Goal: Task Accomplishment & Management: Manage account settings

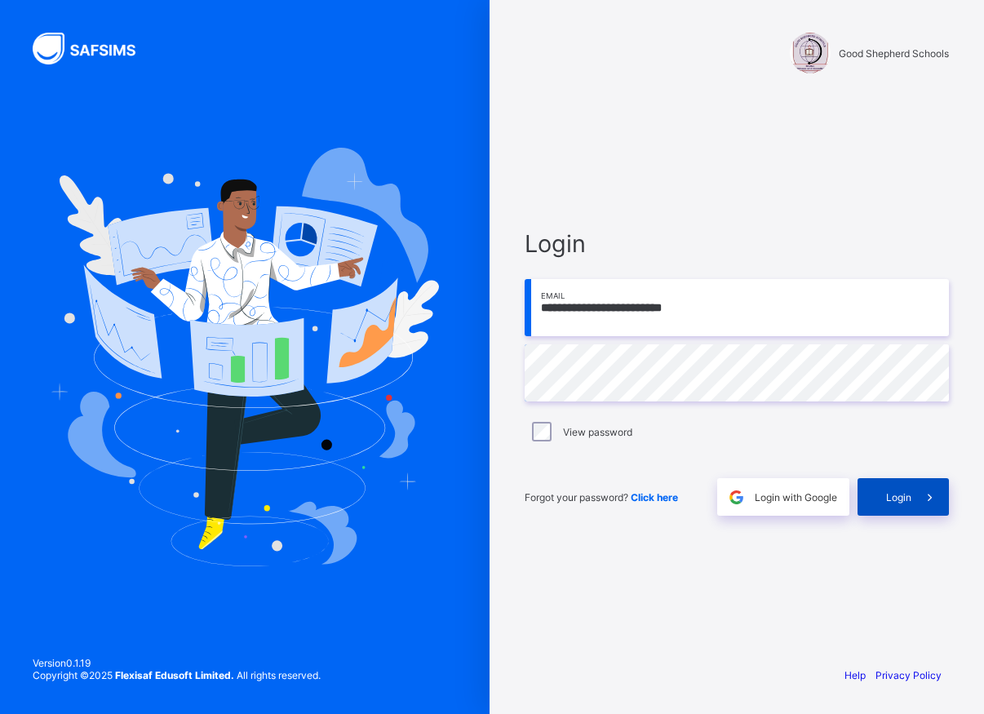
click at [888, 504] on div "Login" at bounding box center [903, 497] width 91 height 38
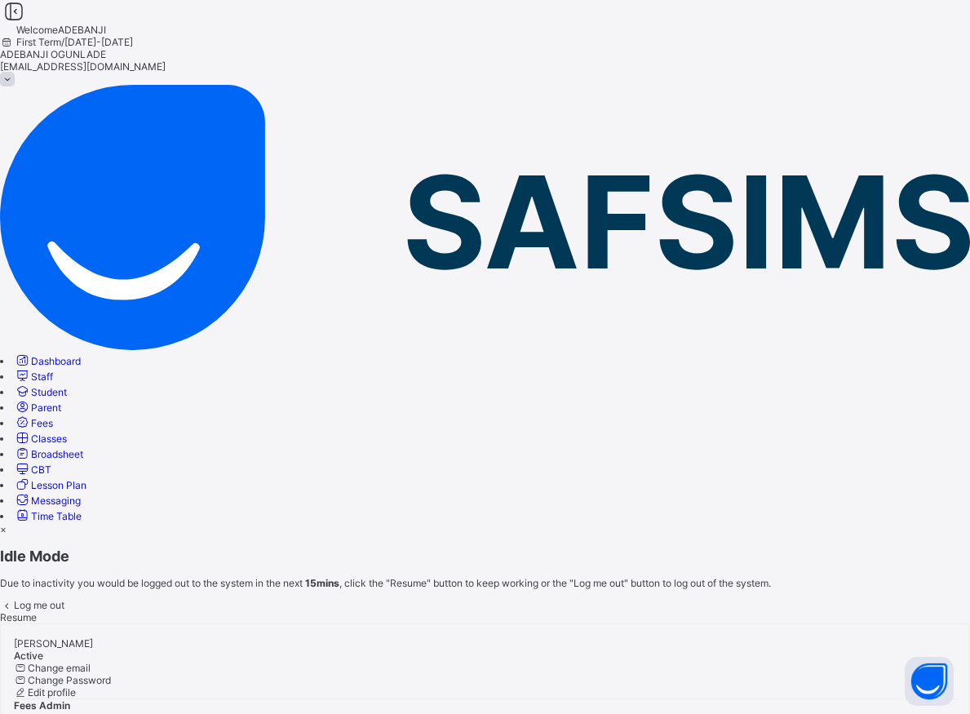
scroll to position [133, 0]
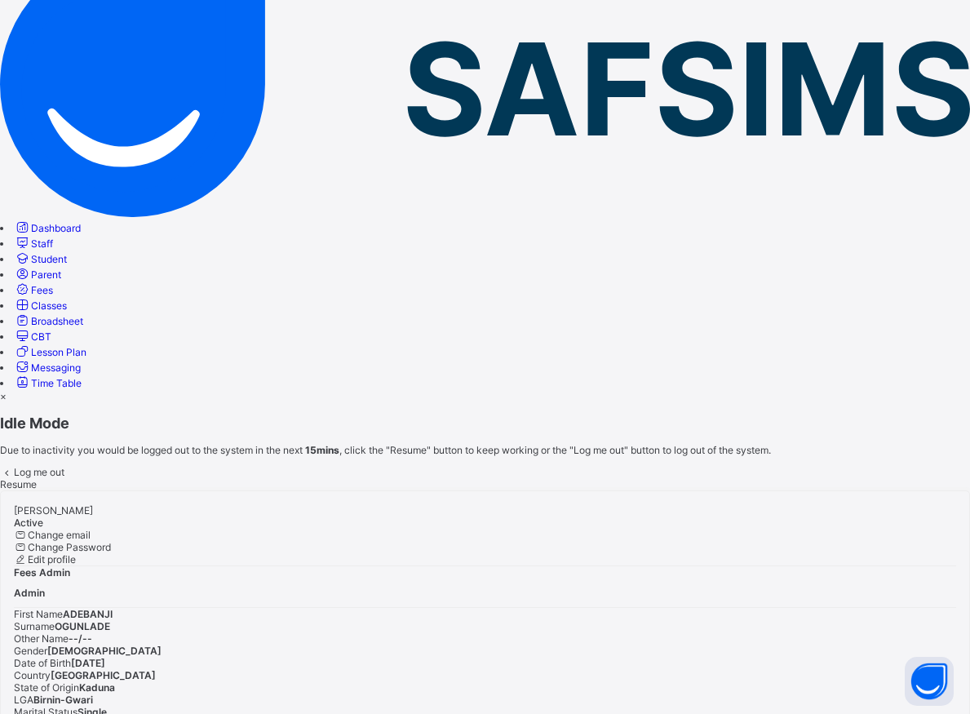
click at [37, 478] on span "Resume" at bounding box center [18, 484] width 37 height 12
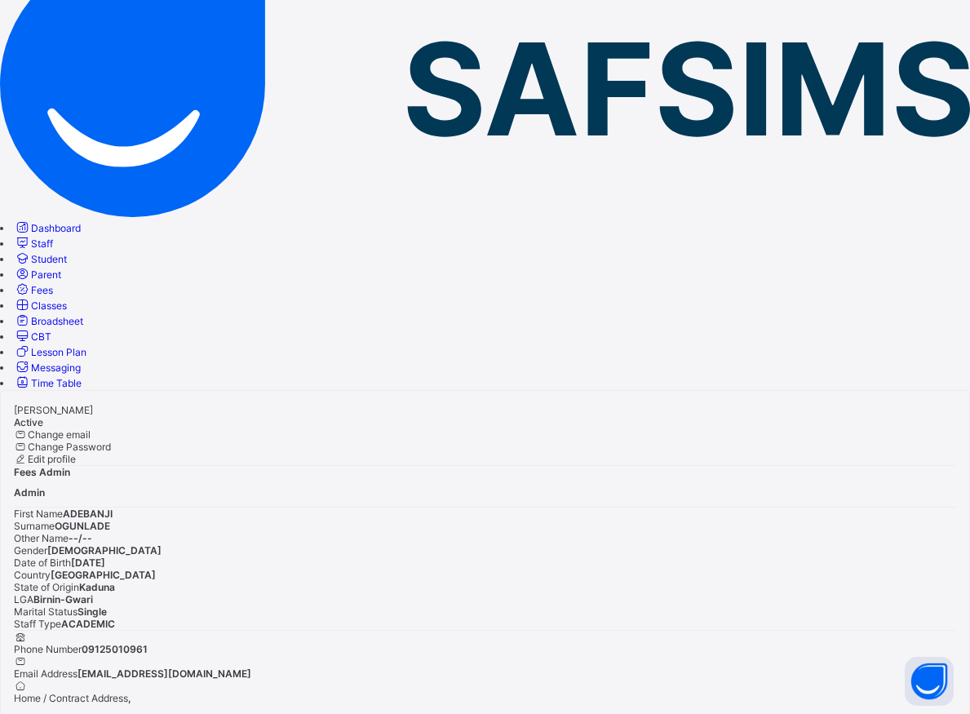
click at [67, 253] on span "Student" at bounding box center [49, 259] width 36 height 12
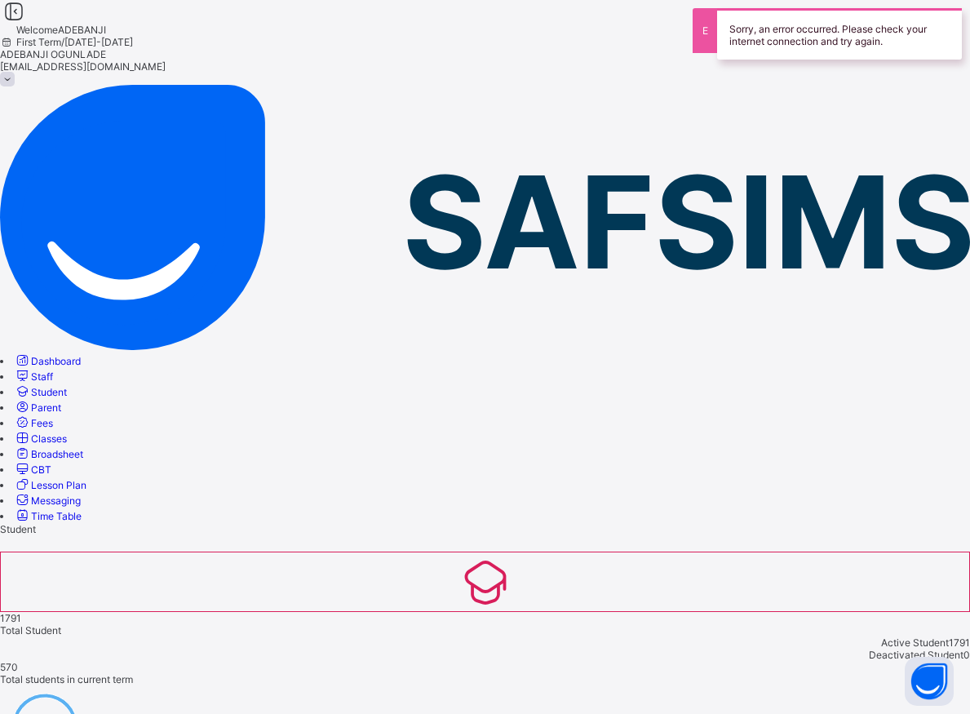
type input "******"
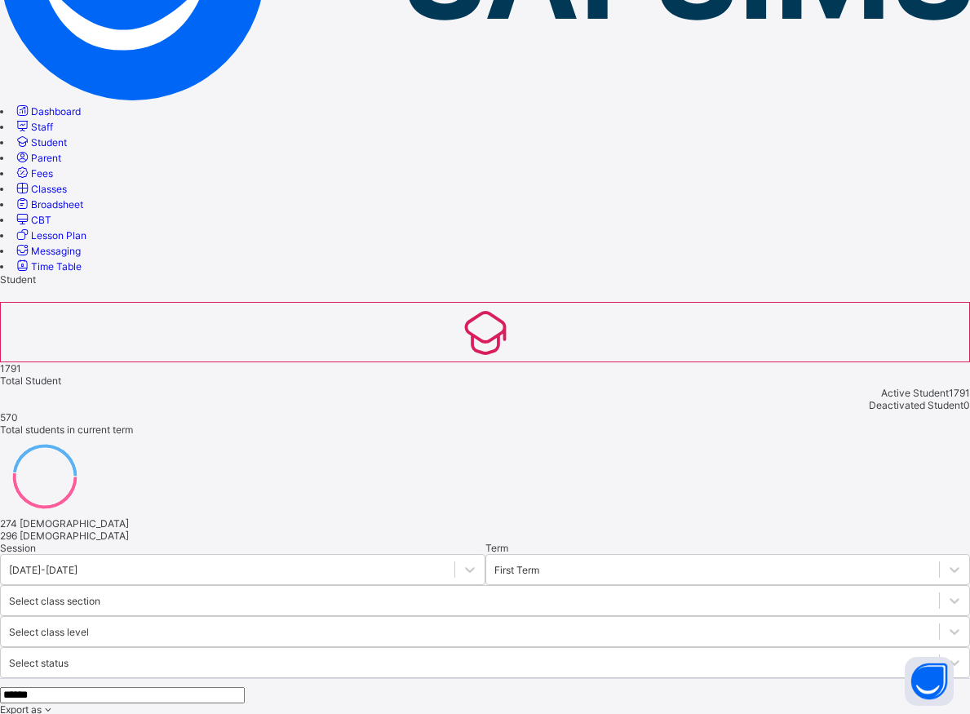
scroll to position [333, 0]
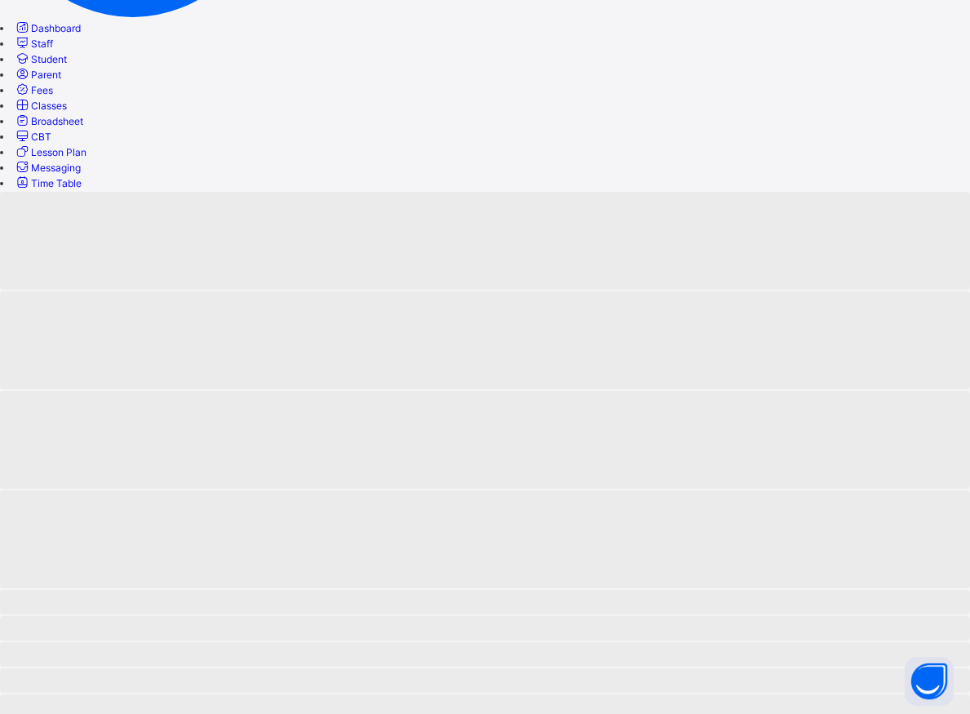
scroll to position [167, 0]
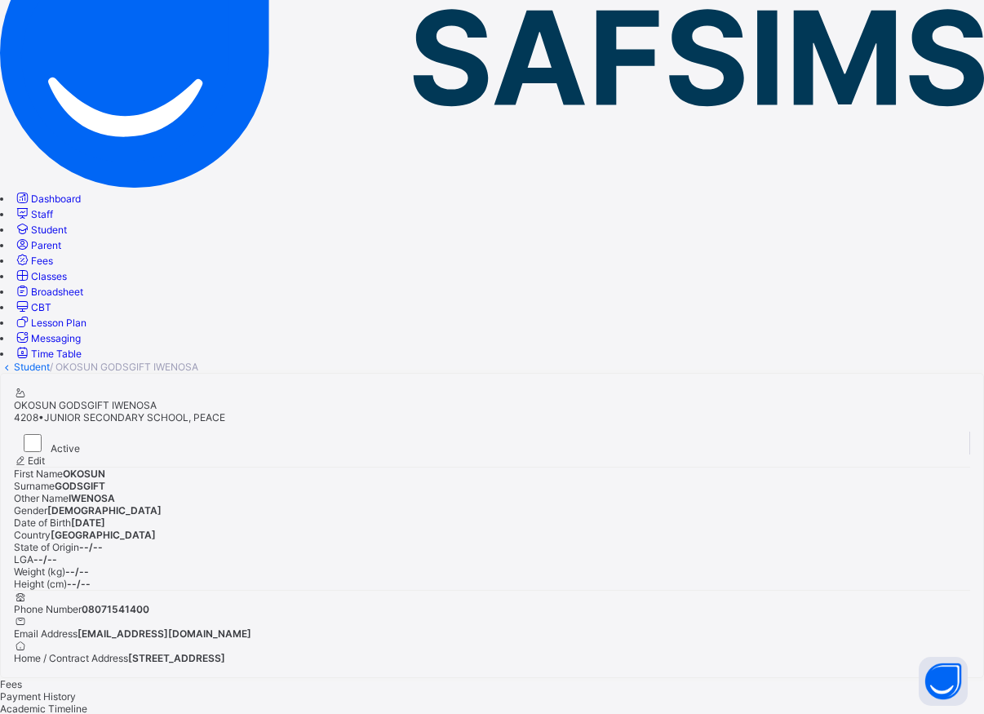
type input "*****"
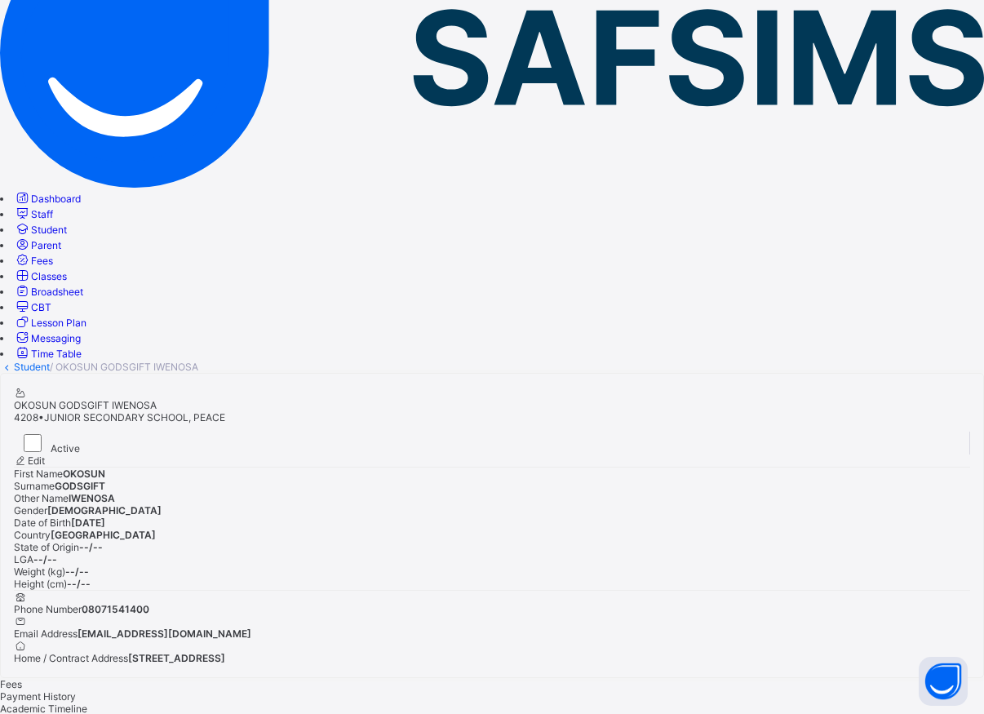
type input "**********"
type input "*********"
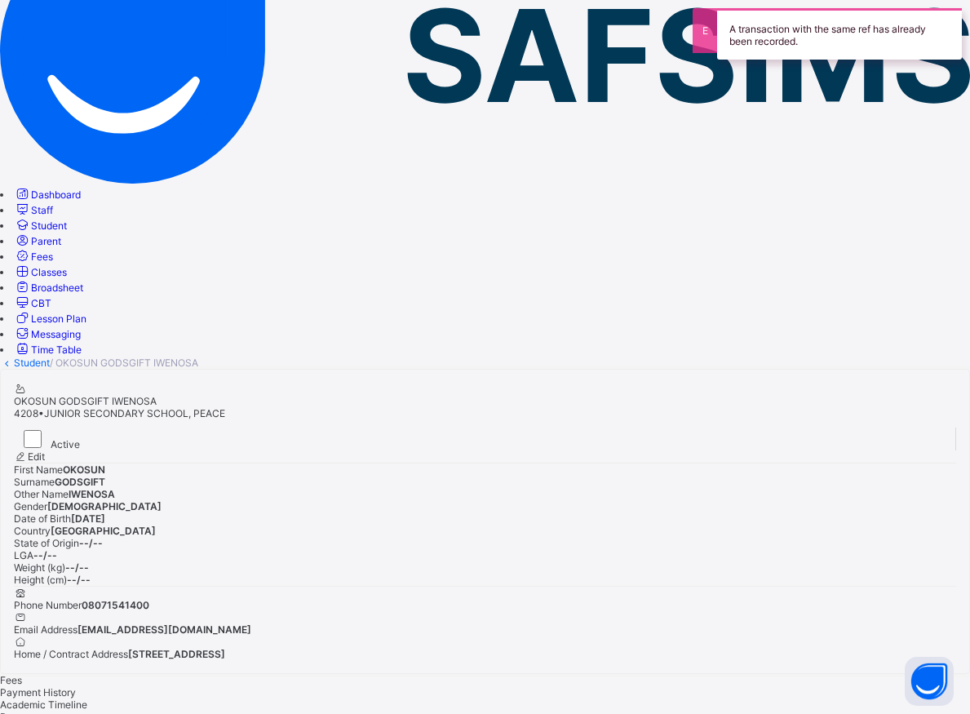
drag, startPoint x: 565, startPoint y: 556, endPoint x: 539, endPoint y: 537, distance: 32.2
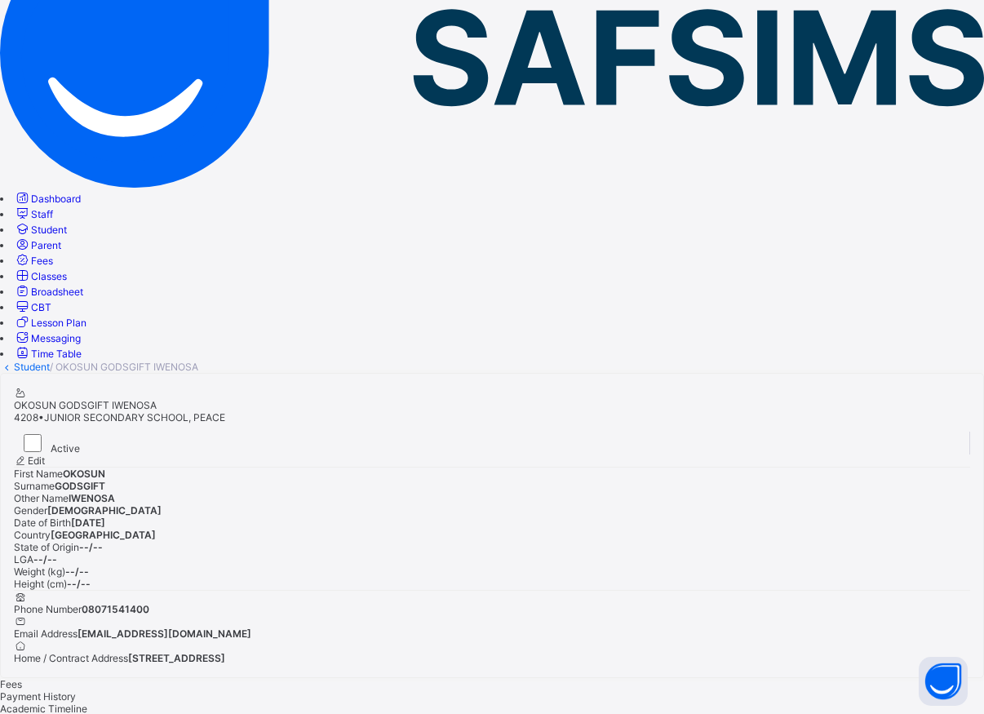
type input "******"
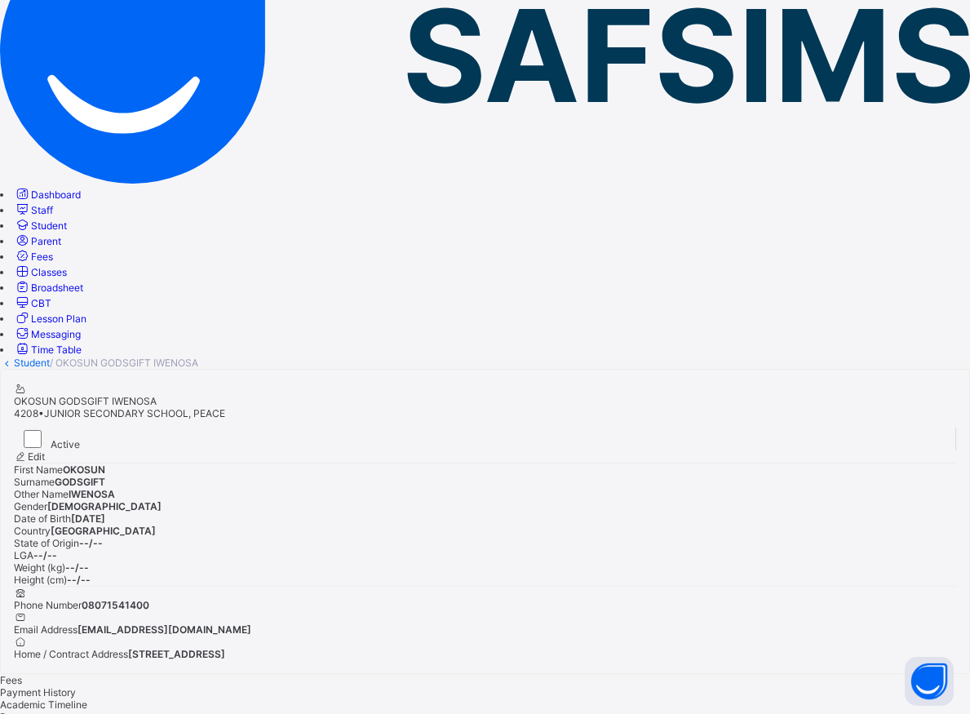
click at [67, 220] on span "Student" at bounding box center [49, 226] width 36 height 12
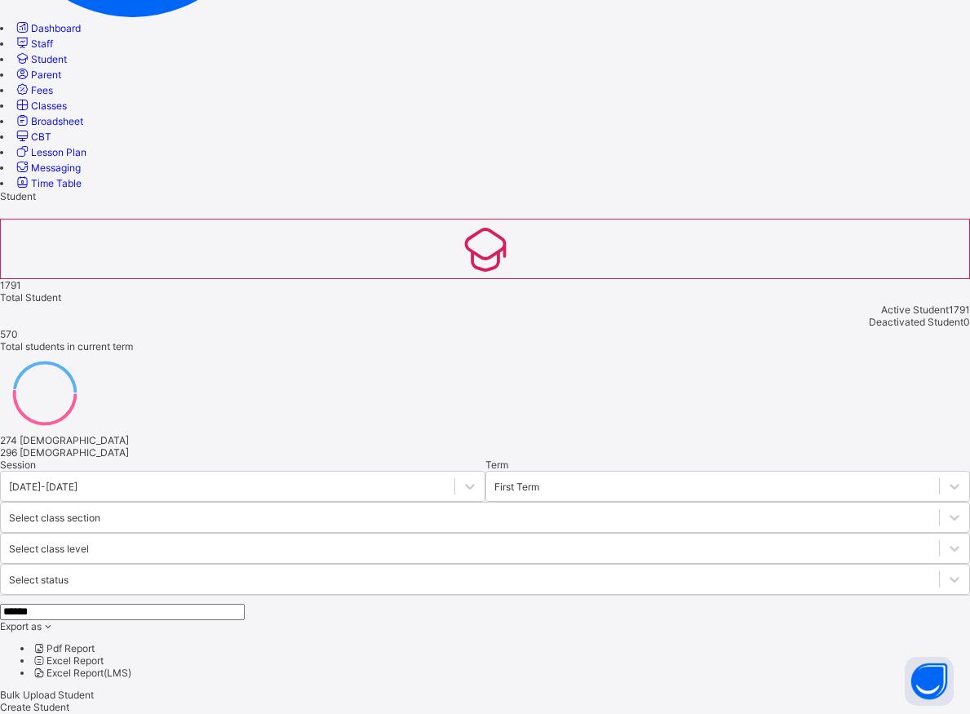
scroll to position [415, 0]
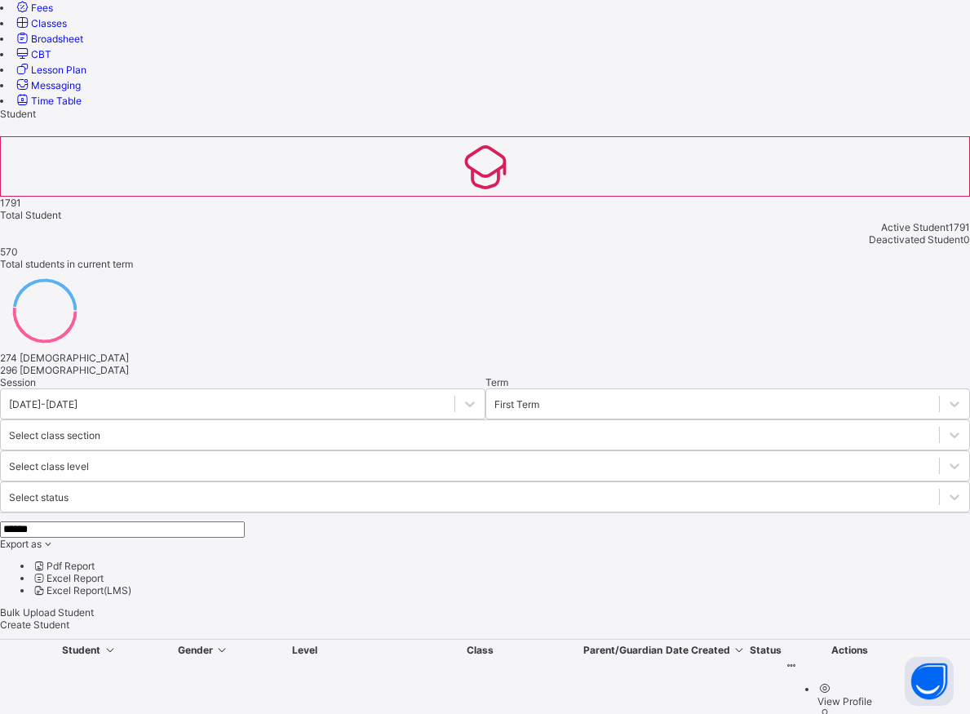
type input "******"
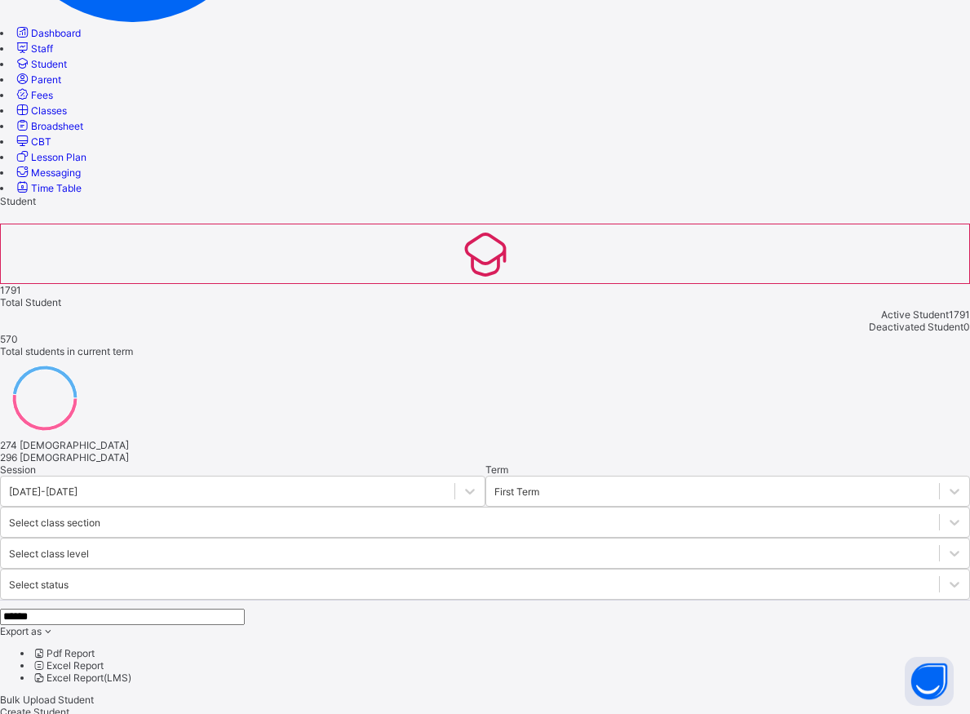
scroll to position [342, 0]
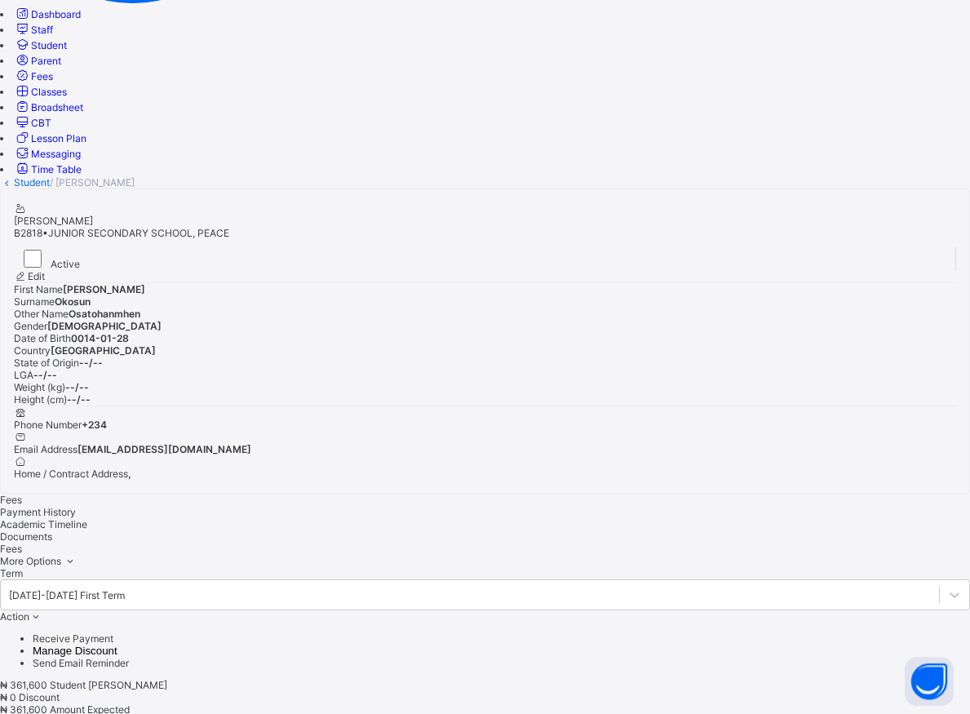
scroll to position [424, 0]
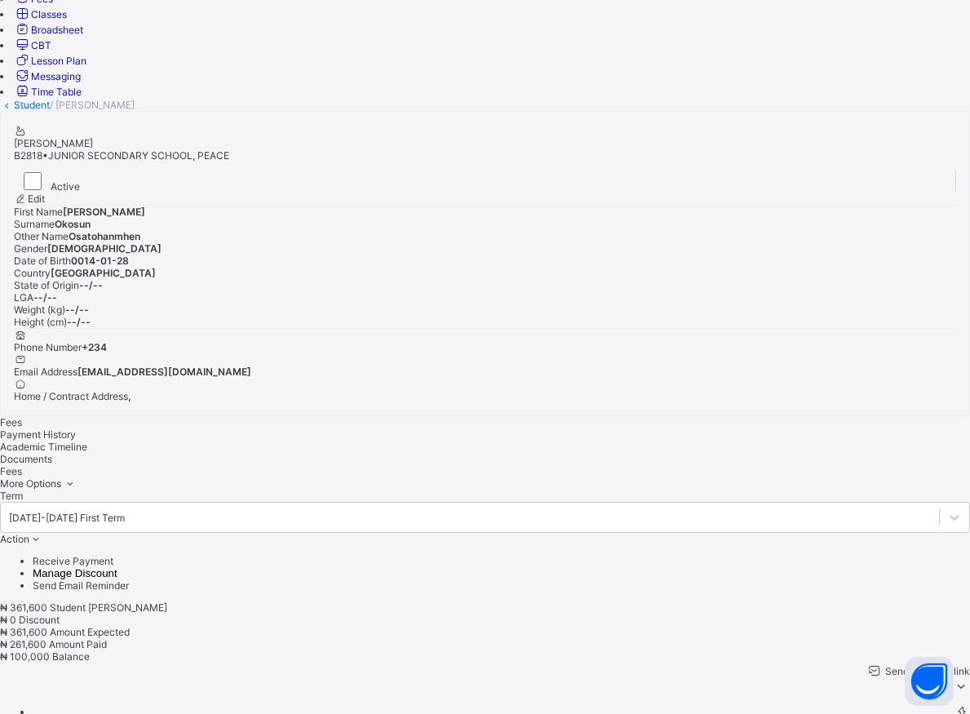
click at [76, 428] on span "Payment History" at bounding box center [38, 434] width 76 height 12
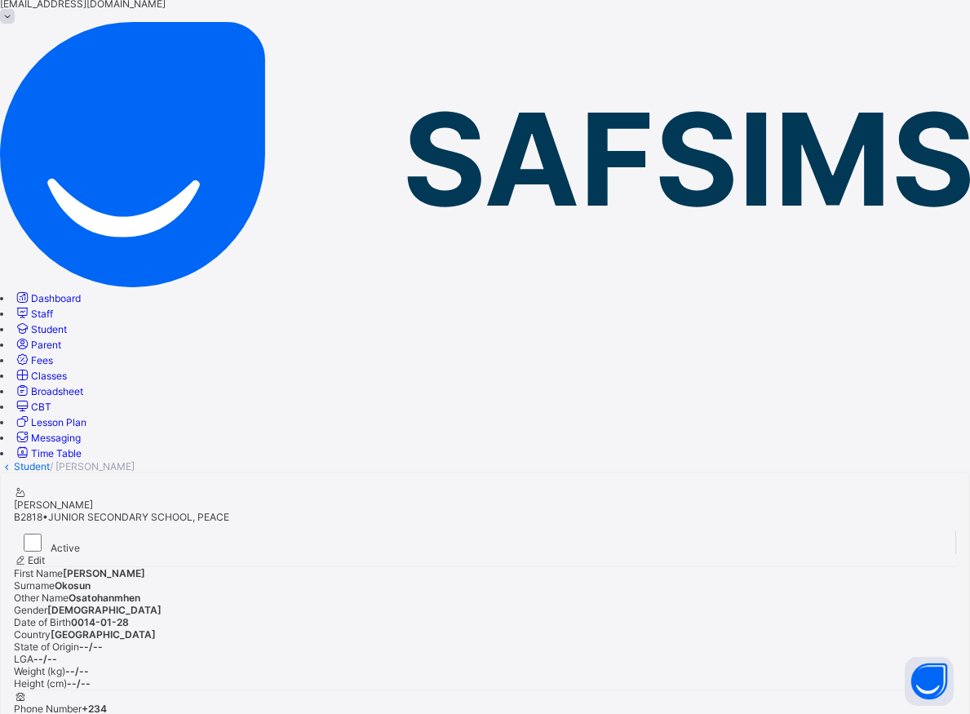
click at [67, 323] on span "Student" at bounding box center [49, 329] width 36 height 12
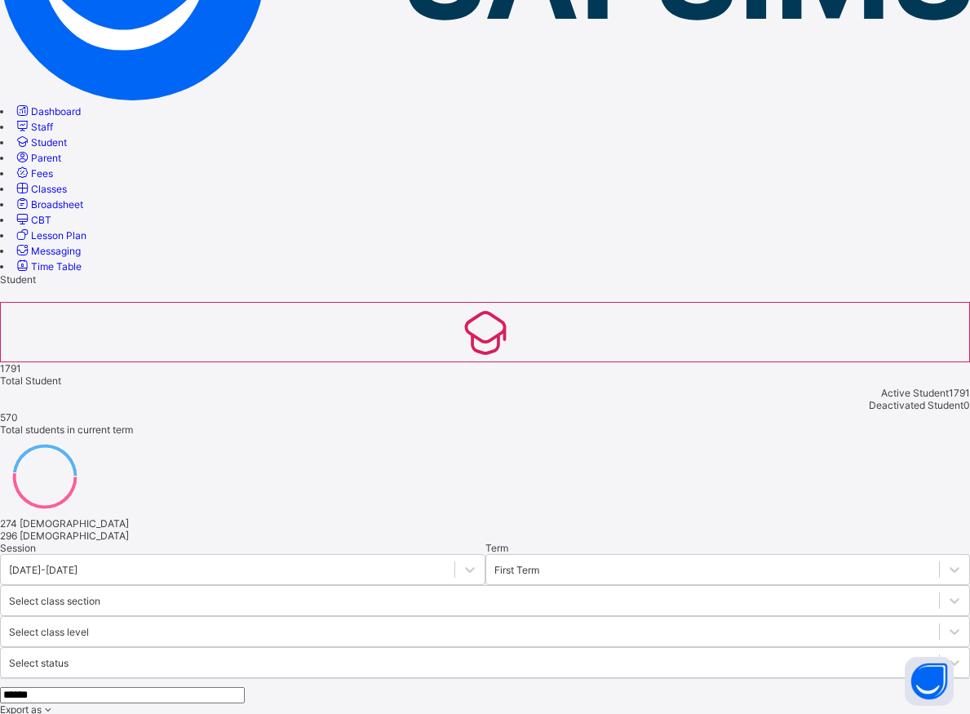
scroll to position [415, 0]
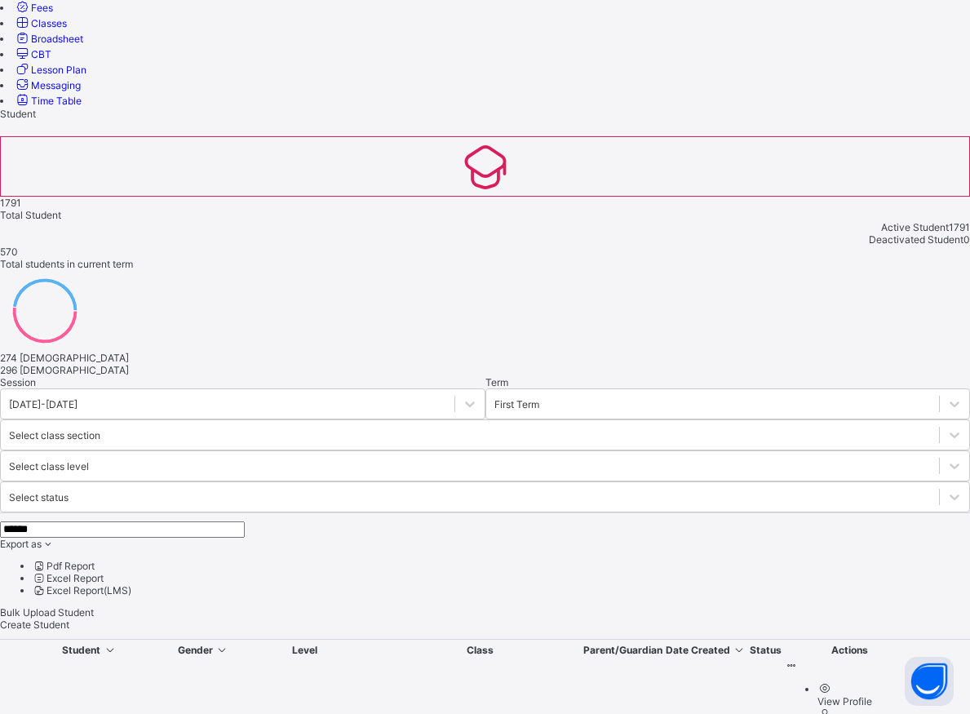
type input "******"
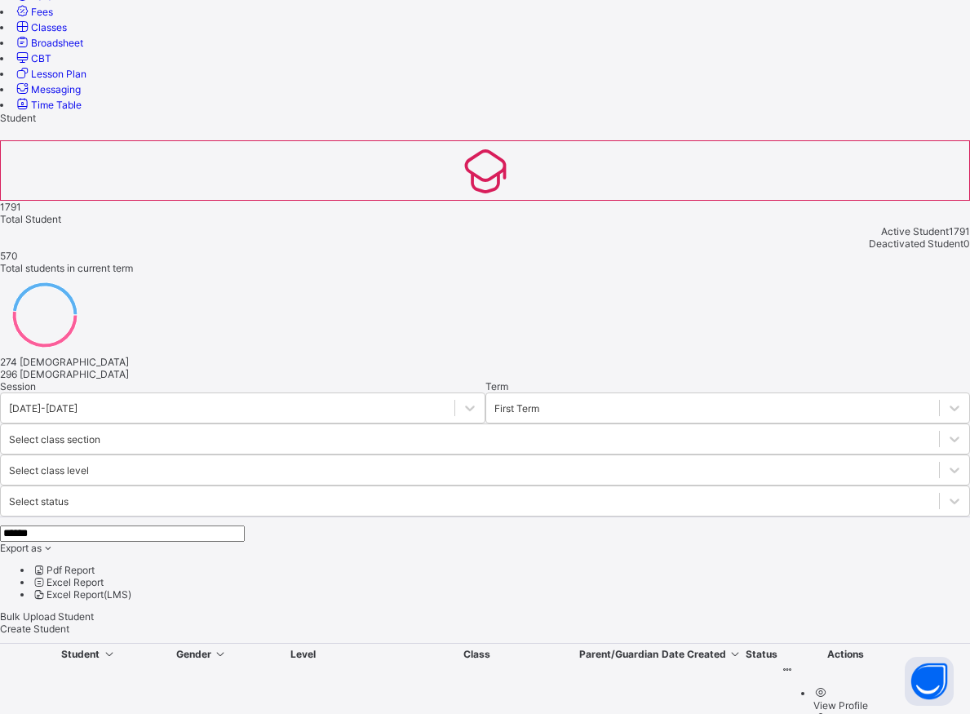
scroll to position [425, 0]
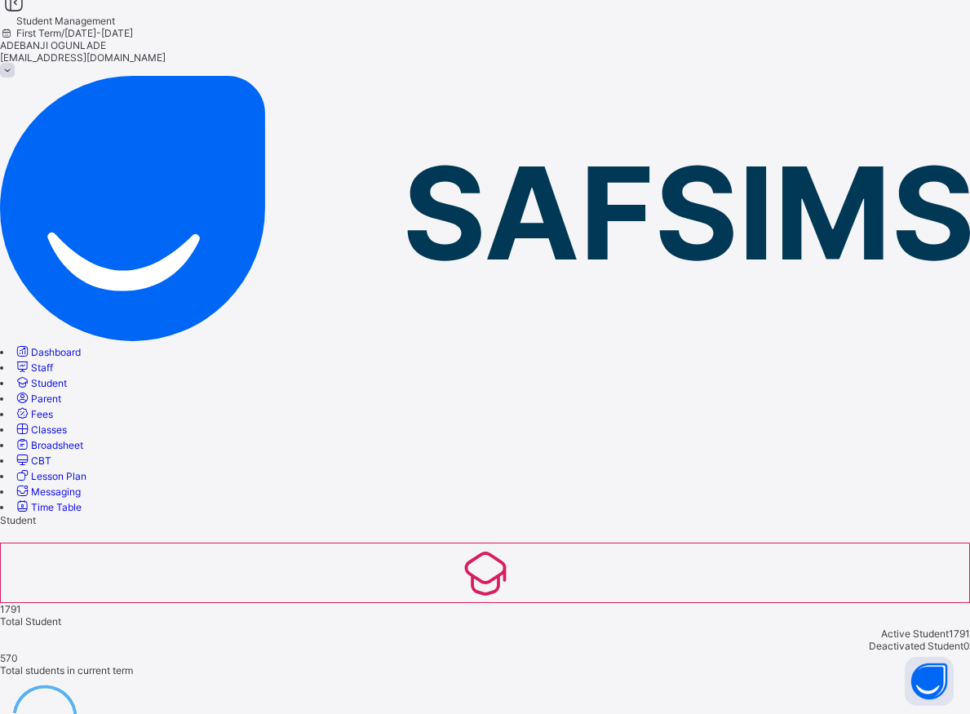
scroll to position [41, 0]
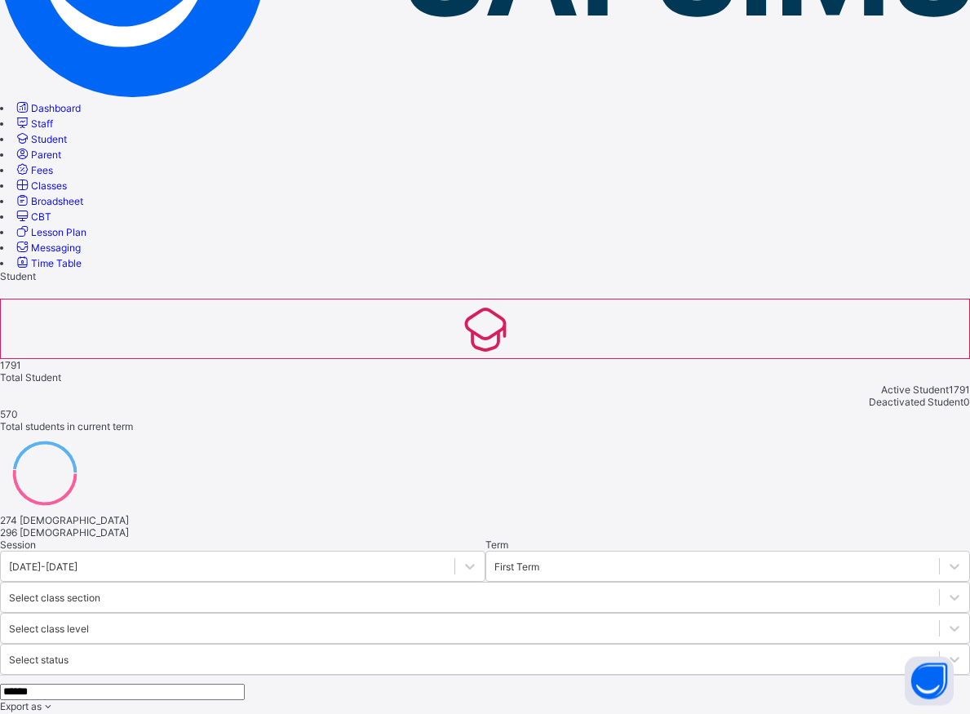
scroll to position [342, 0]
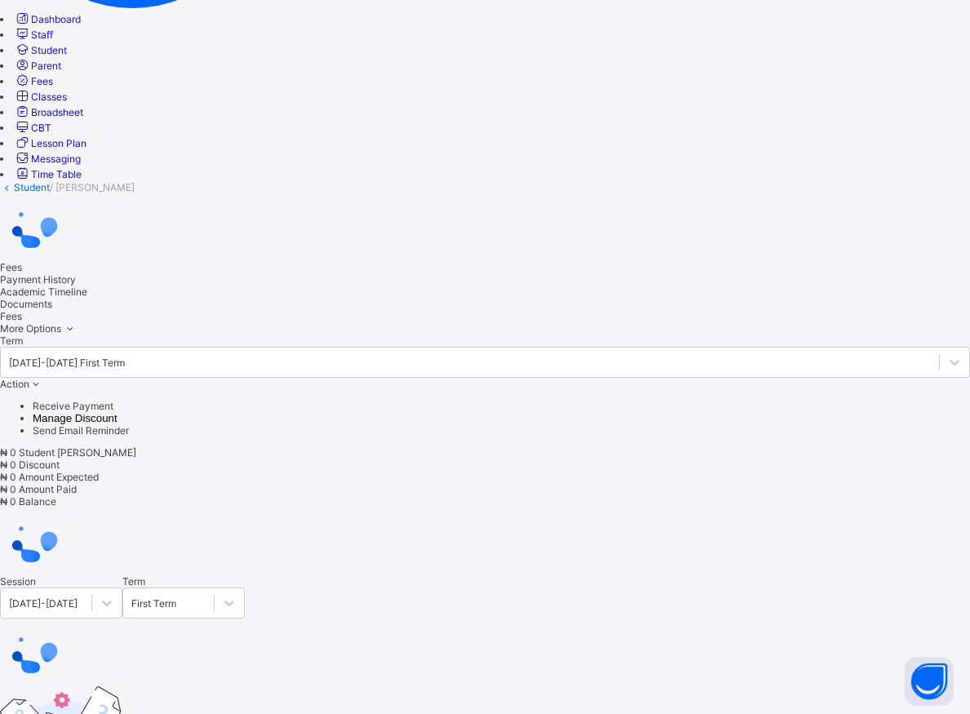
scroll to position [175, 0]
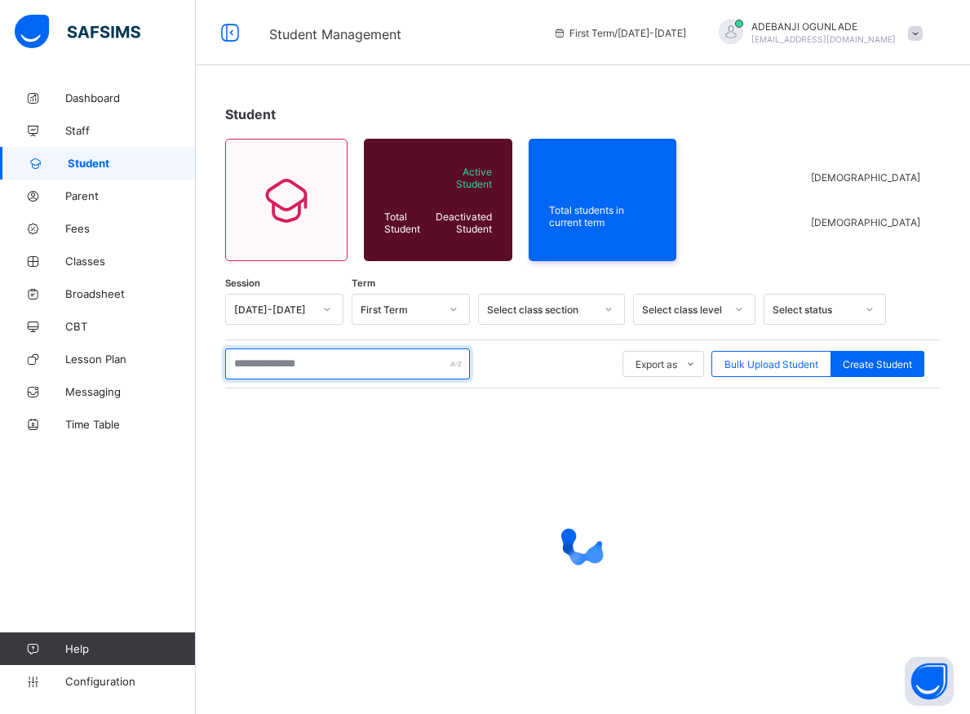
click at [293, 353] on input "text" at bounding box center [347, 364] width 245 height 31
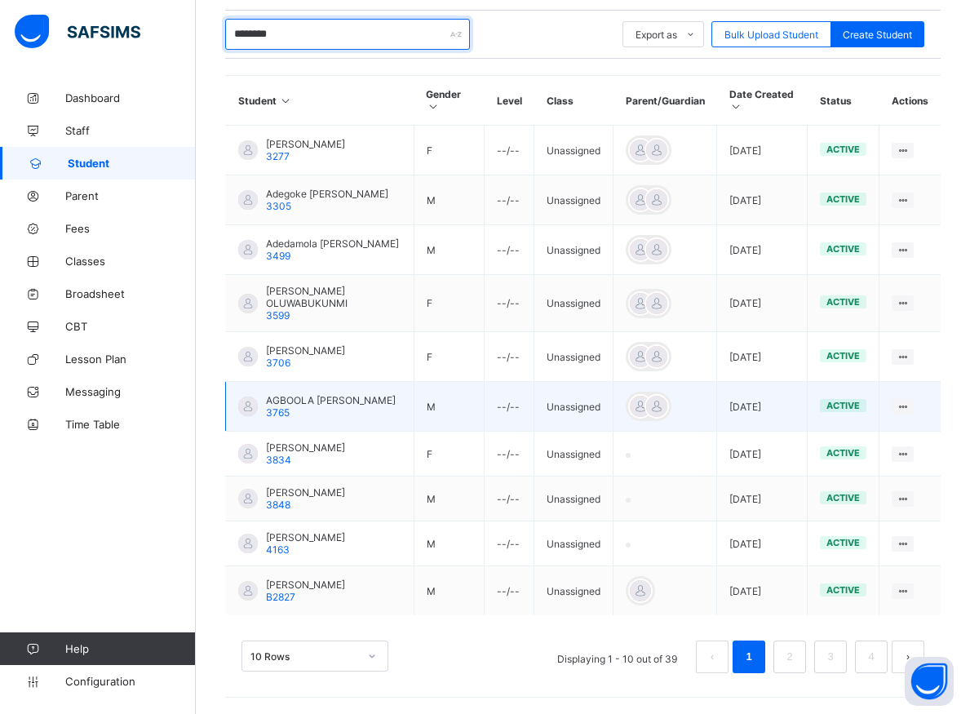
scroll to position [357, 0]
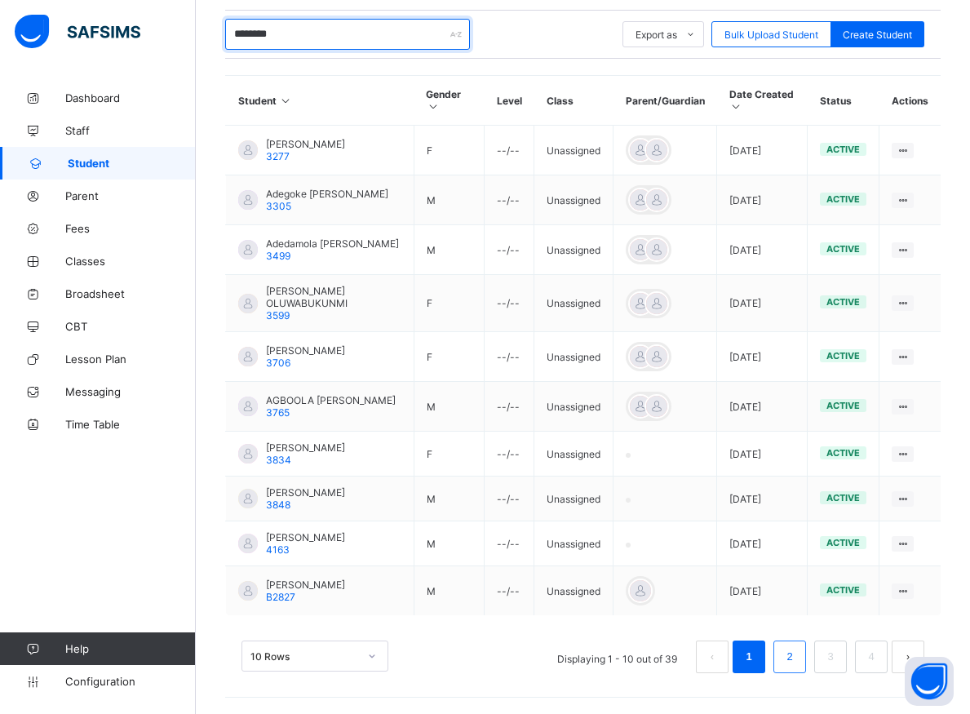
type input "********"
click at [789, 652] on li "2" at bounding box center [790, 657] width 33 height 33
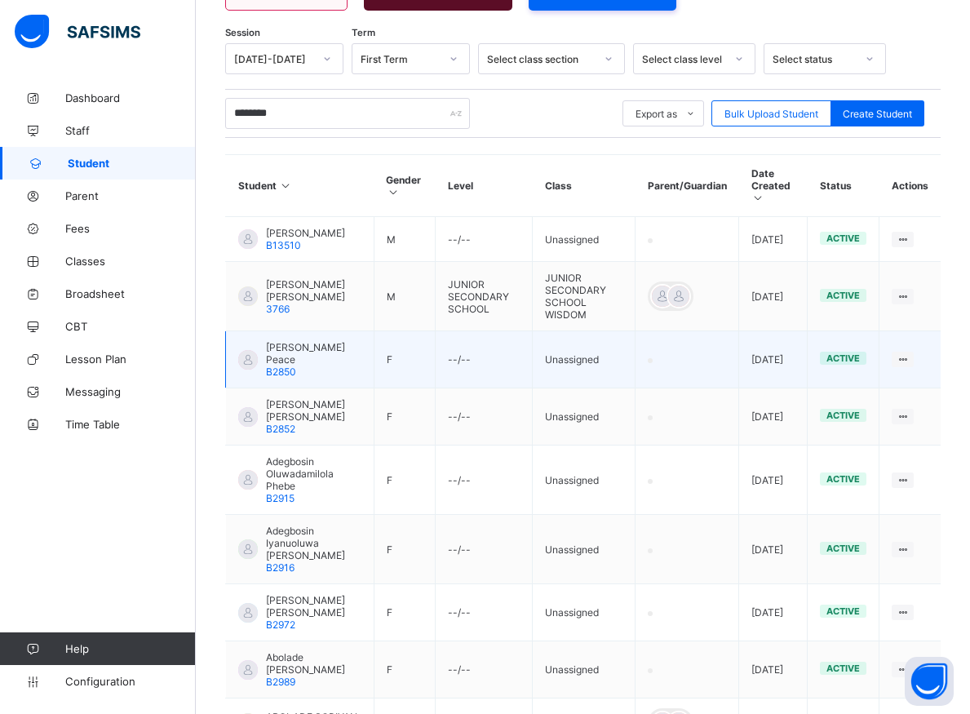
scroll to position [425, 0]
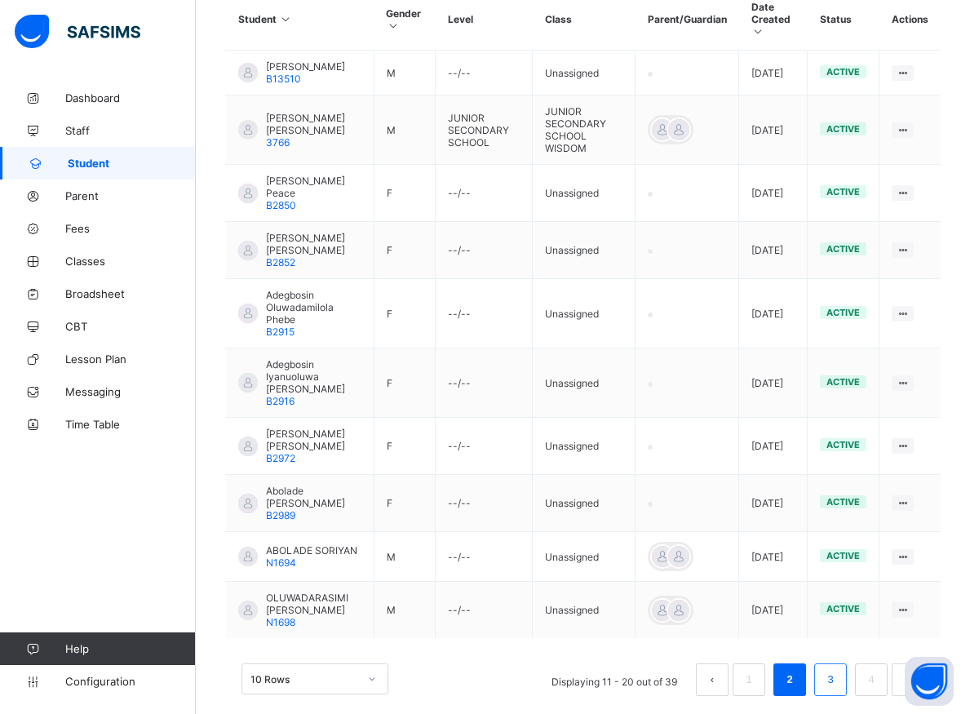
click at [838, 669] on link "3" at bounding box center [831, 679] width 16 height 21
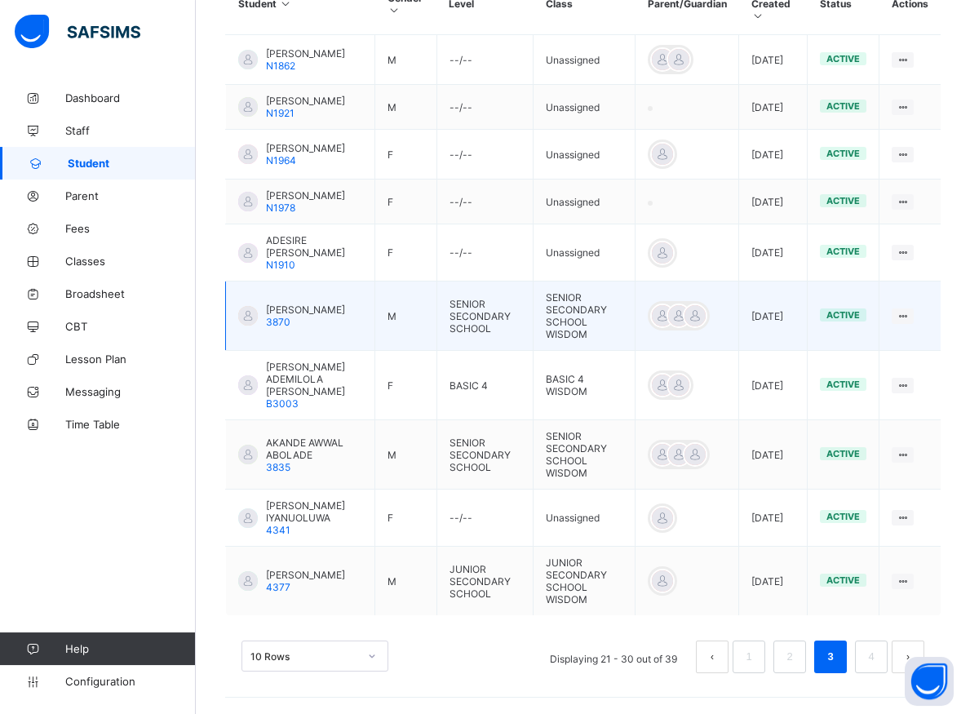
scroll to position [472, 0]
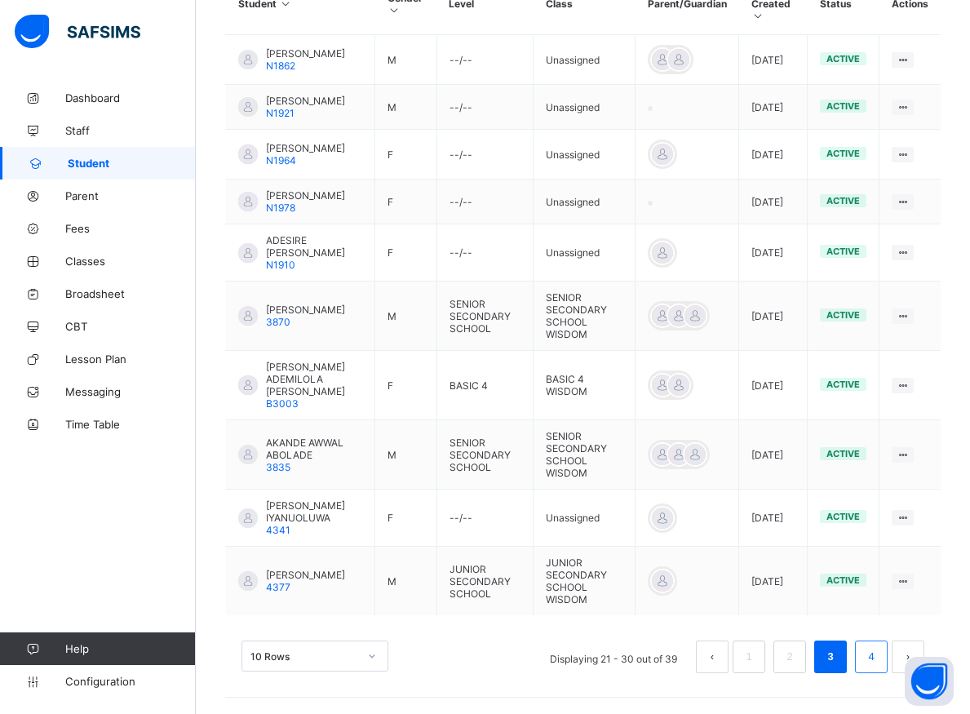
click at [875, 656] on li "4" at bounding box center [871, 657] width 33 height 33
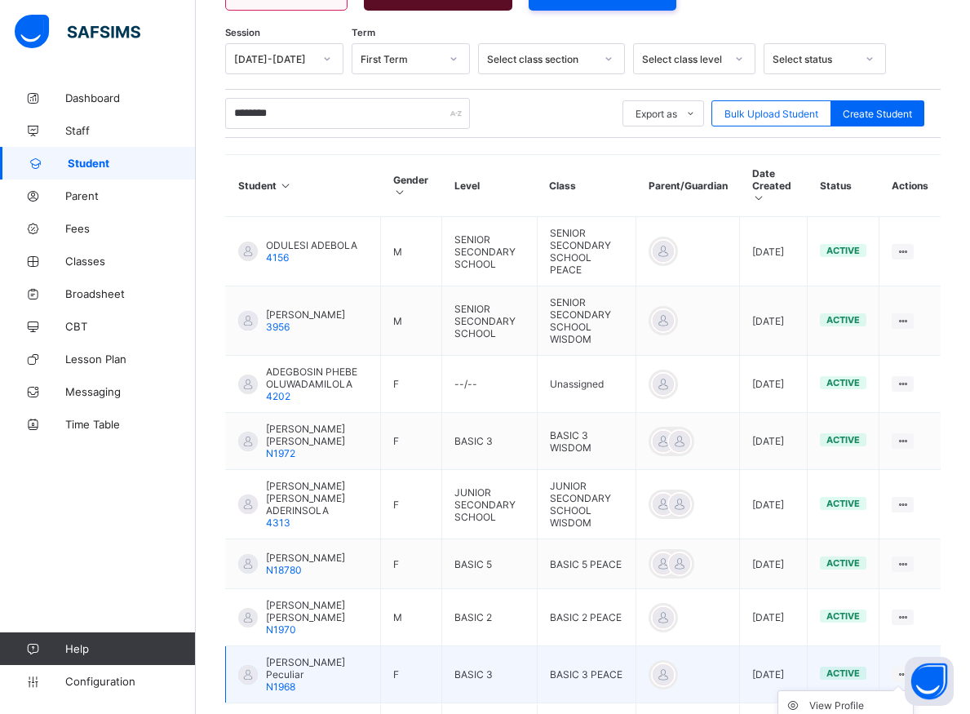
scroll to position [342, 0]
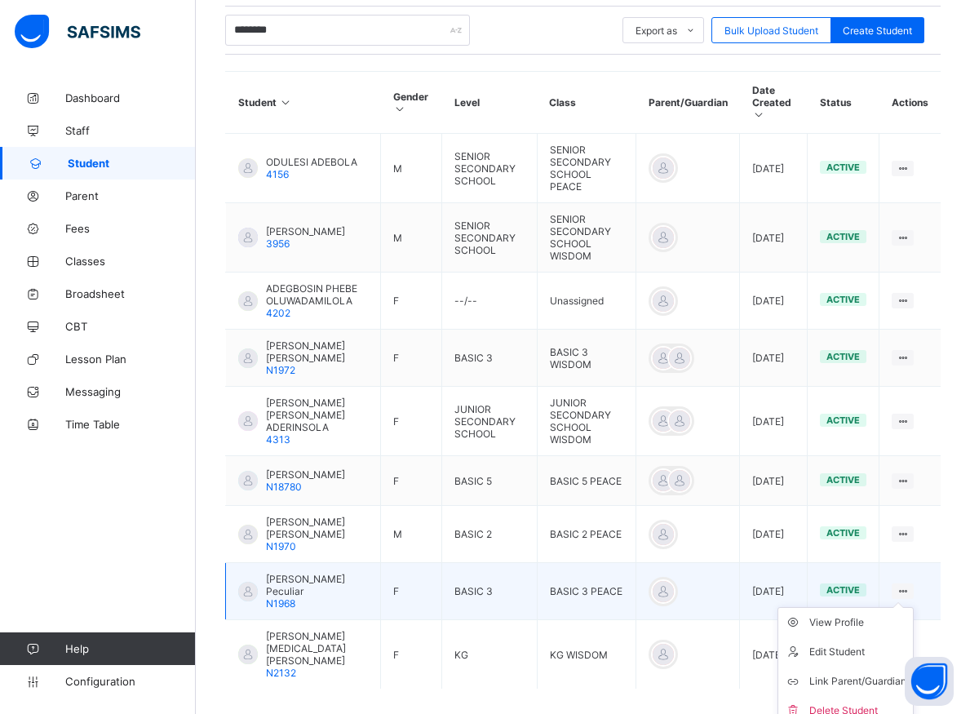
click at [914, 607] on ul "View Profile Edit Student Link Parent/Guardian Delete Student" at bounding box center [846, 666] width 136 height 119
click at [877, 615] on div "View Profile" at bounding box center [858, 623] width 97 height 16
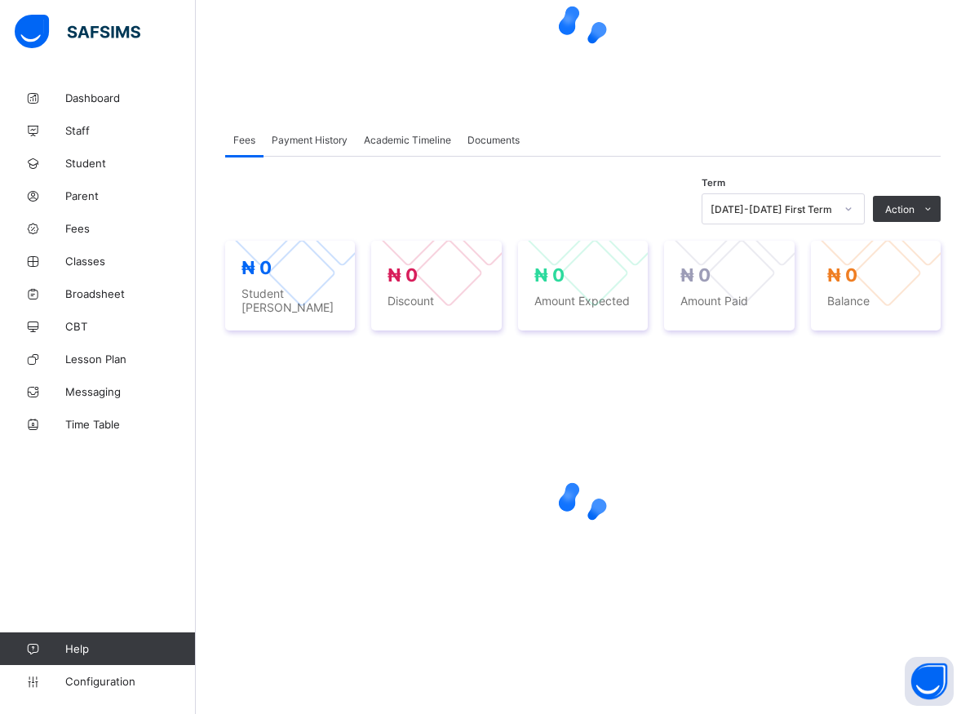
scroll to position [175, 0]
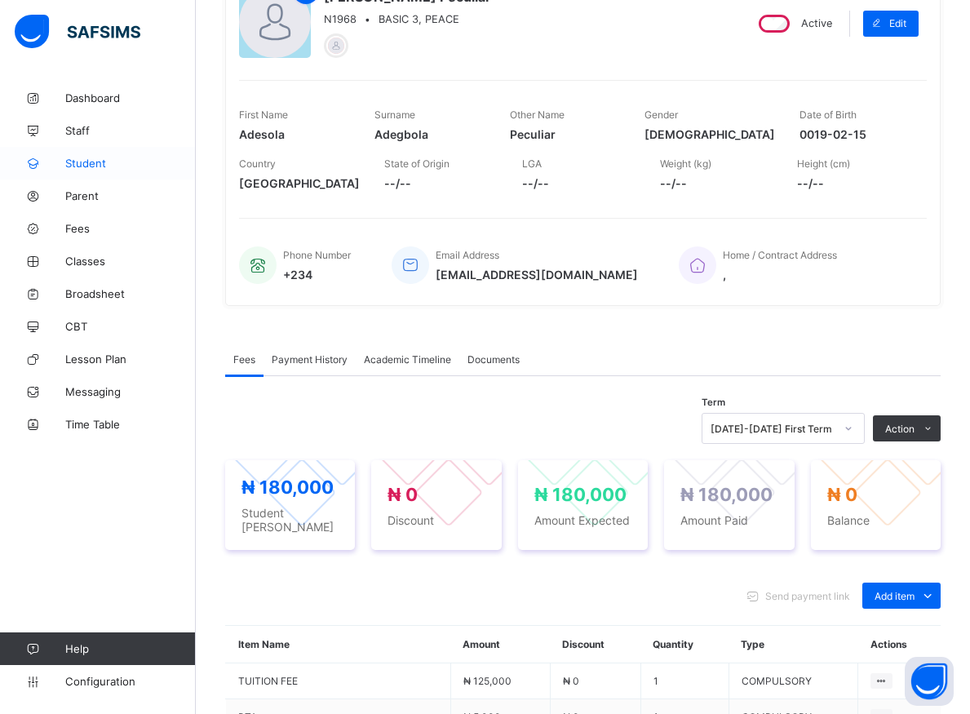
click at [89, 159] on span "Student" at bounding box center [130, 163] width 131 height 13
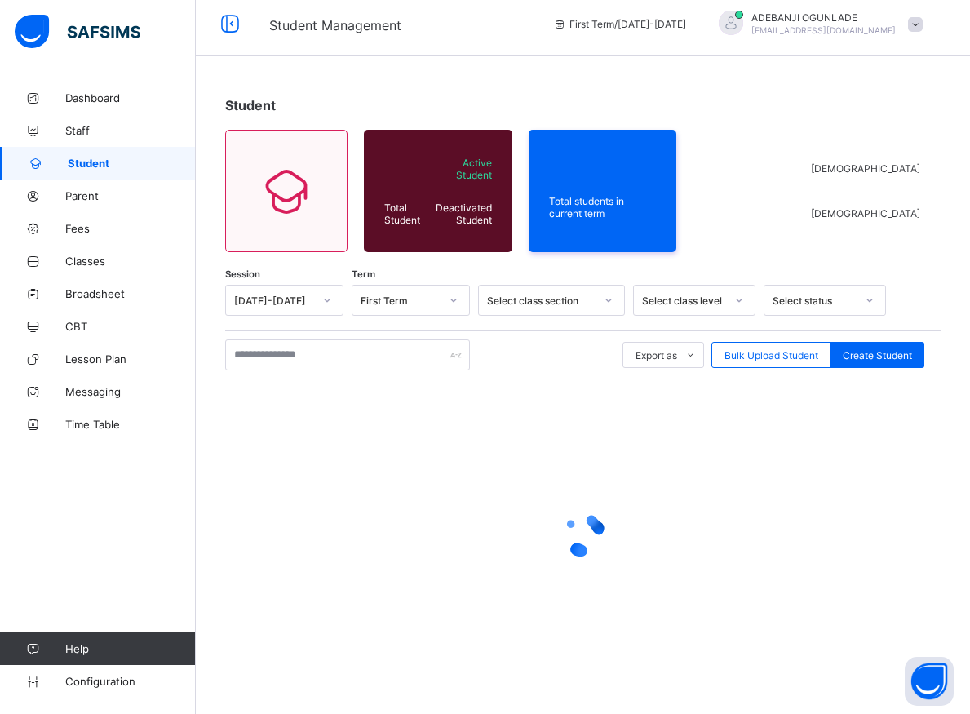
scroll to position [9, 0]
click at [316, 359] on input "text" at bounding box center [347, 355] width 245 height 31
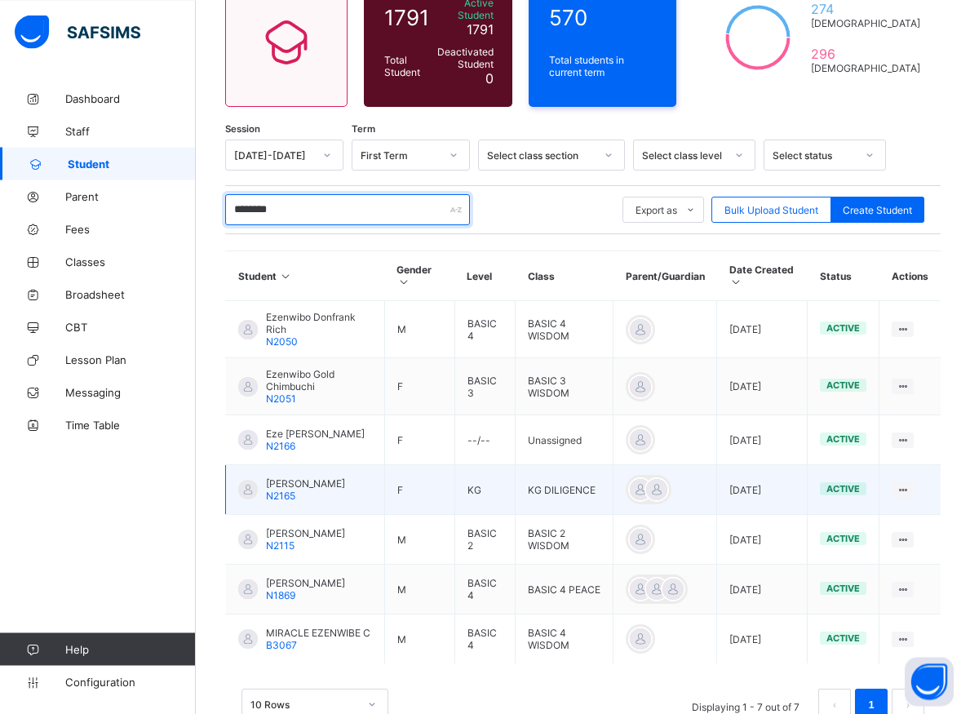
scroll to position [167, 0]
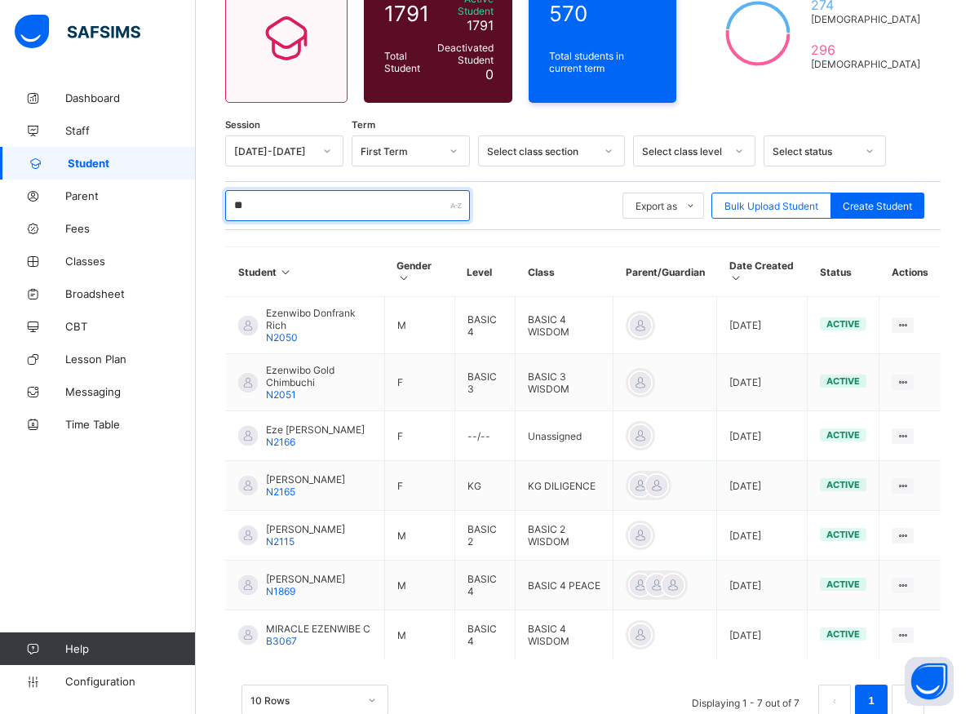
type input "*"
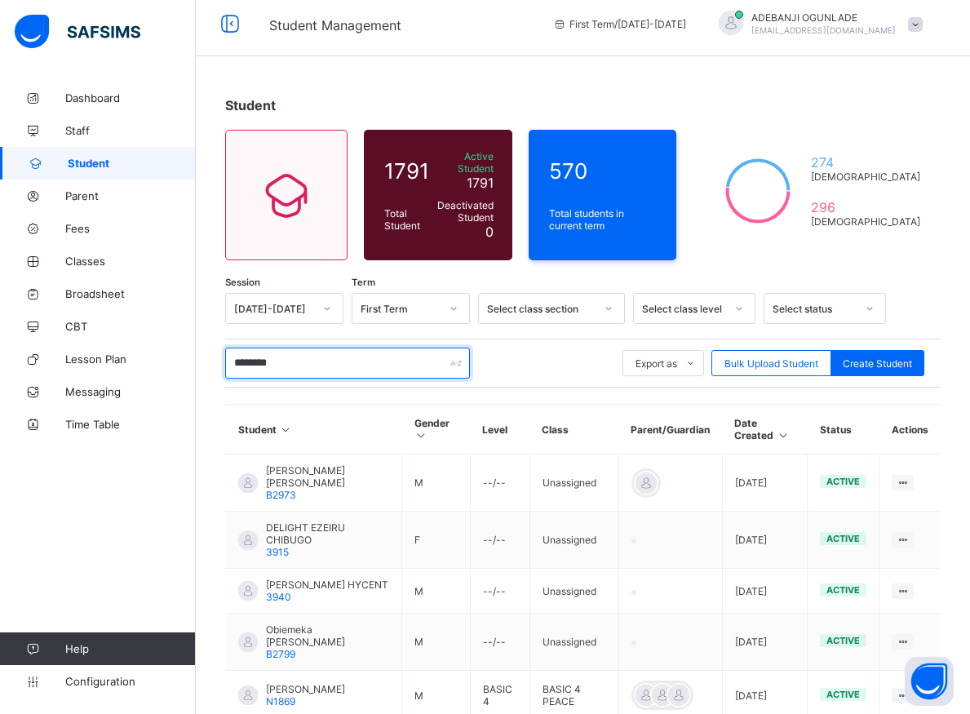
scroll to position [175, 0]
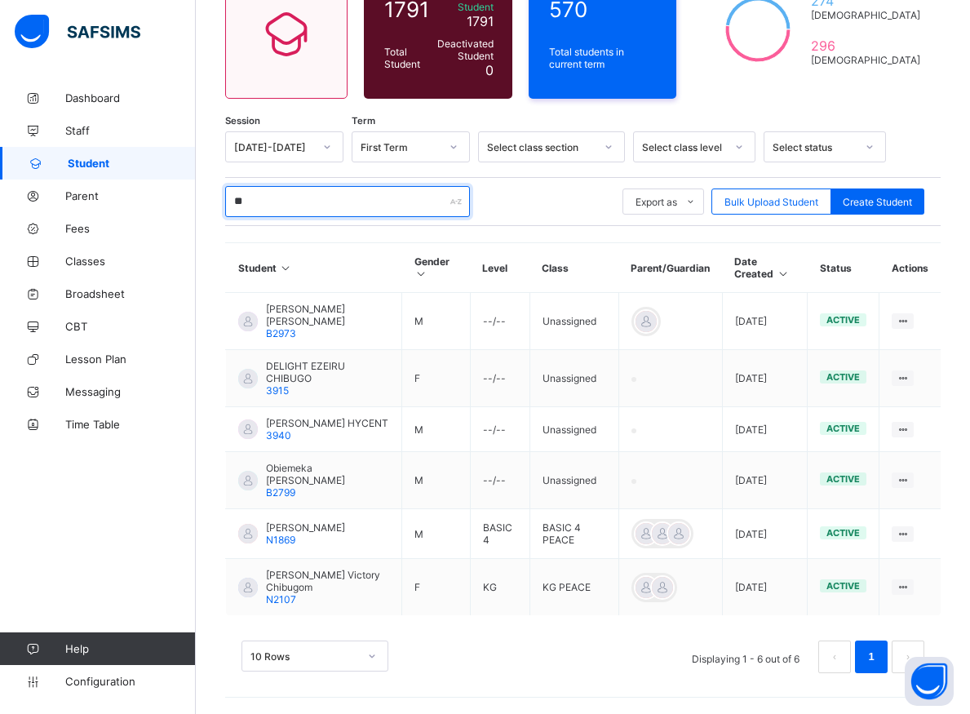
type input "*"
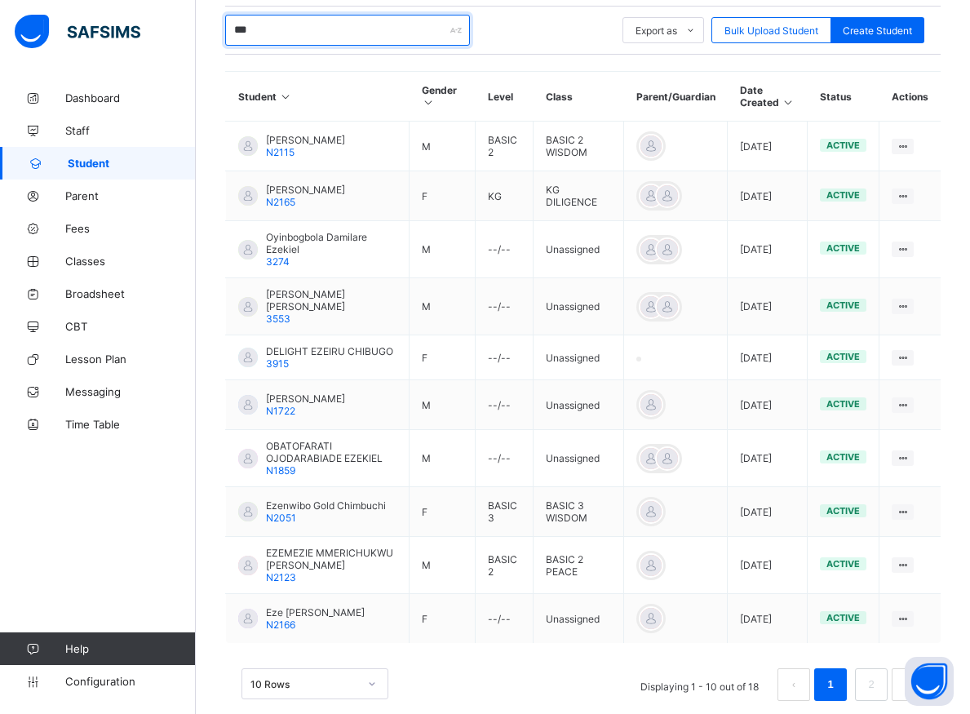
scroll to position [374, 0]
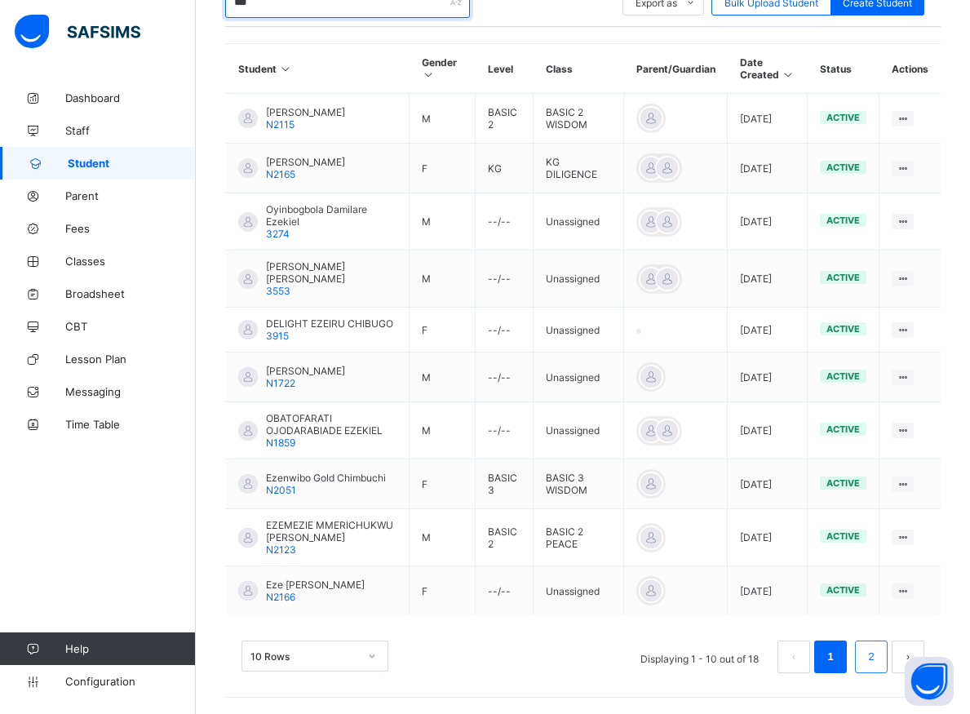
type input "***"
click at [879, 646] on link "2" at bounding box center [872, 656] width 16 height 21
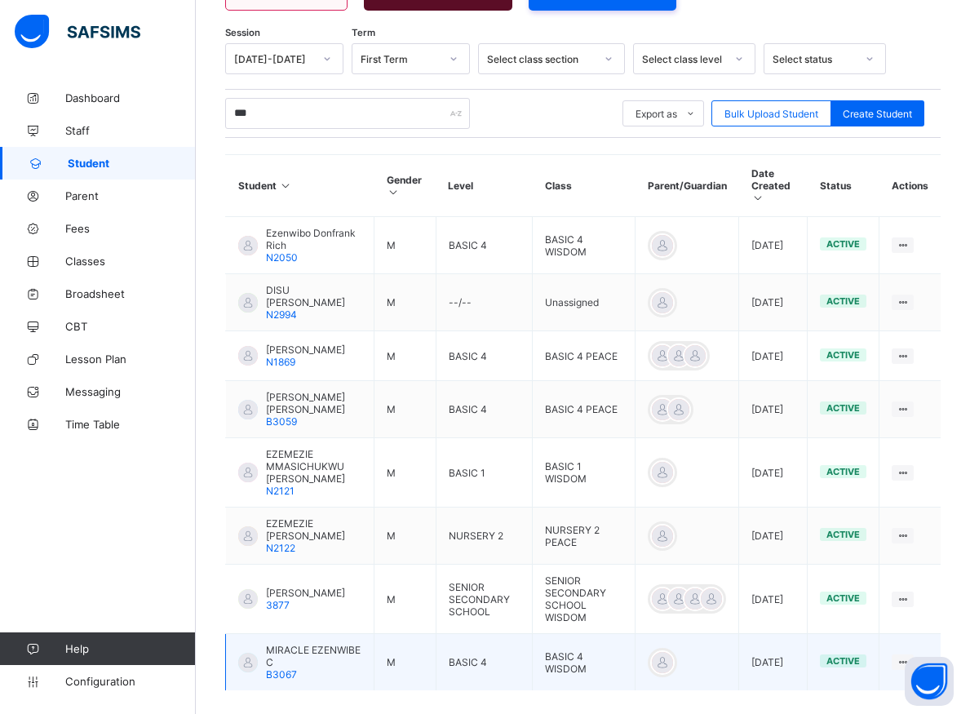
scroll to position [333, 0]
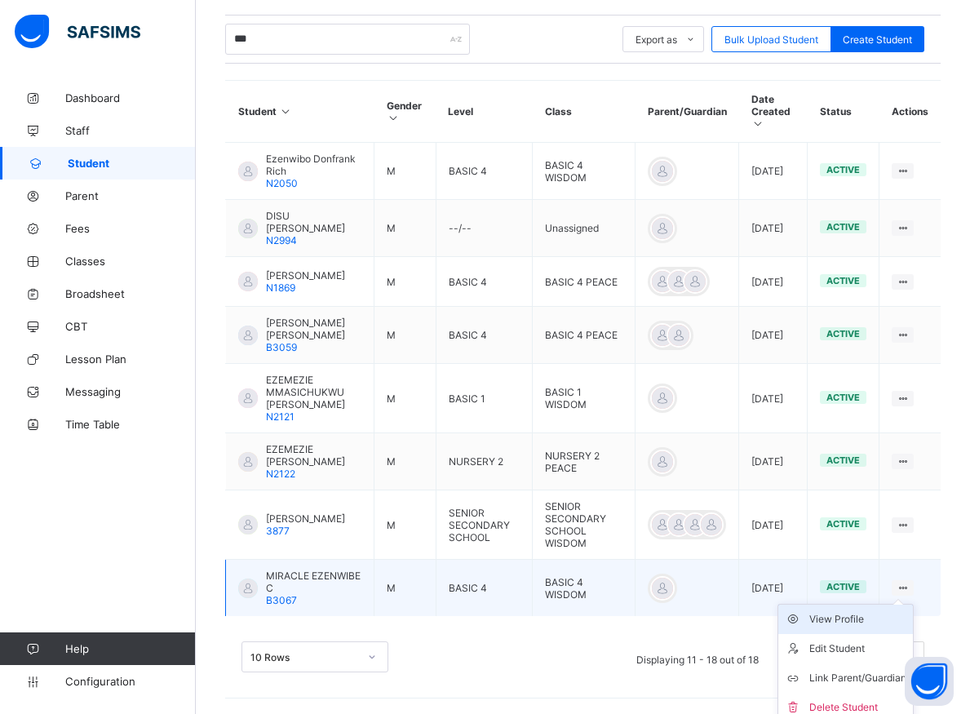
click at [859, 619] on div "View Profile" at bounding box center [858, 619] width 97 height 16
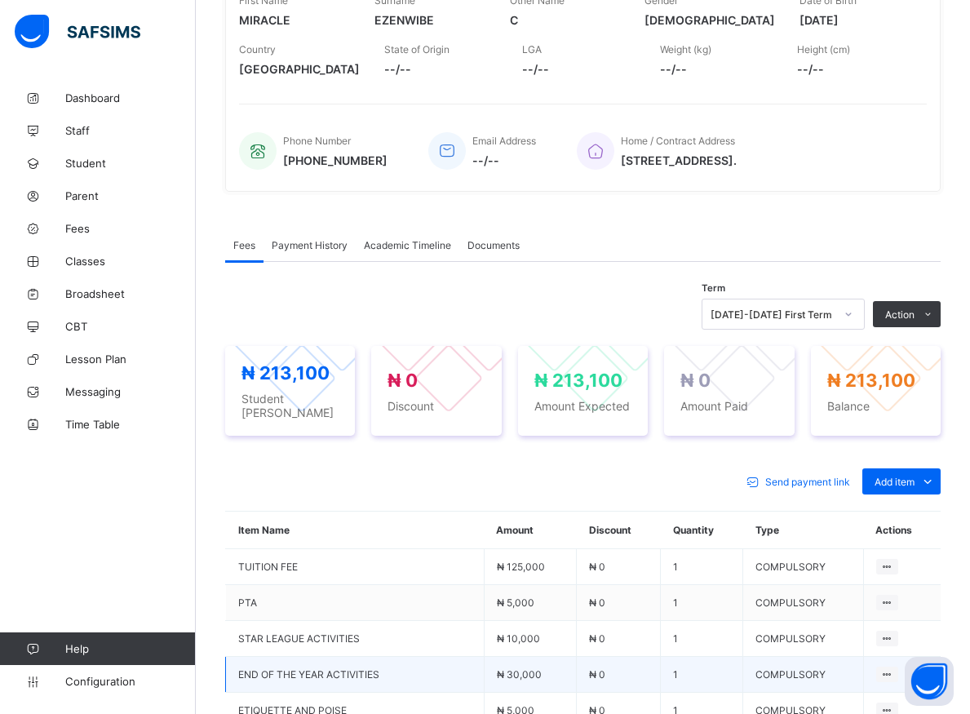
scroll to position [539, 0]
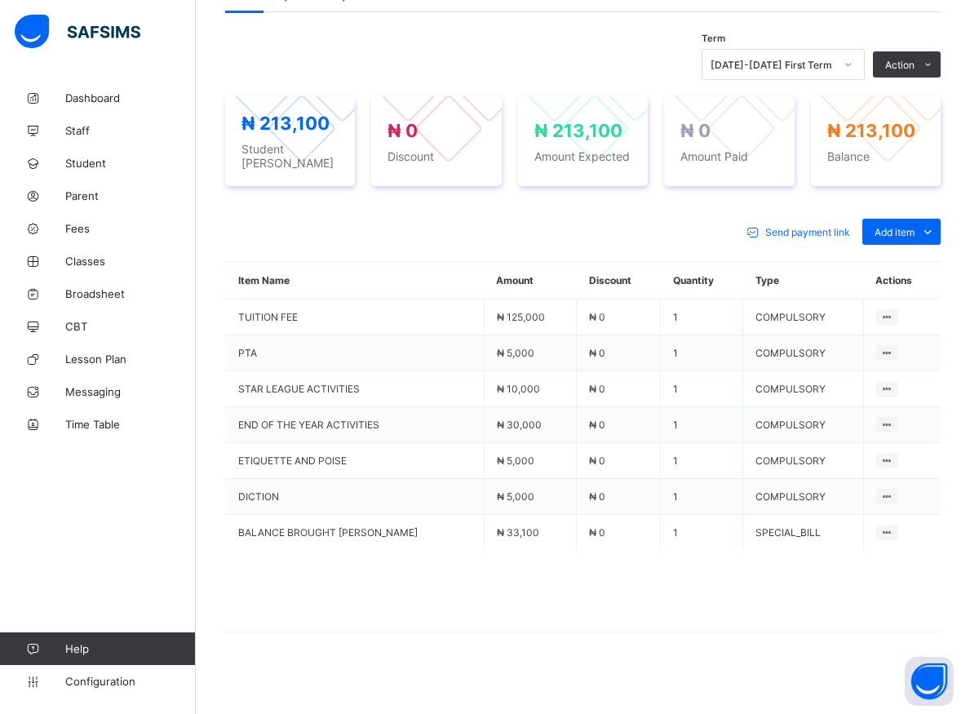
click at [857, 73] on div at bounding box center [849, 64] width 28 height 26
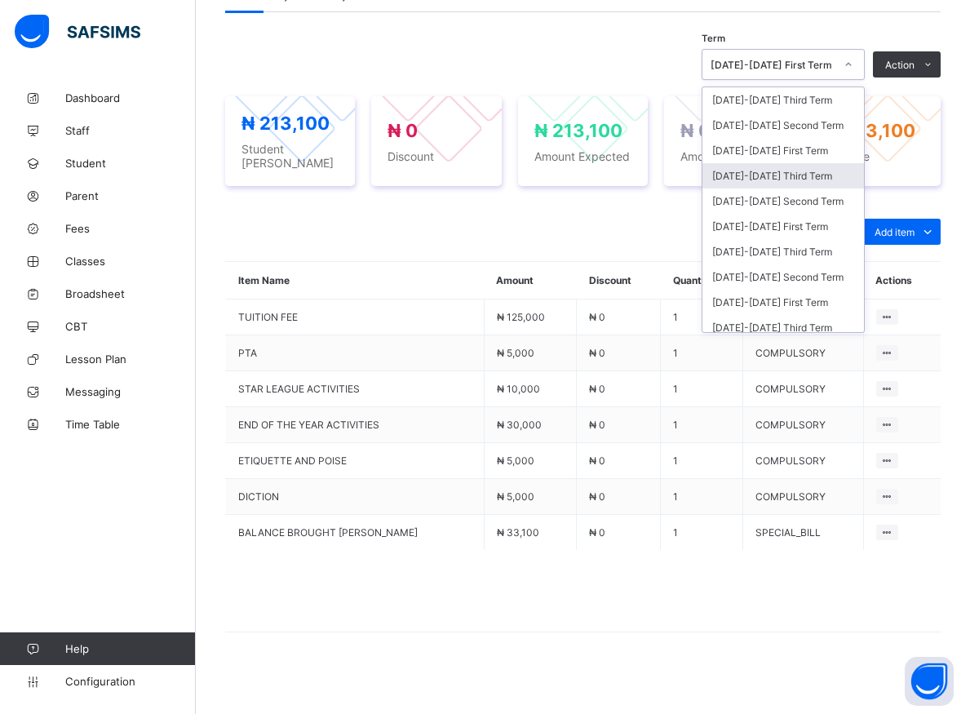
click at [775, 175] on div "[DATE]-[DATE] Third Term" at bounding box center [784, 175] width 162 height 25
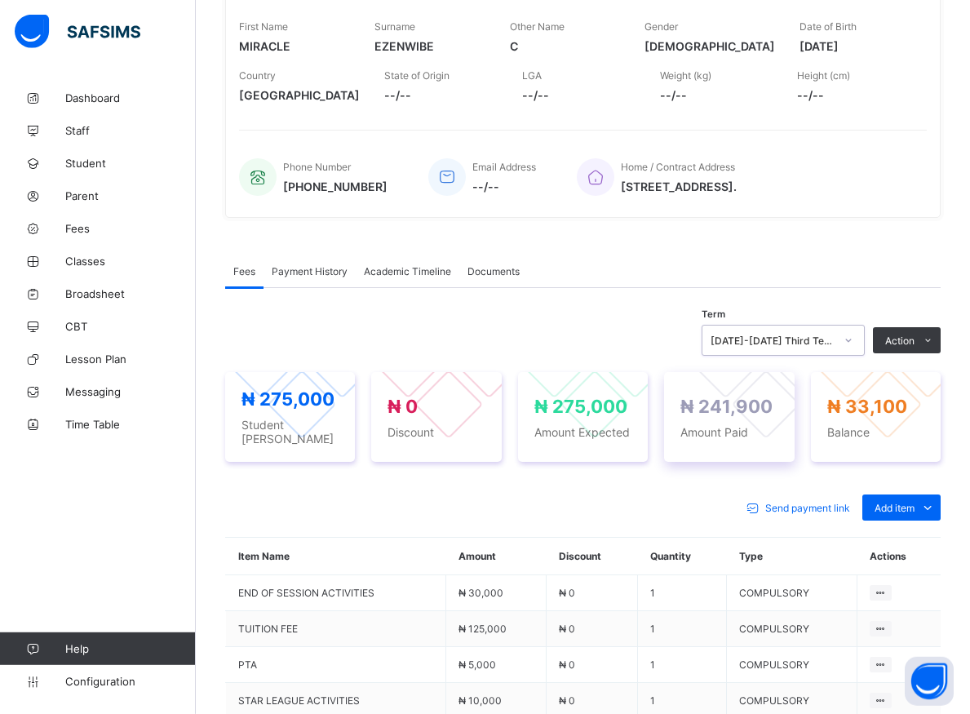
scroll to position [220, 0]
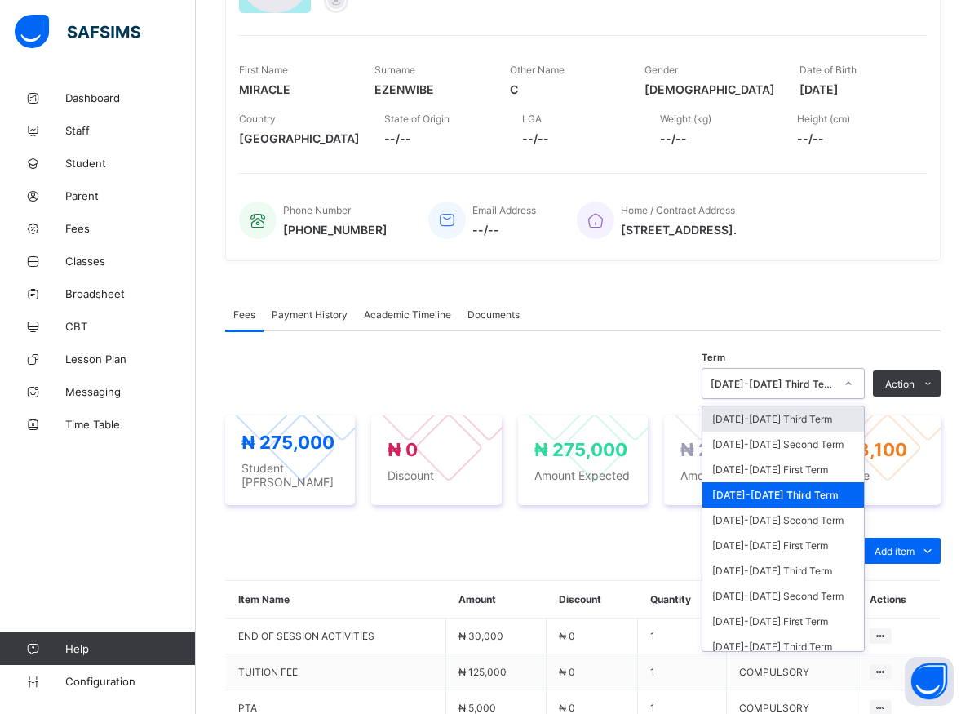
click at [854, 384] on icon at bounding box center [849, 383] width 10 height 16
click at [769, 477] on div "[DATE]-[DATE] First Term" at bounding box center [784, 469] width 162 height 25
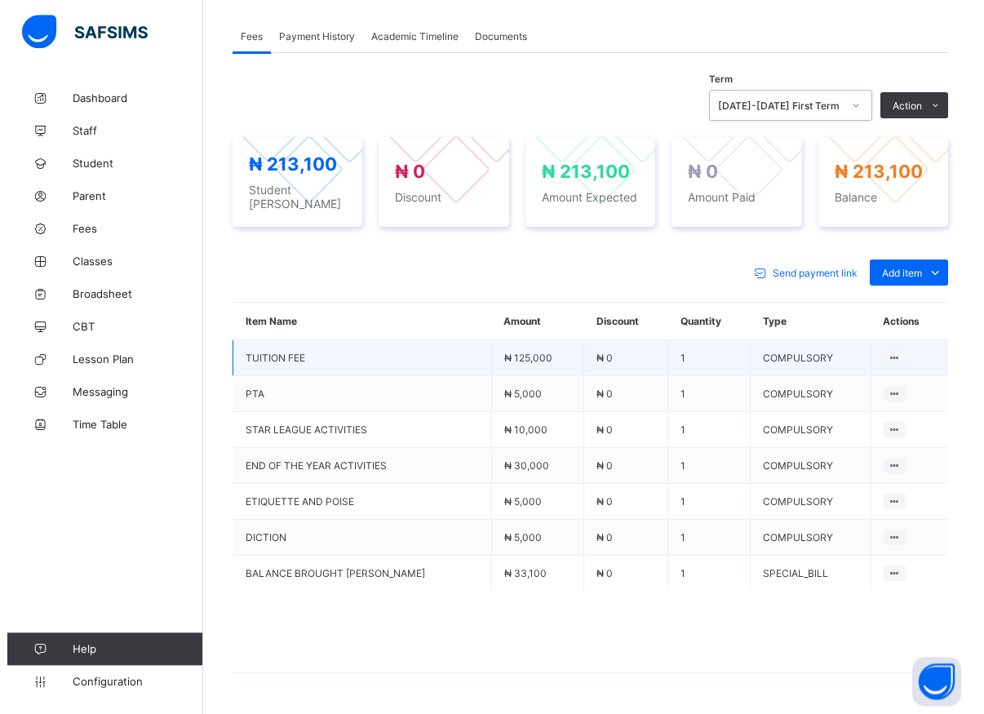
scroll to position [539, 0]
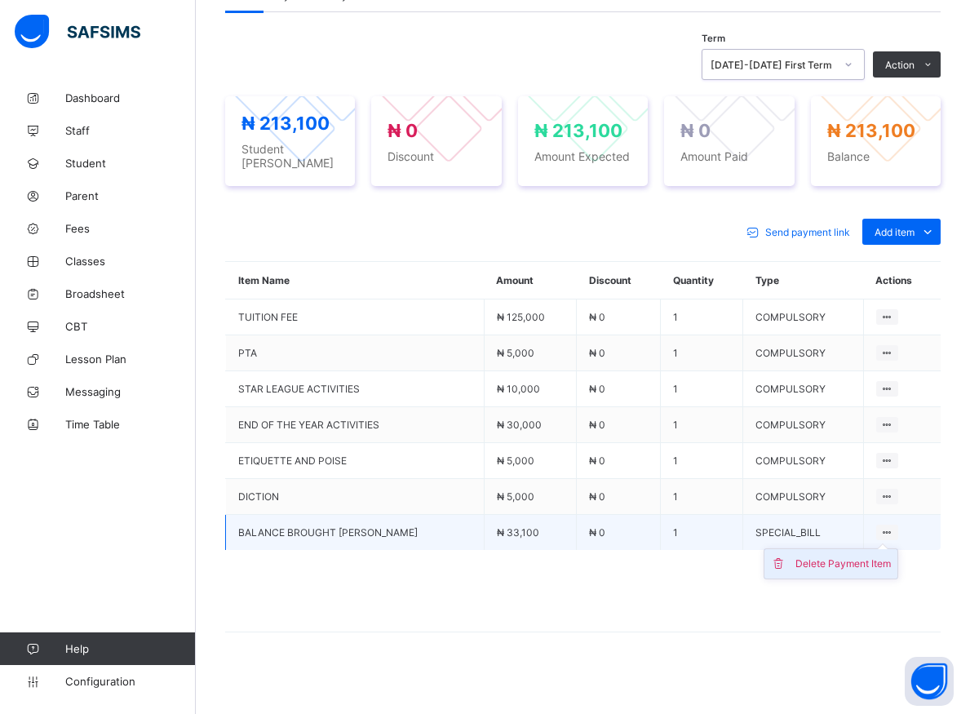
click at [874, 556] on div "Delete Payment Item" at bounding box center [843, 564] width 95 height 16
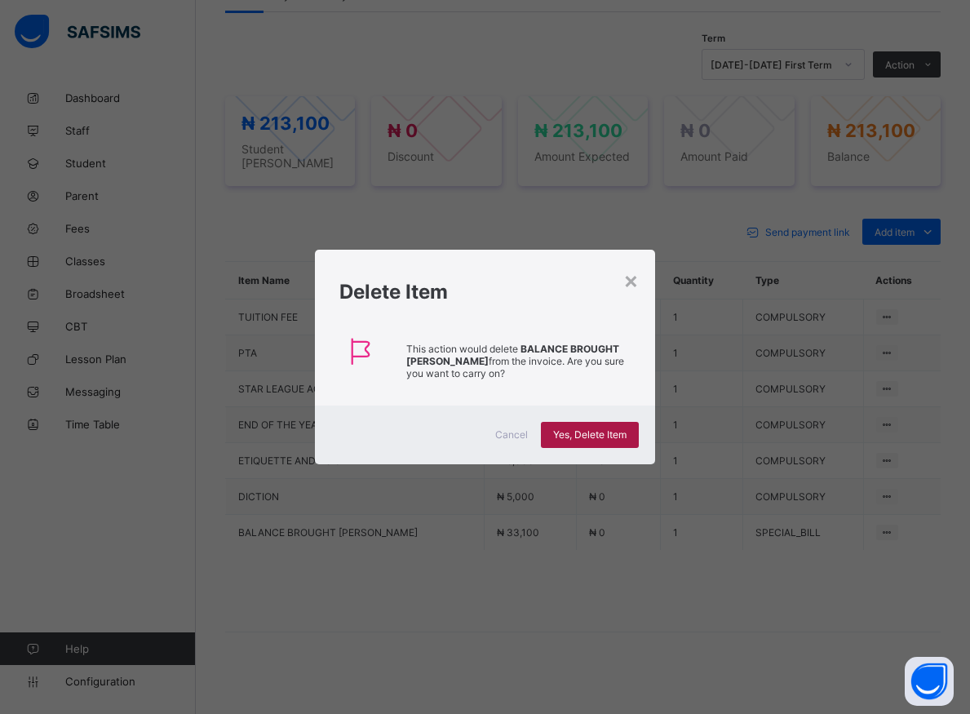
click at [596, 440] on span "Yes, Delete Item" at bounding box center [589, 434] width 73 height 12
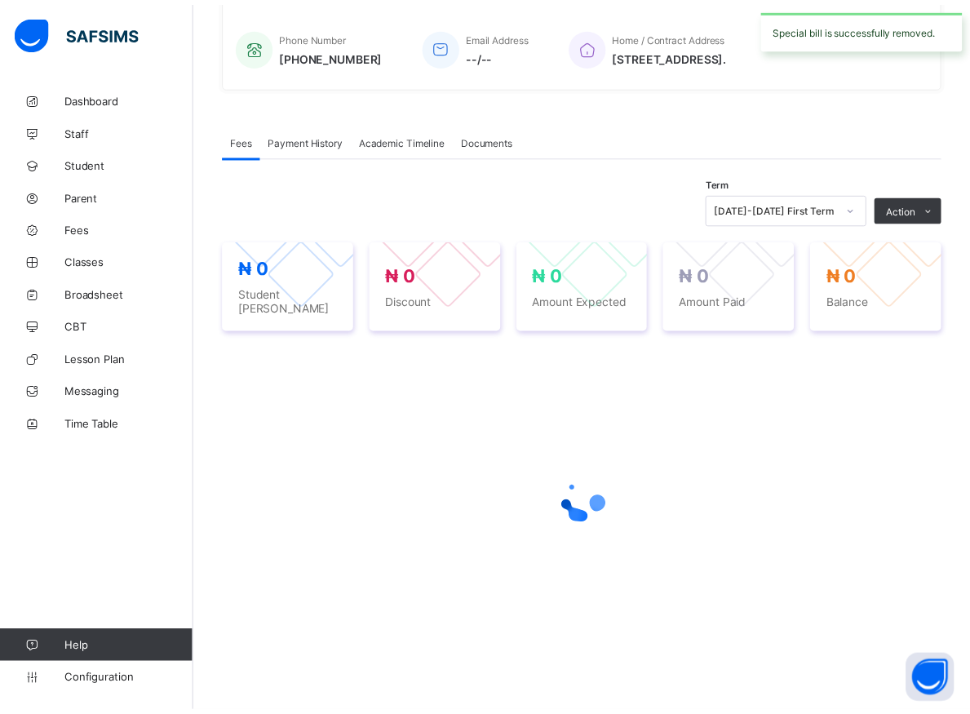
scroll to position [386, 0]
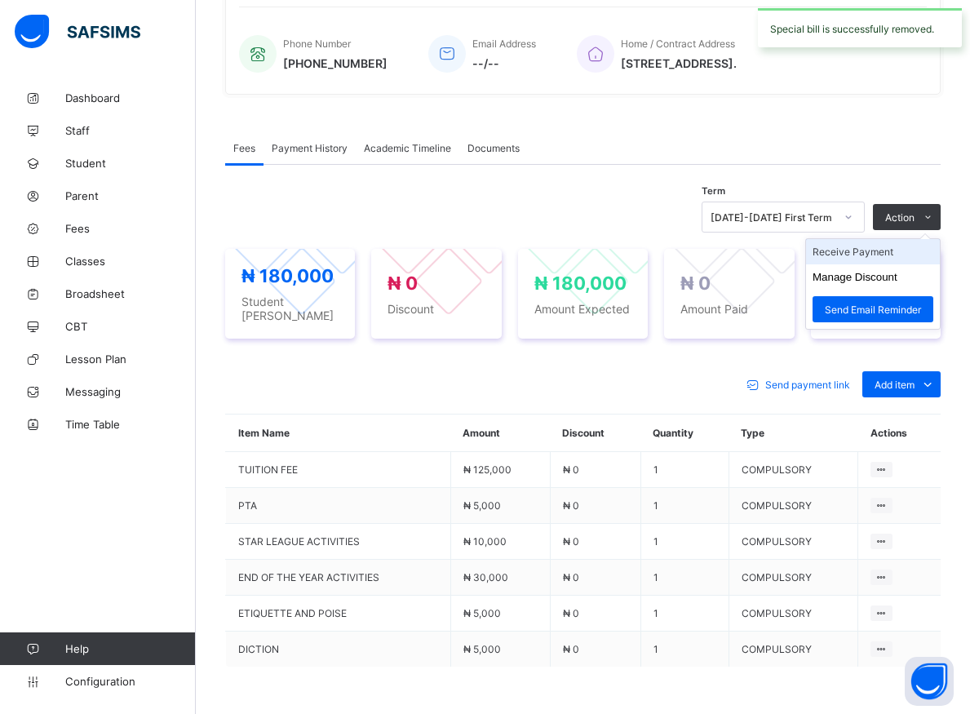
click at [880, 258] on li "Receive Payment" at bounding box center [873, 251] width 134 height 25
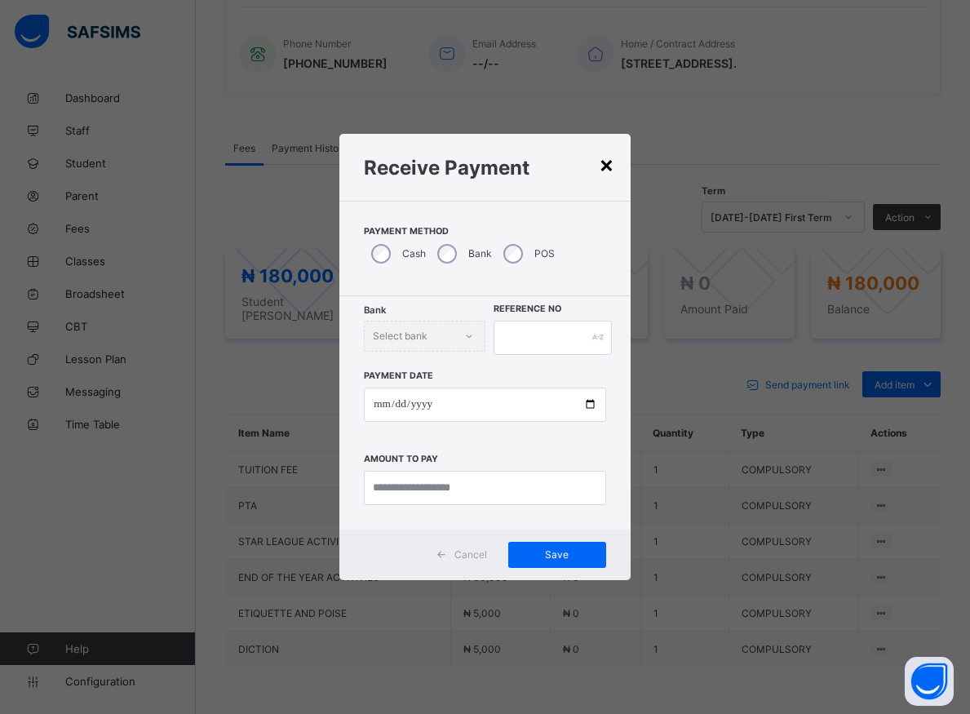
click at [611, 167] on div "×" at bounding box center [607, 164] width 16 height 28
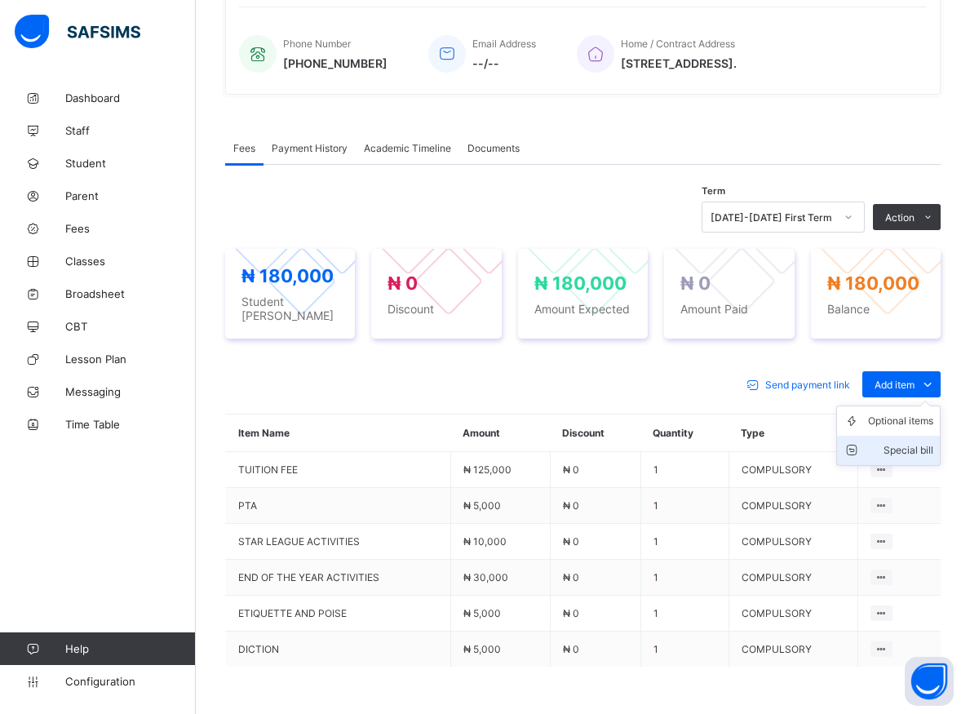
click at [923, 442] on div "Special bill" at bounding box center [900, 450] width 65 height 16
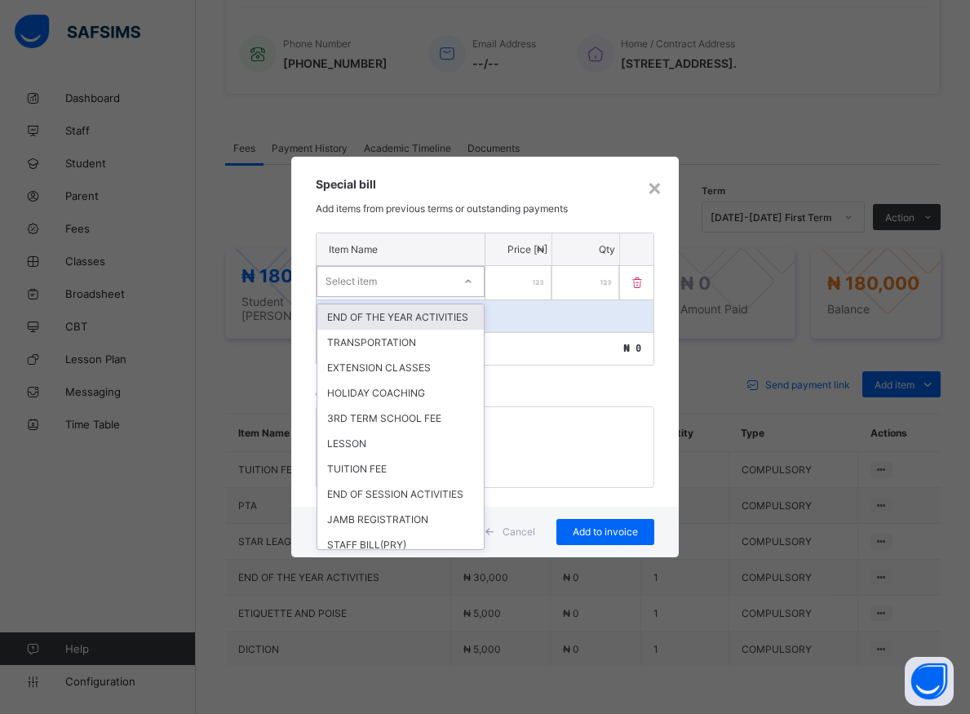
click at [470, 285] on icon at bounding box center [469, 281] width 10 height 16
click at [374, 355] on div "TRANSPORTATION" at bounding box center [400, 342] width 167 height 25
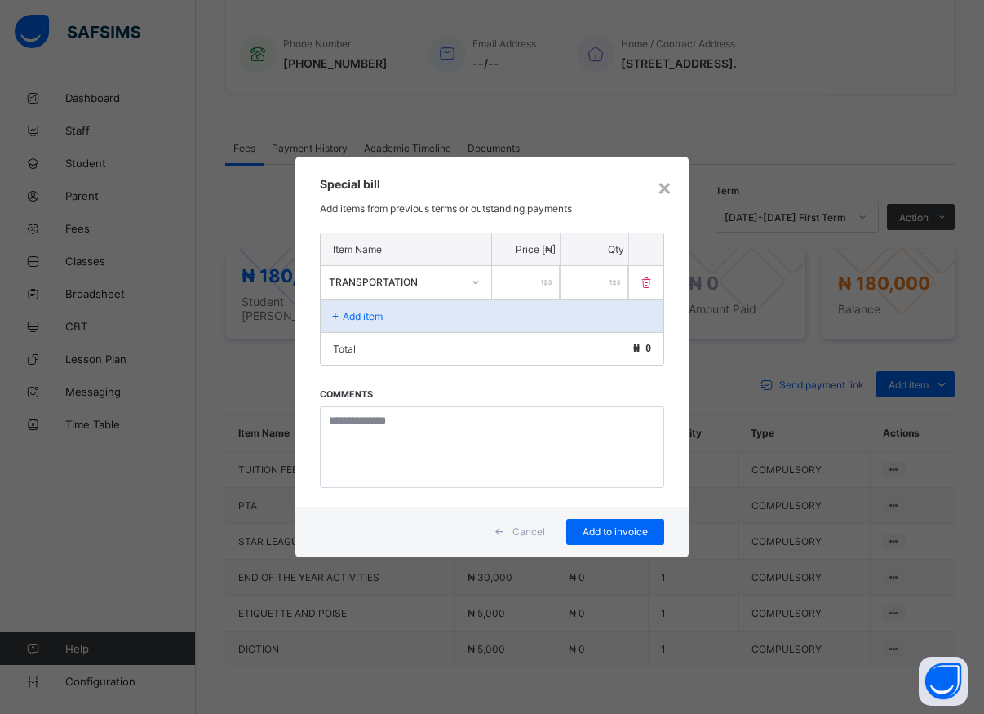
click at [504, 288] on input "number" at bounding box center [526, 282] width 68 height 33
type input "*****"
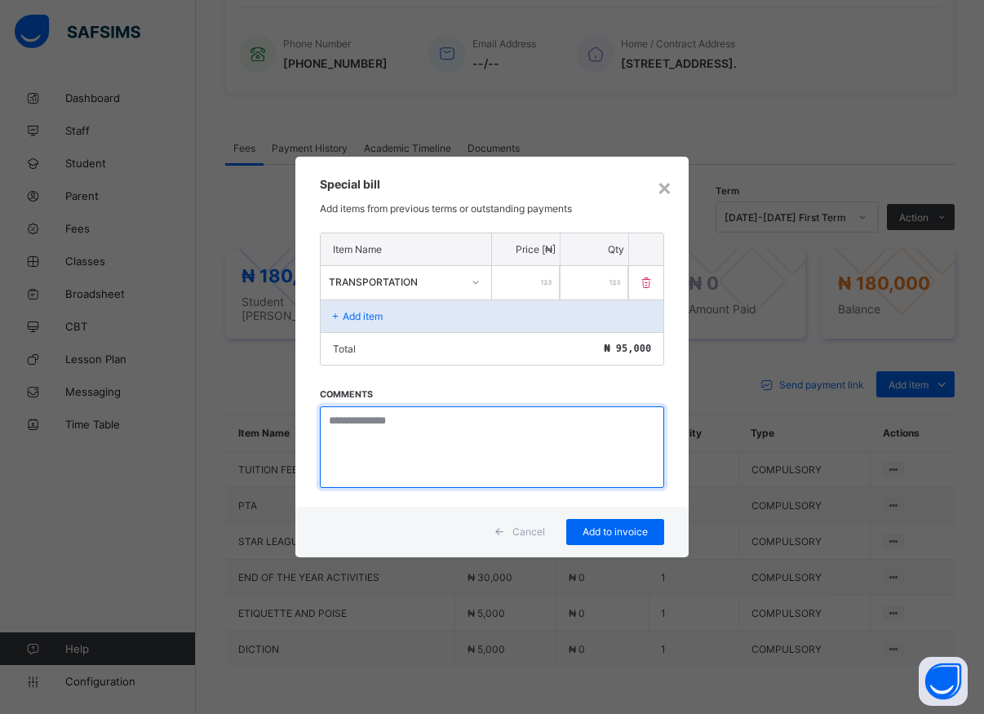
click at [421, 442] on textarea at bounding box center [492, 447] width 344 height 82
type textarea "*********"
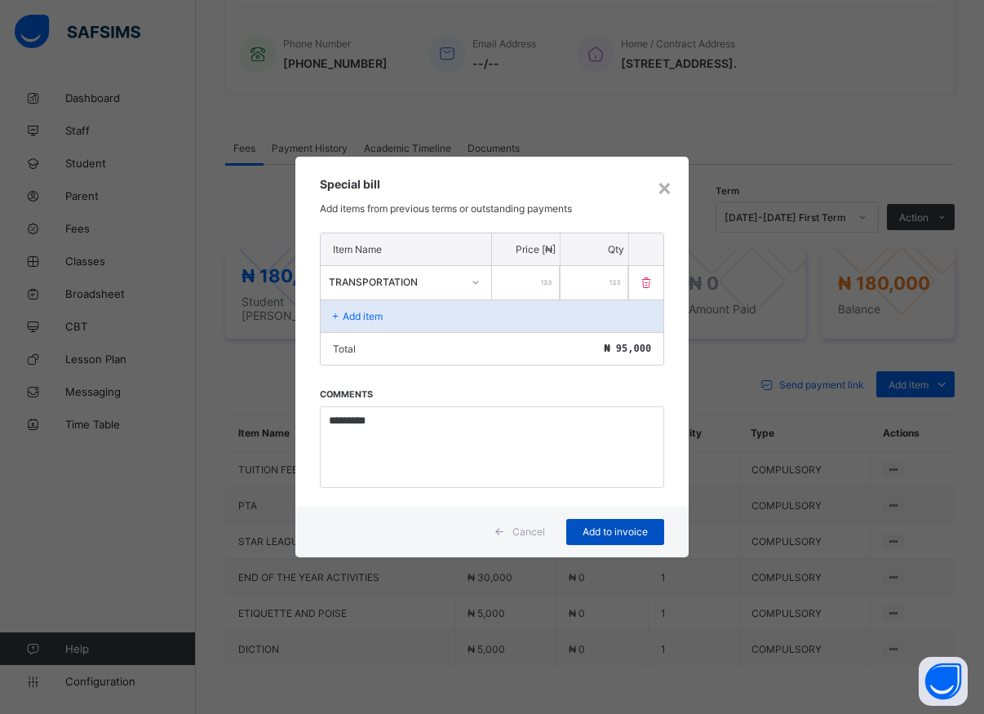
click at [598, 528] on span "Add to invoice" at bounding box center [615, 532] width 73 height 12
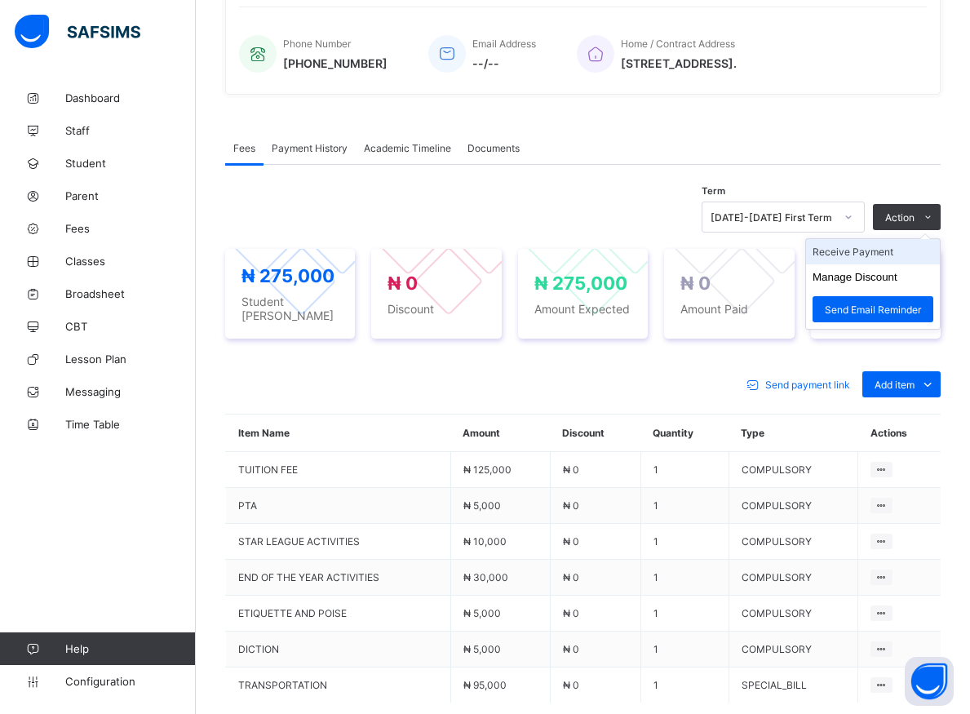
click at [886, 254] on li "Receive Payment" at bounding box center [873, 251] width 134 height 25
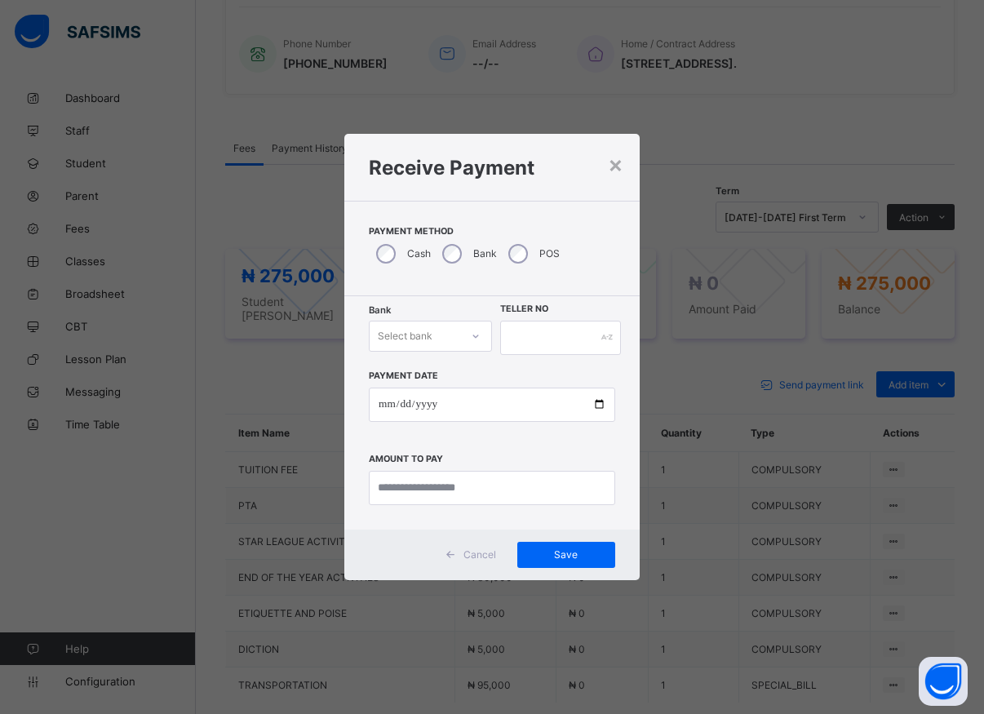
click at [477, 337] on icon at bounding box center [476, 336] width 10 height 16
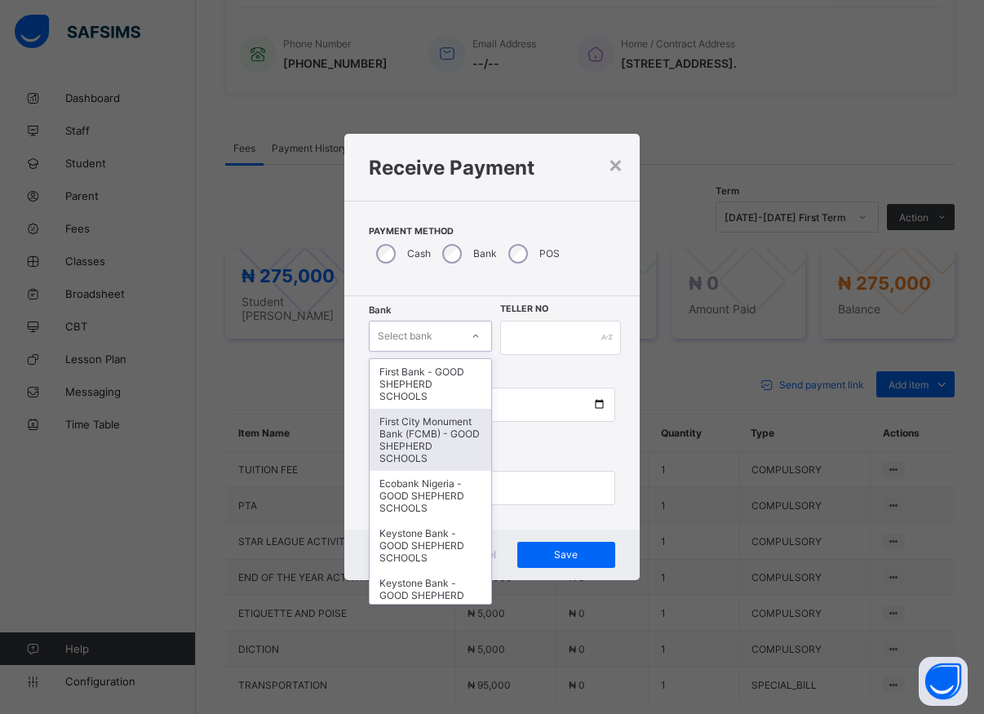
click at [443, 439] on div "First City Monument Bank (FCMB) - GOOD SHEPHERD SCHOOLS" at bounding box center [431, 440] width 122 height 62
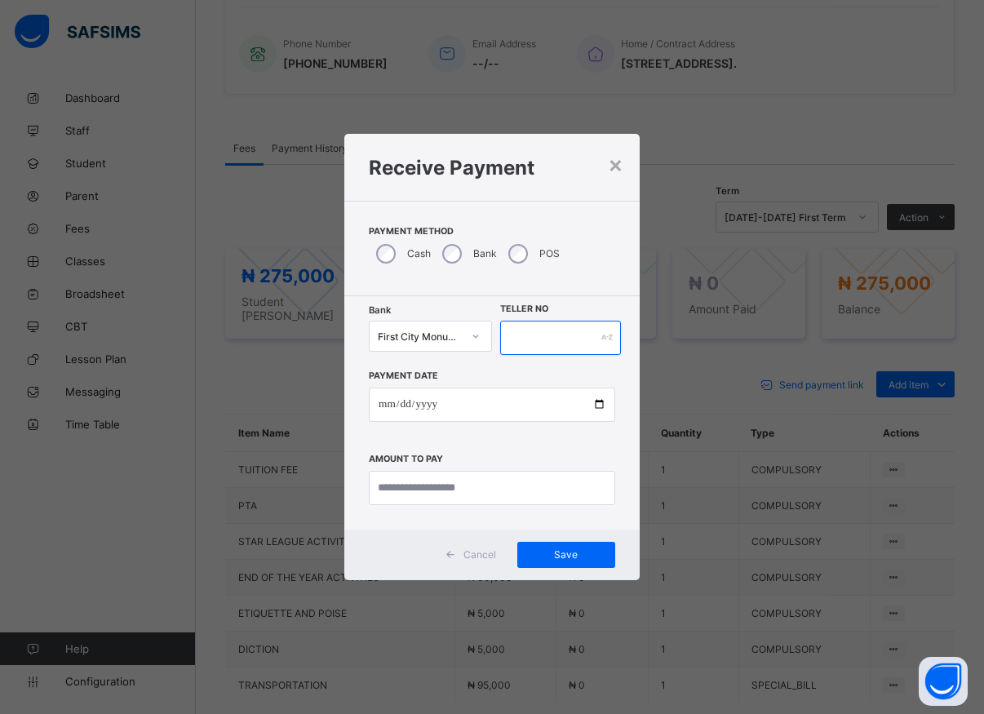
click at [520, 332] on input "text" at bounding box center [560, 338] width 121 height 34
type input "*****"
click at [601, 408] on input "date" at bounding box center [492, 405] width 246 height 34
type input "**********"
click at [473, 494] on input "currency" at bounding box center [492, 488] width 246 height 34
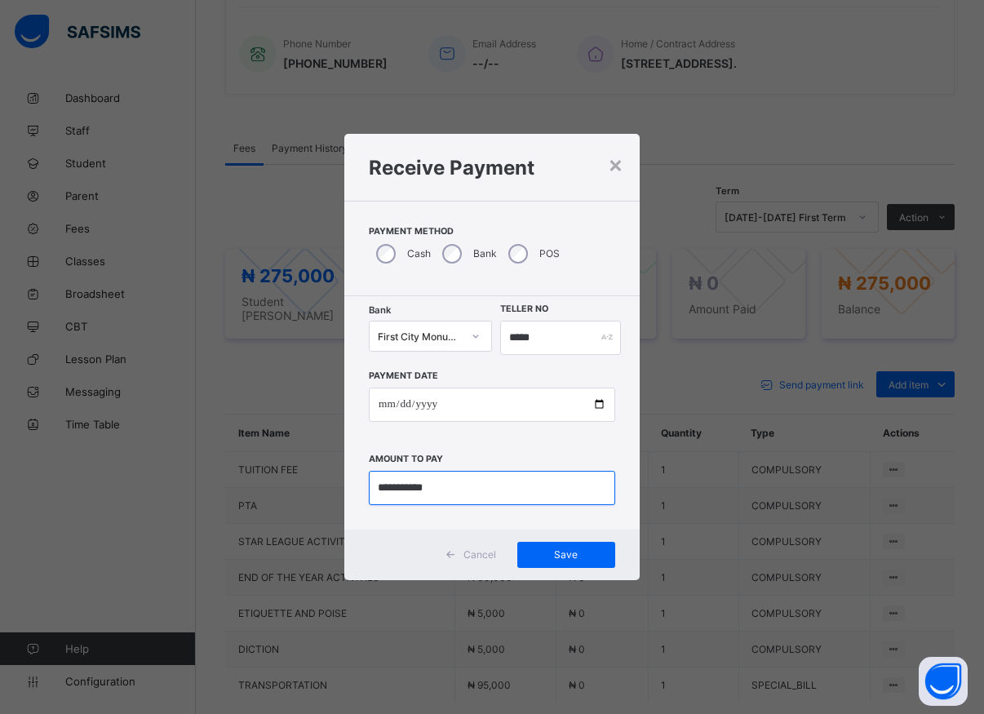
click at [476, 493] on input "currency" at bounding box center [492, 488] width 246 height 34
click at [425, 491] on input "currency" at bounding box center [492, 488] width 246 height 34
click at [402, 493] on input "currency" at bounding box center [492, 488] width 246 height 34
type input "*********"
click at [561, 550] on span "Save" at bounding box center [566, 554] width 73 height 12
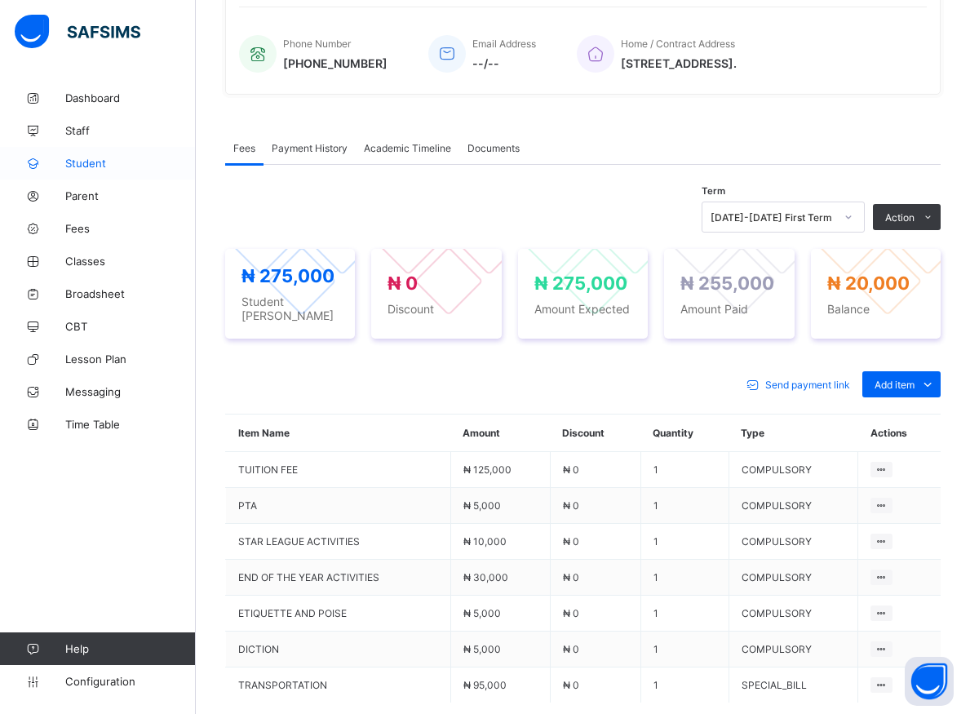
click at [91, 158] on span "Student" at bounding box center [130, 163] width 131 height 13
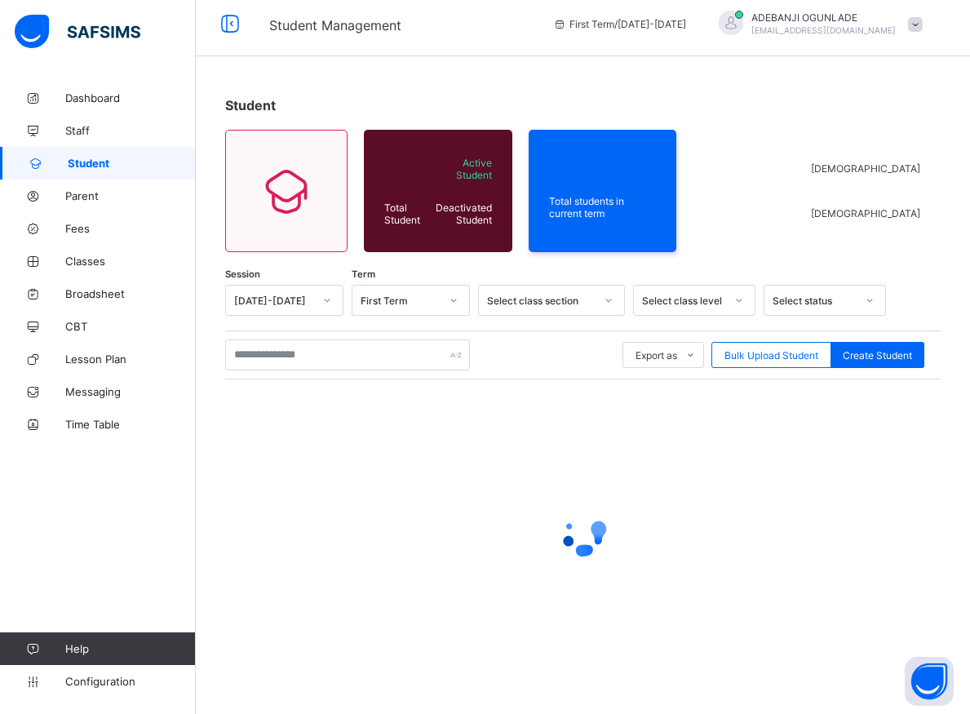
scroll to position [9, 0]
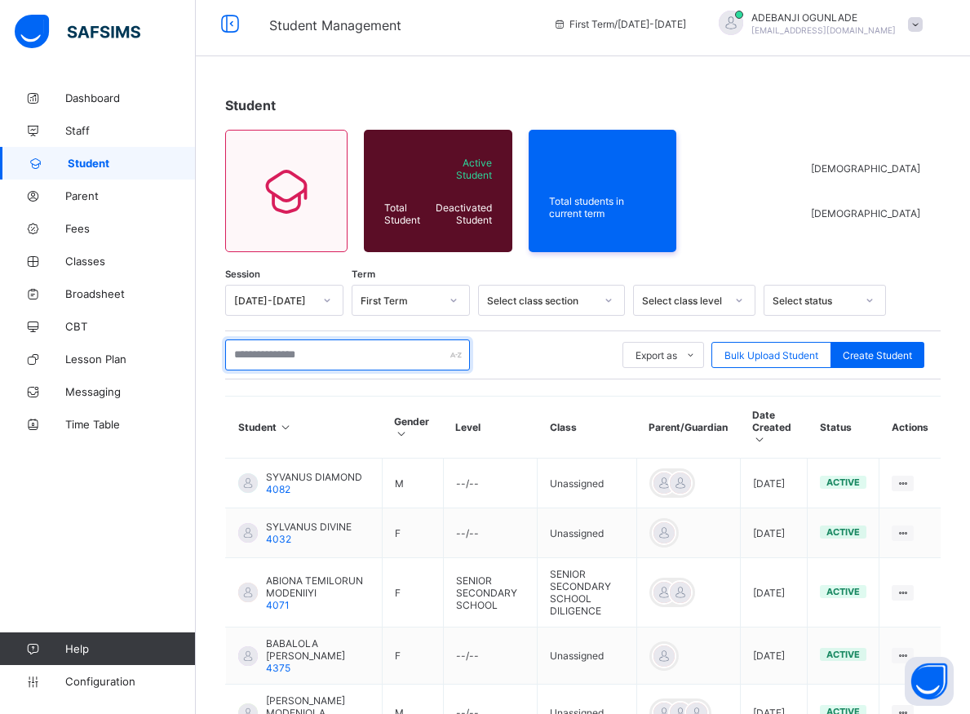
click at [250, 356] on input "text" at bounding box center [347, 355] width 245 height 31
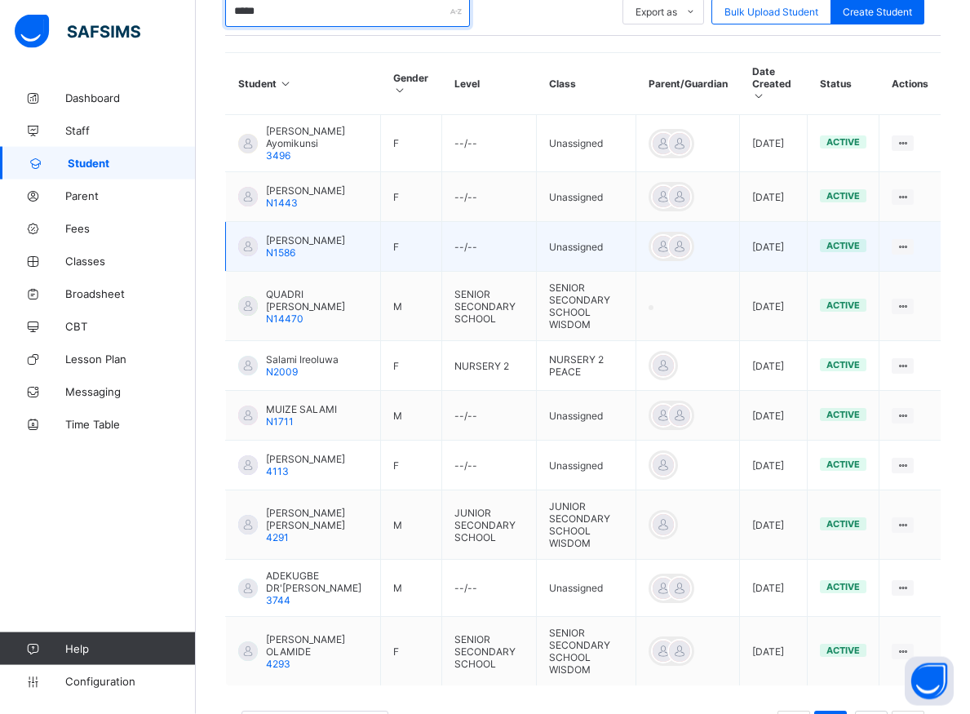
scroll to position [411, 0]
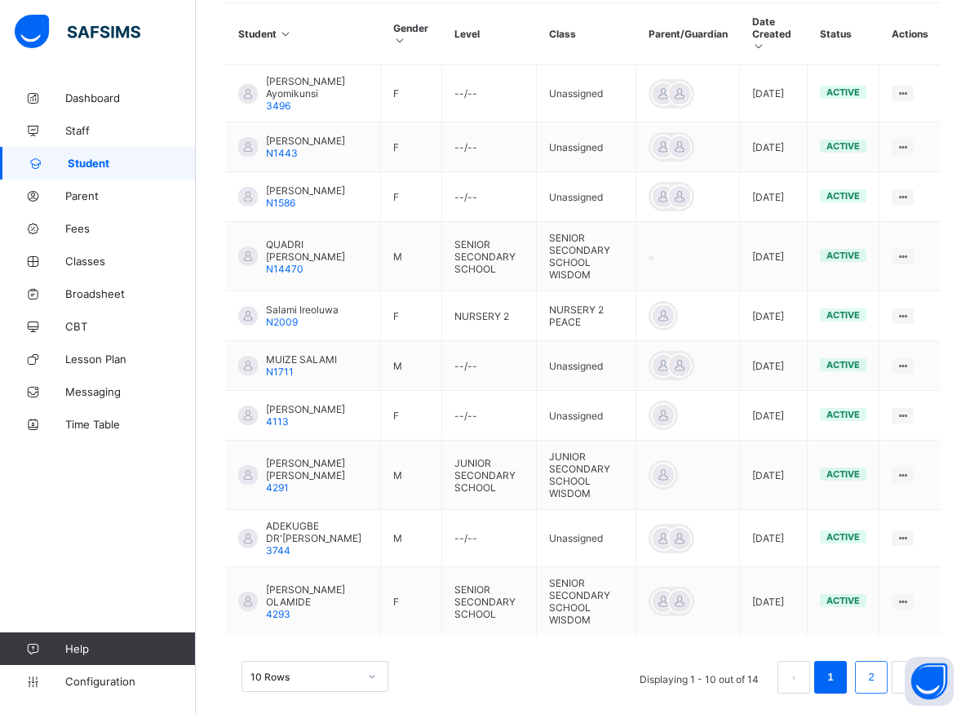
type input "*****"
click at [879, 667] on link "2" at bounding box center [872, 677] width 16 height 21
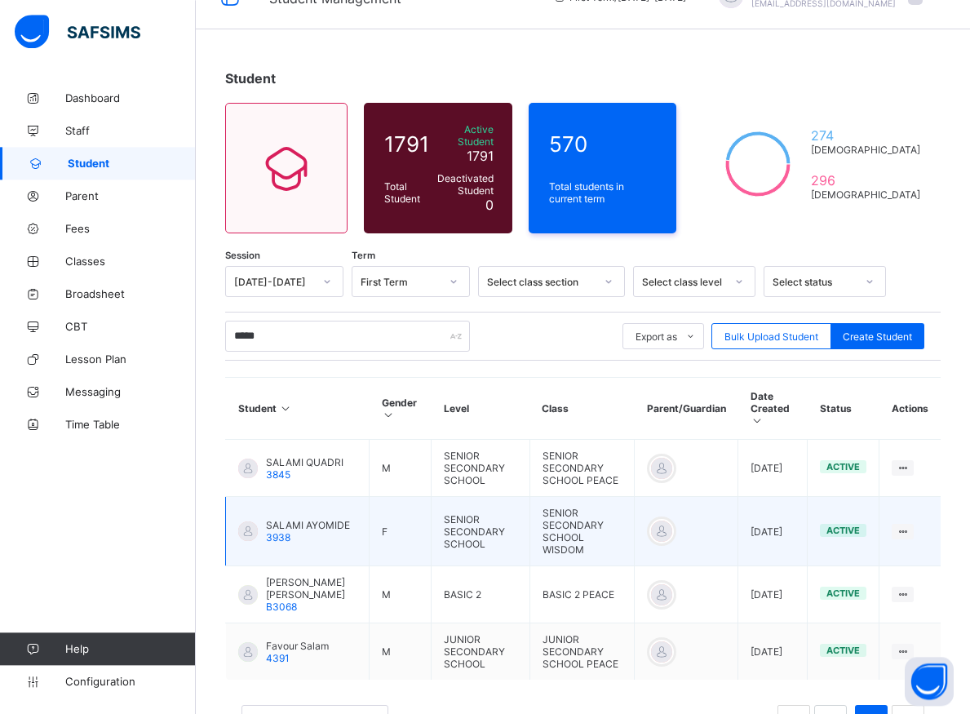
scroll to position [80, 0]
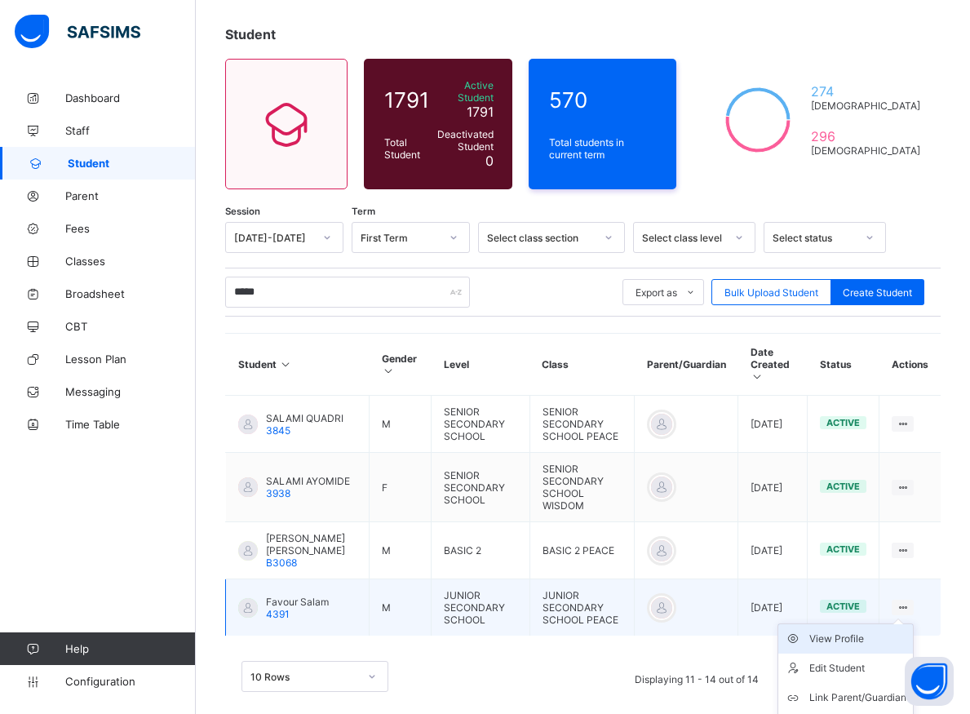
click at [858, 631] on div "View Profile" at bounding box center [858, 639] width 97 height 16
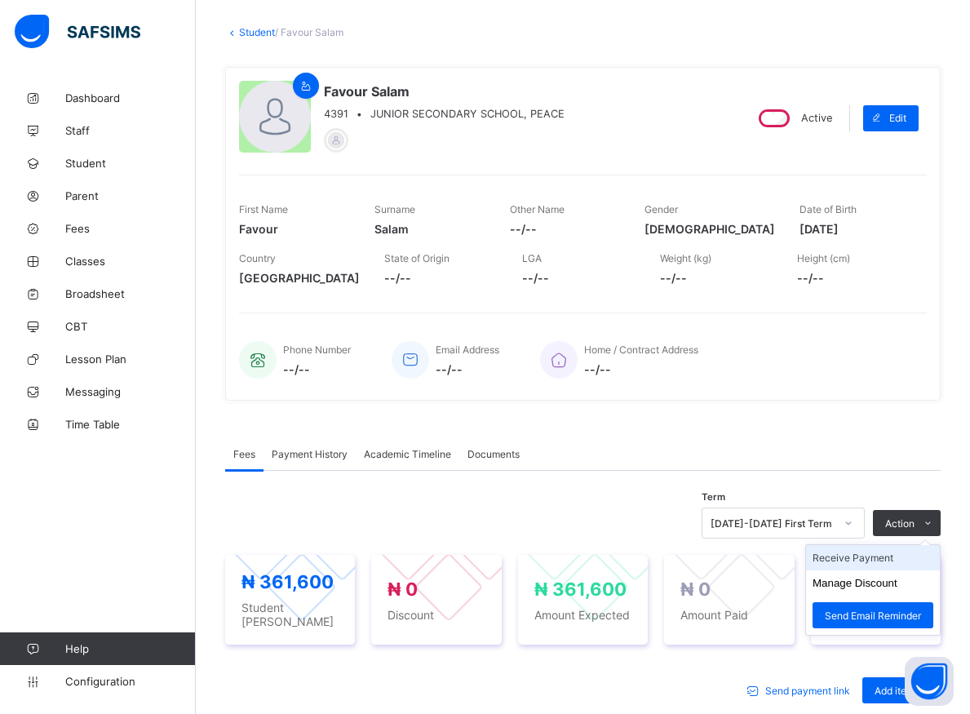
click at [884, 557] on li "Receive Payment" at bounding box center [873, 557] width 134 height 25
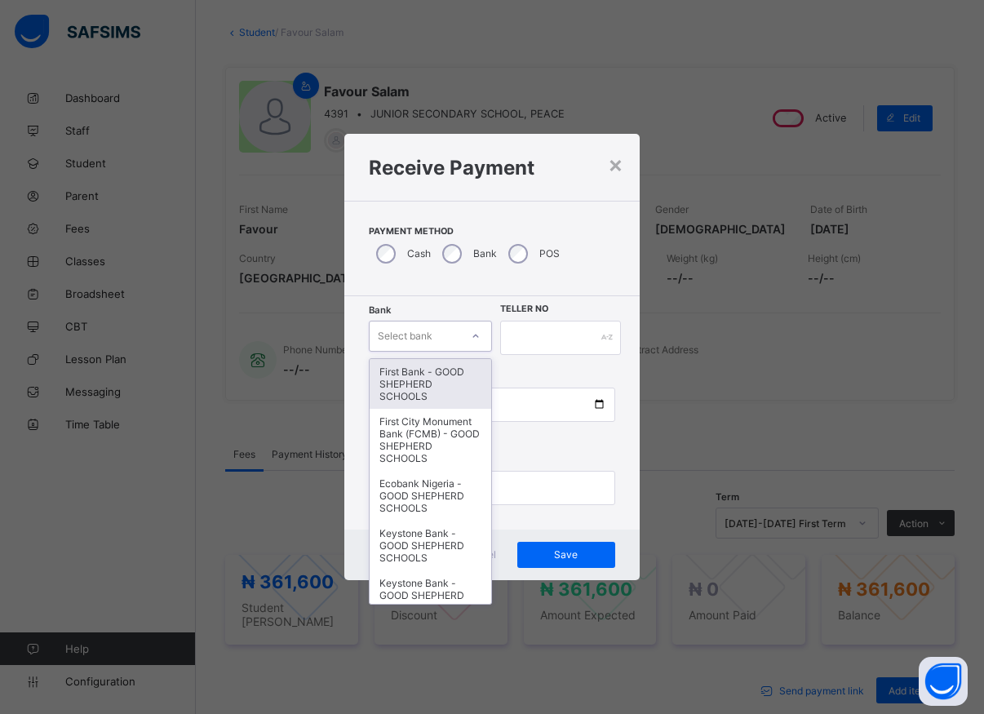
click at [470, 336] on div at bounding box center [476, 336] width 28 height 26
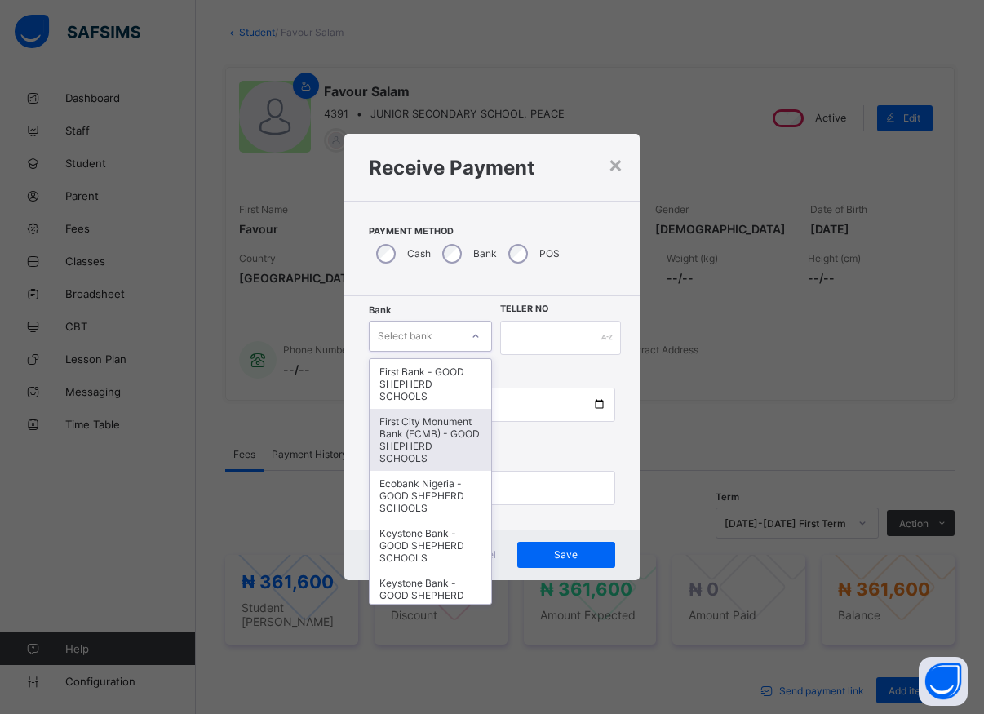
click at [389, 468] on div "First City Monument Bank (FCMB) - GOOD SHEPHERD SCHOOLS" at bounding box center [431, 440] width 122 height 62
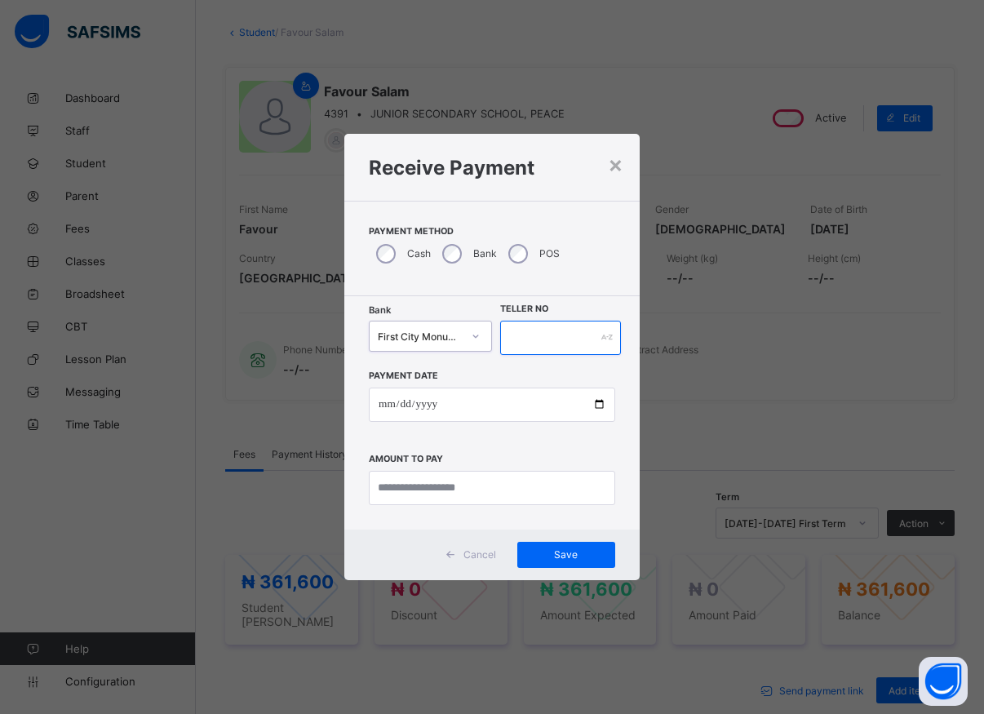
click at [514, 341] on input "text" at bounding box center [560, 338] width 121 height 34
type input "*"
type input "*****"
click at [602, 409] on input "date" at bounding box center [492, 405] width 246 height 34
type input "**********"
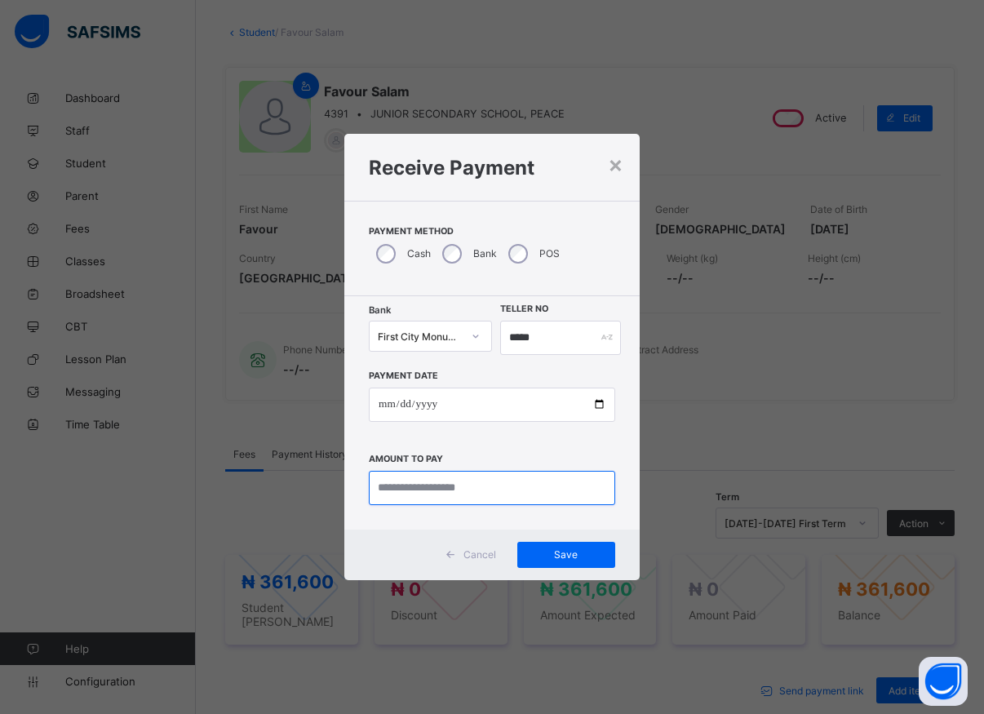
click at [448, 495] on input "currency" at bounding box center [492, 488] width 246 height 34
type input "*********"
click at [584, 557] on span "Save" at bounding box center [566, 554] width 73 height 12
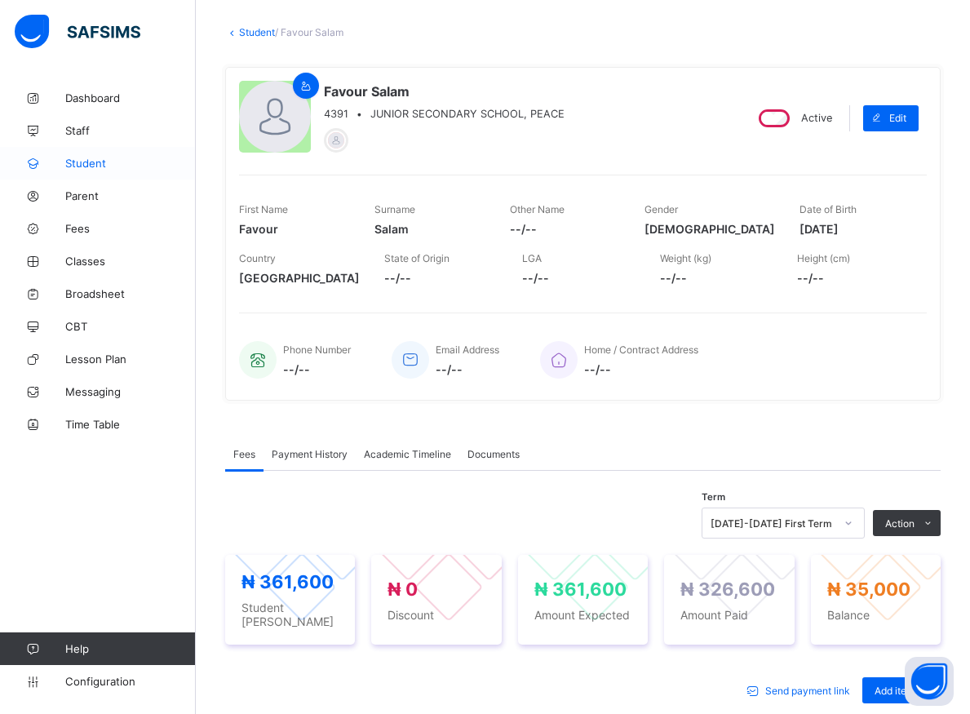
click at [78, 162] on span "Student" at bounding box center [130, 163] width 131 height 13
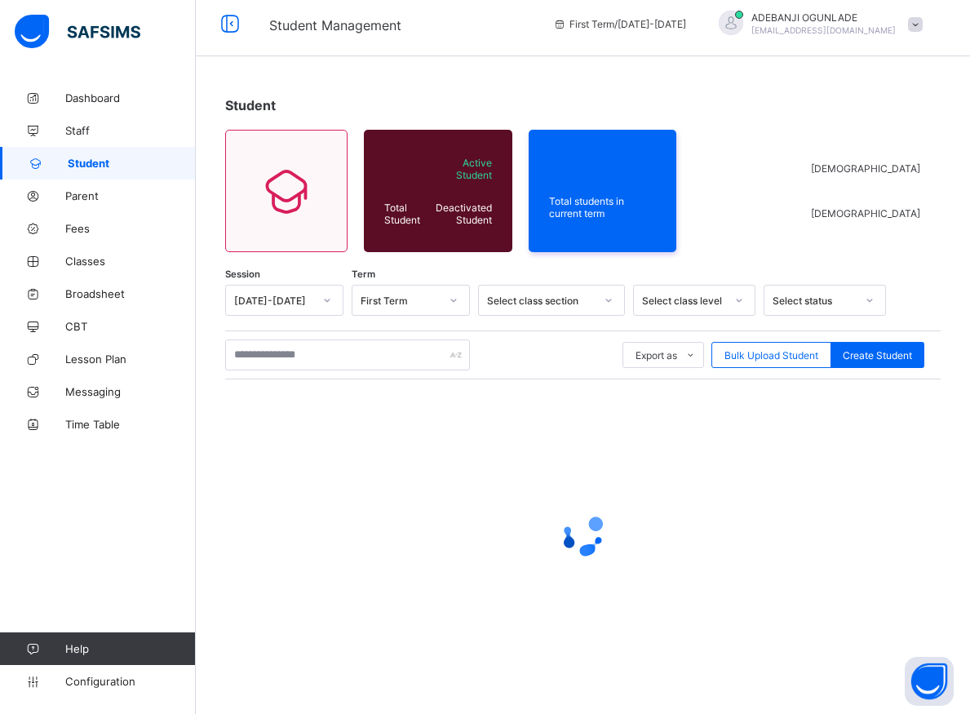
scroll to position [9, 0]
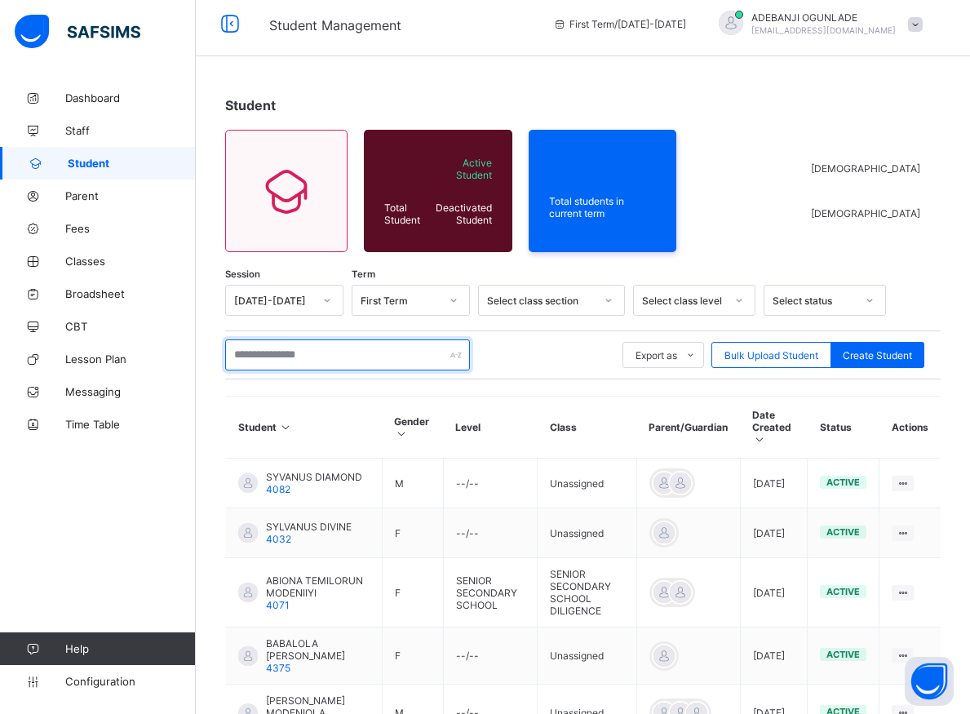
click at [260, 353] on input "text" at bounding box center [347, 355] width 245 height 31
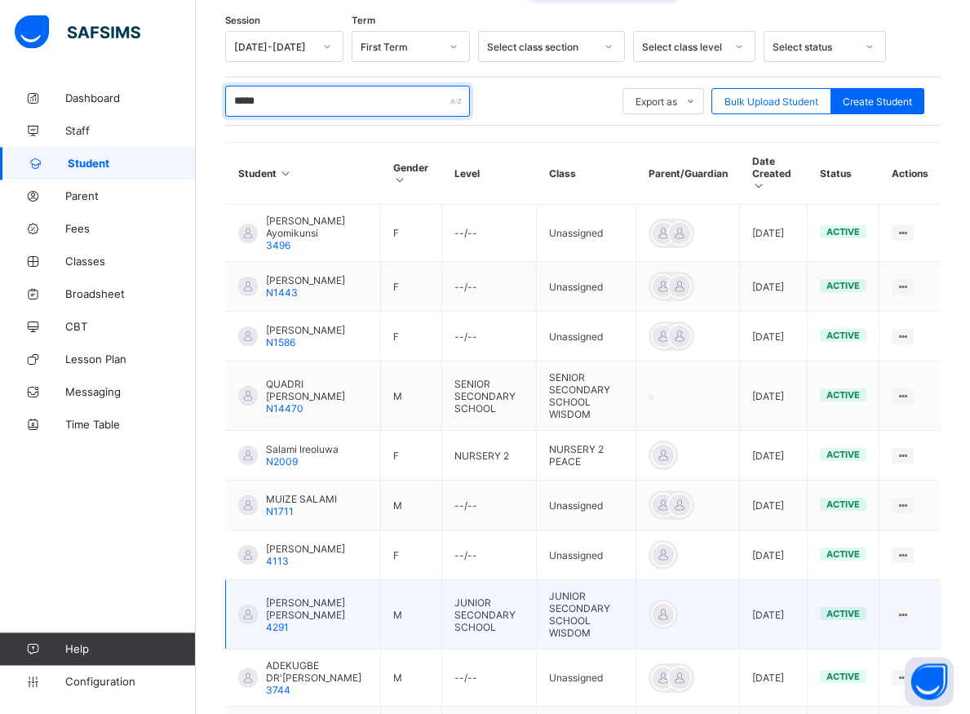
scroll to position [411, 0]
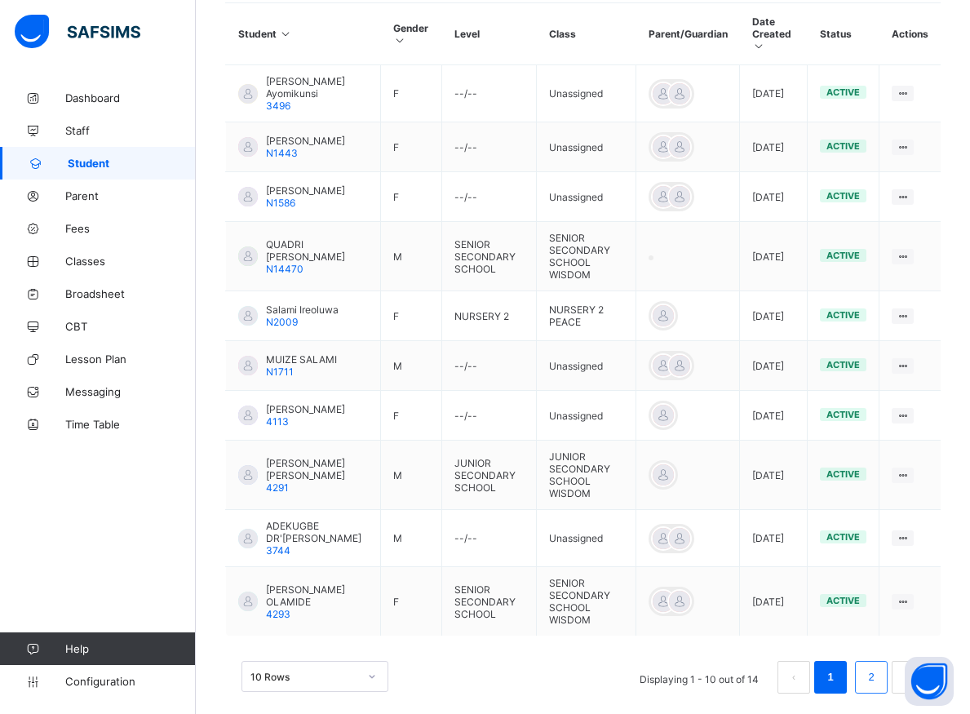
type input "*****"
click at [879, 667] on link "2" at bounding box center [872, 677] width 16 height 21
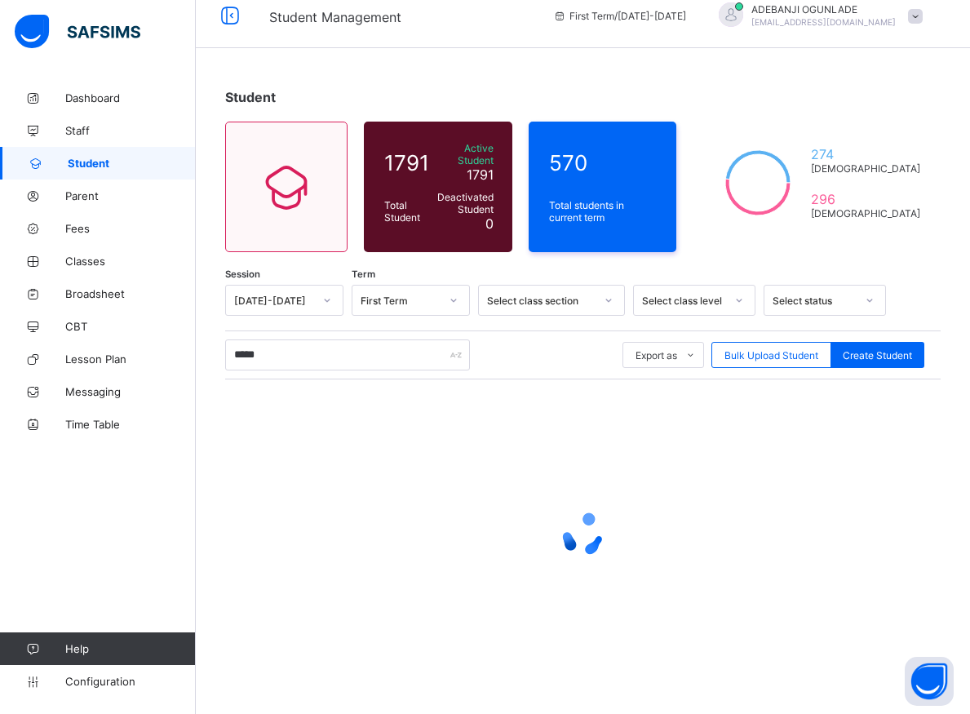
scroll to position [9, 0]
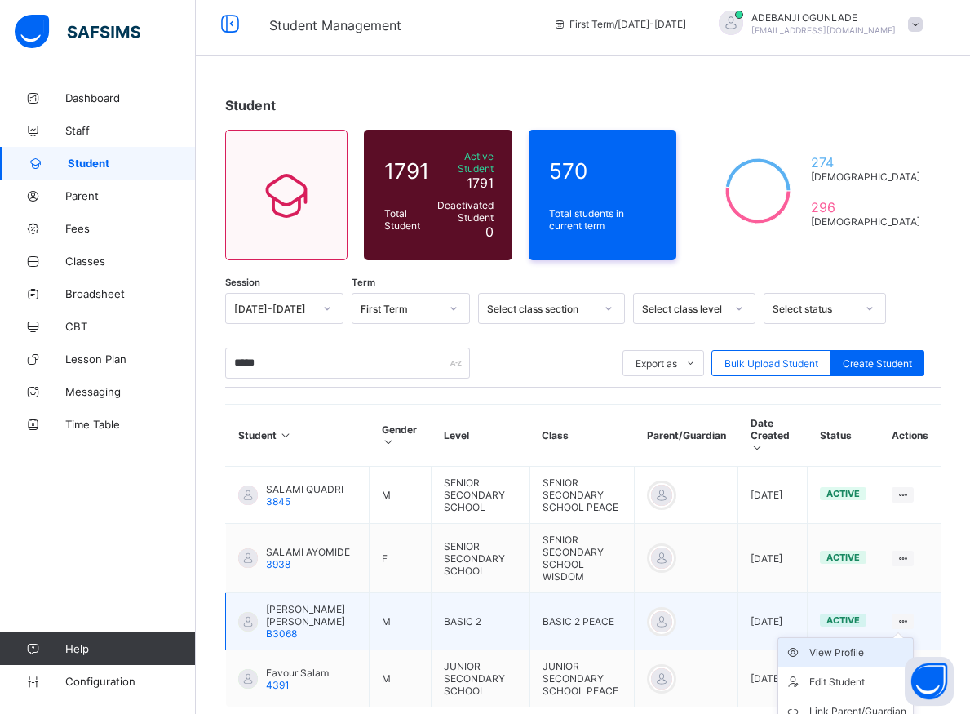
click at [868, 645] on div "View Profile" at bounding box center [858, 653] width 97 height 16
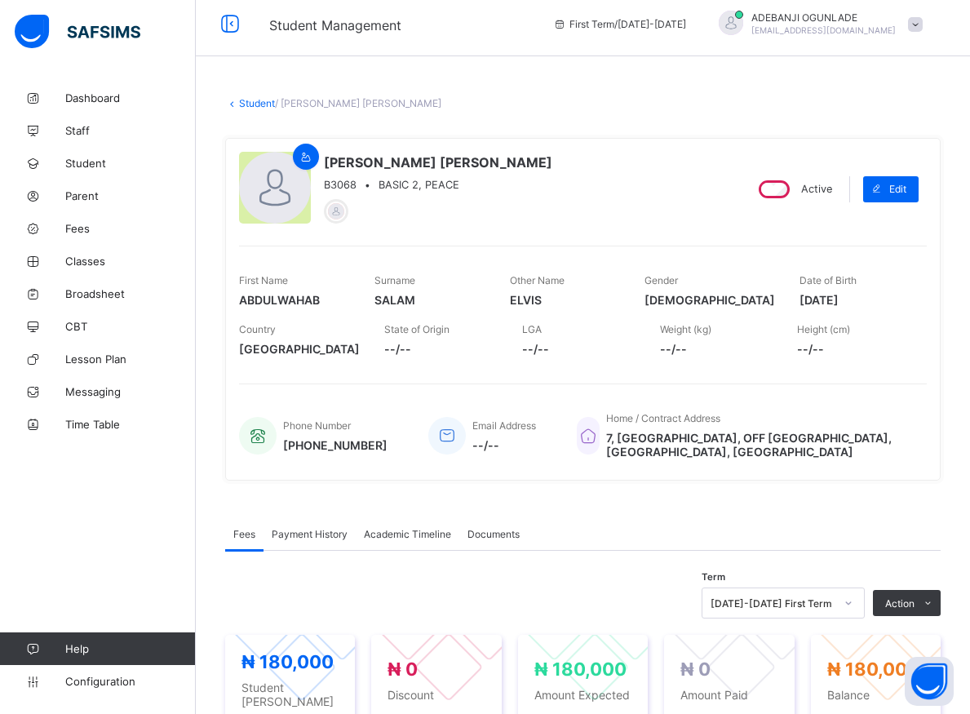
scroll to position [175, 0]
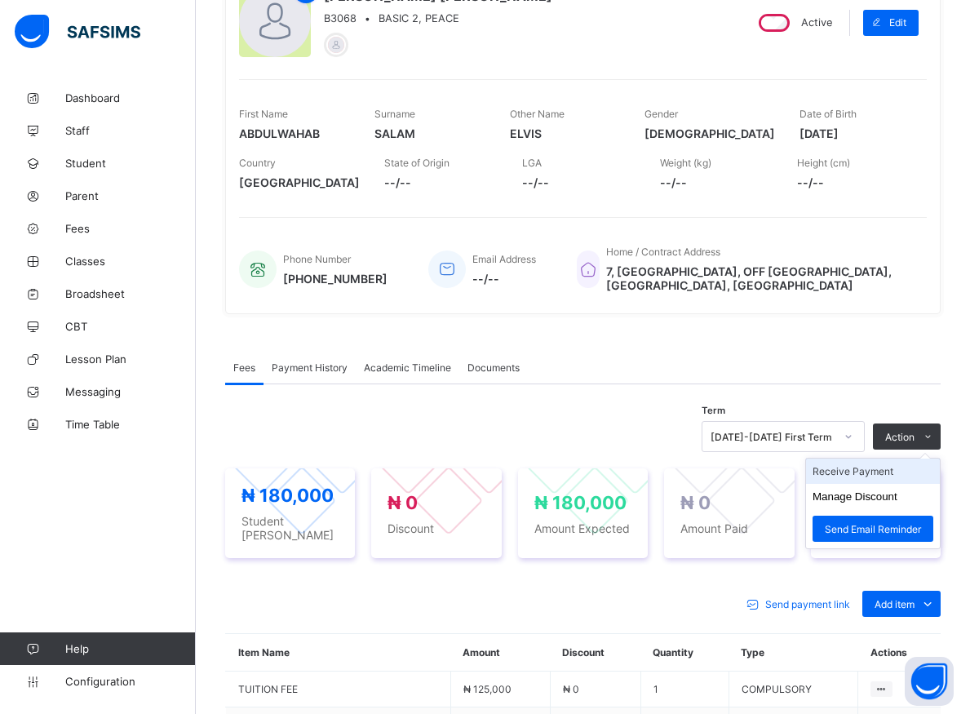
click at [902, 479] on li "Receive Payment" at bounding box center [873, 471] width 134 height 25
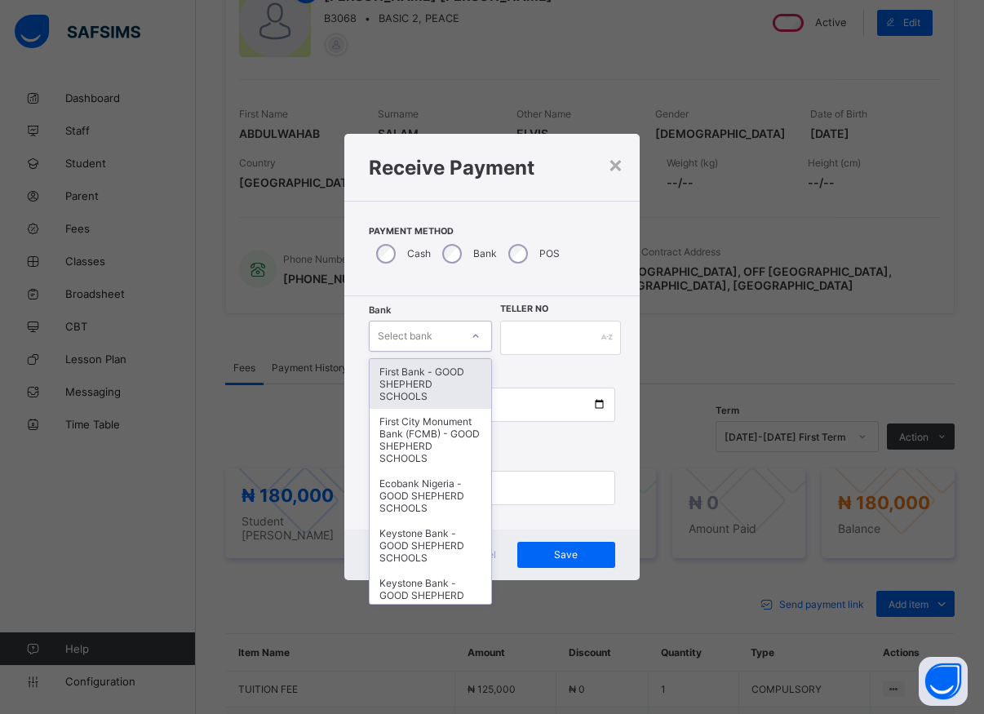
click at [455, 335] on div "Select bank" at bounding box center [415, 336] width 91 height 23
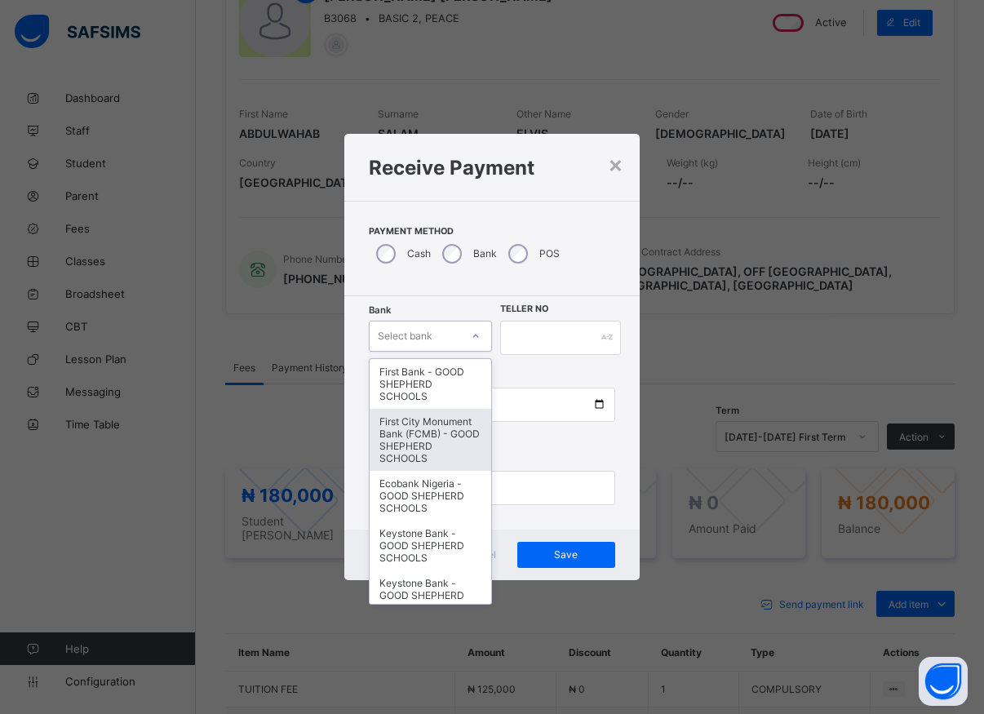
click at [417, 451] on div "First City Monument Bank (FCMB) - GOOD SHEPHERD SCHOOLS" at bounding box center [431, 440] width 122 height 62
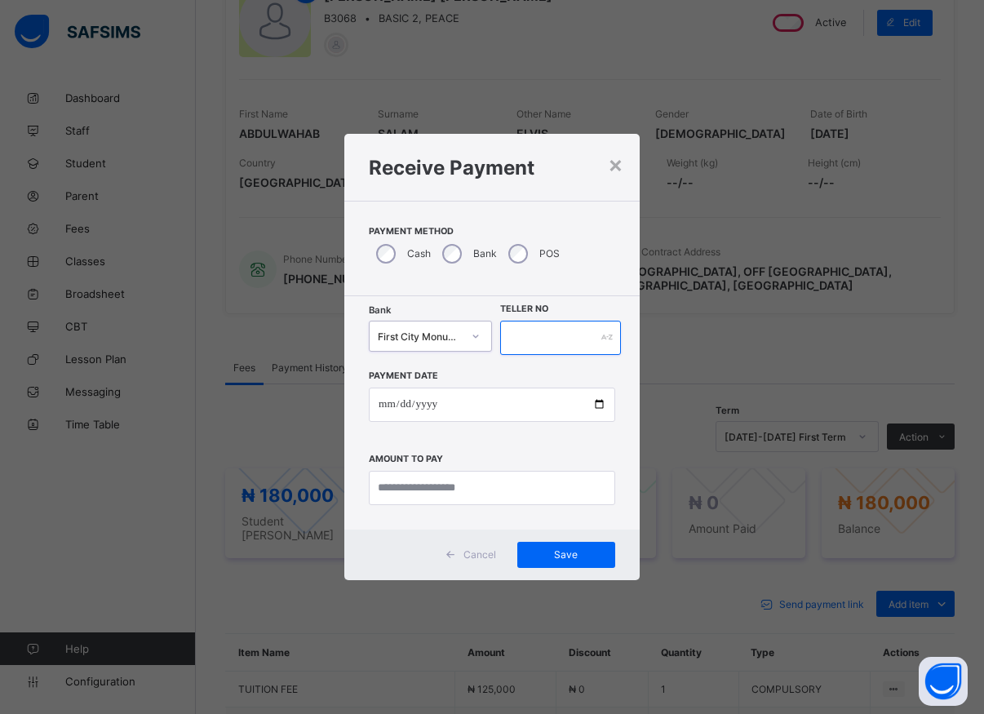
click at [512, 326] on input "text" at bounding box center [560, 338] width 121 height 34
type input "*****"
click at [591, 410] on input "date" at bounding box center [492, 405] width 246 height 34
click at [600, 405] on input "date" at bounding box center [492, 405] width 246 height 34
type input "**********"
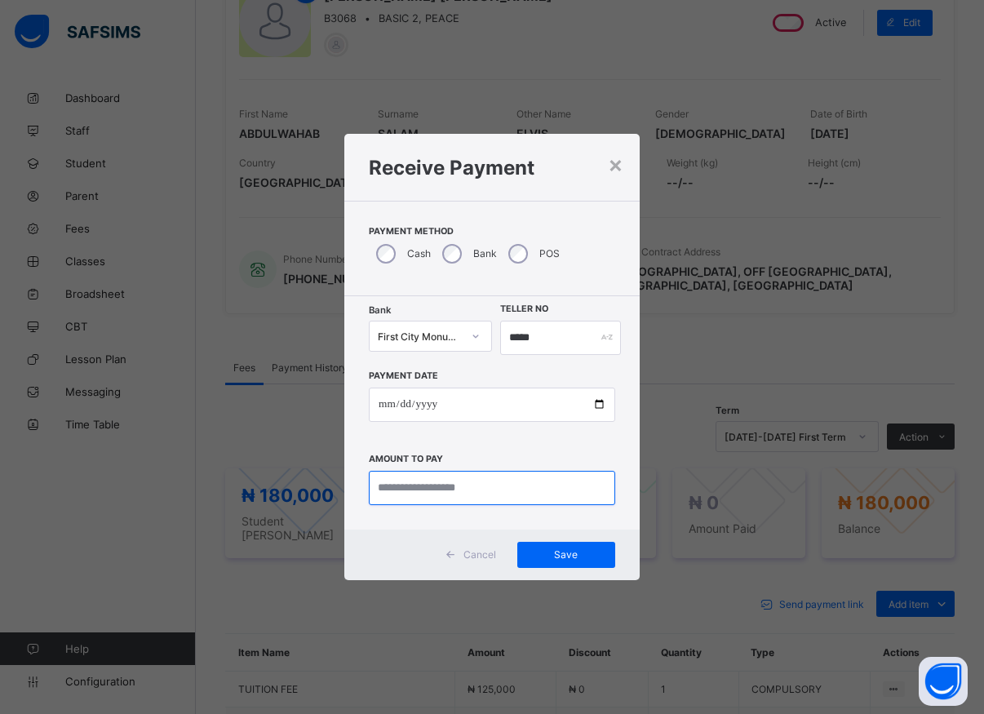
click at [457, 494] on input "currency" at bounding box center [492, 488] width 246 height 34
type input "*********"
click at [555, 551] on span "Save" at bounding box center [566, 554] width 73 height 12
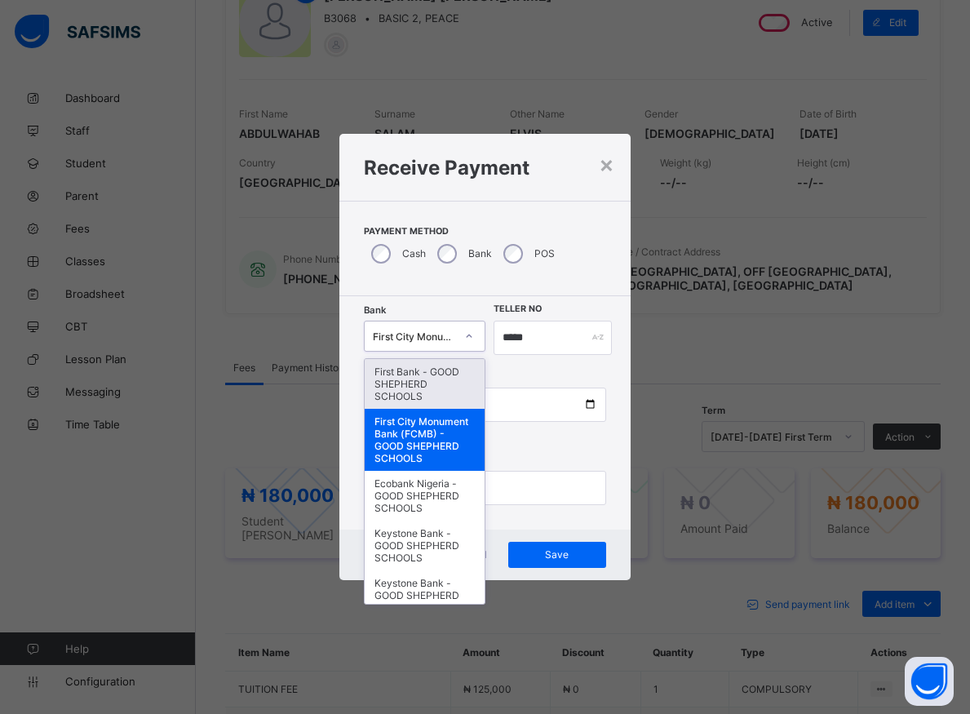
click at [471, 339] on icon at bounding box center [469, 336] width 10 height 16
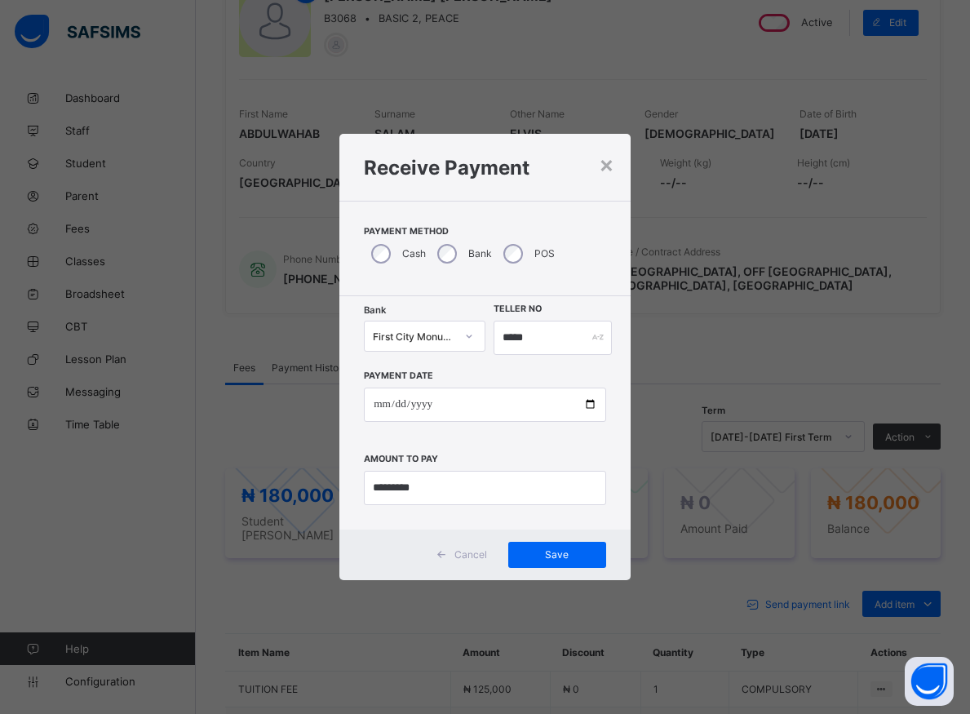
click at [709, 476] on div "**********" at bounding box center [485, 357] width 970 height 714
click at [581, 557] on span "Save" at bounding box center [557, 554] width 73 height 12
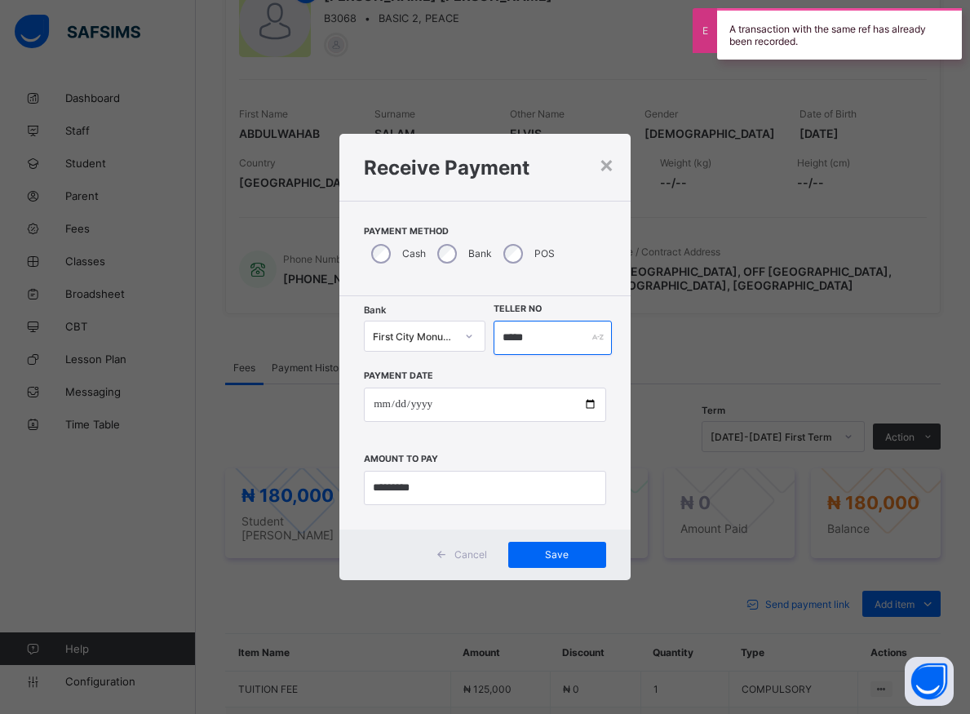
click at [542, 344] on input "*****" at bounding box center [553, 338] width 118 height 34
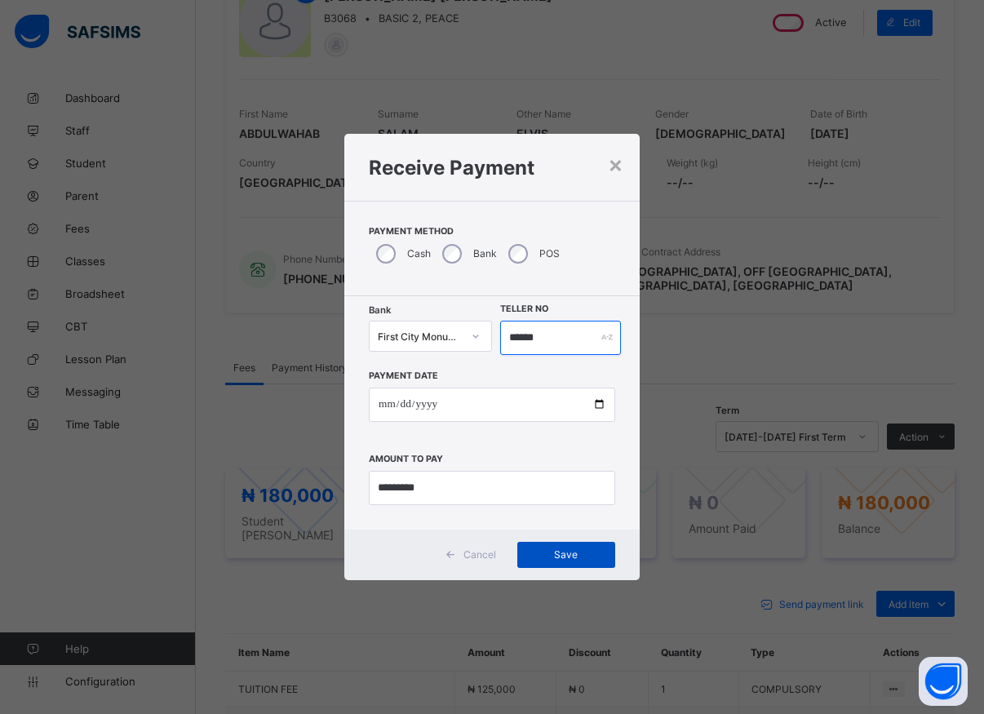
type input "******"
click at [577, 548] on div "Save" at bounding box center [566, 555] width 98 height 26
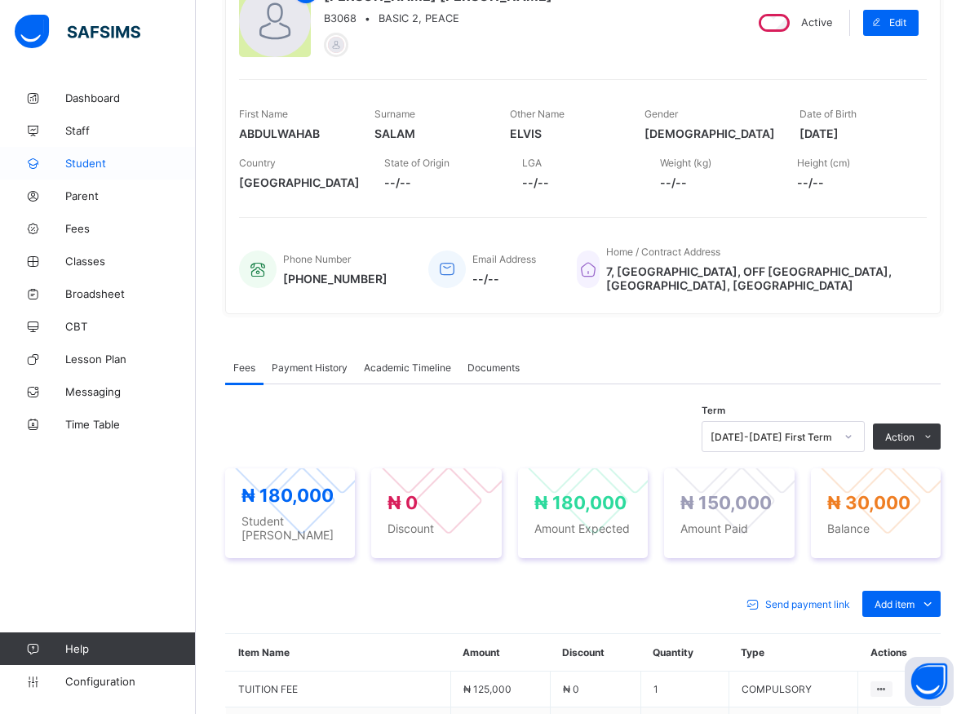
click at [87, 163] on span "Student" at bounding box center [130, 163] width 131 height 13
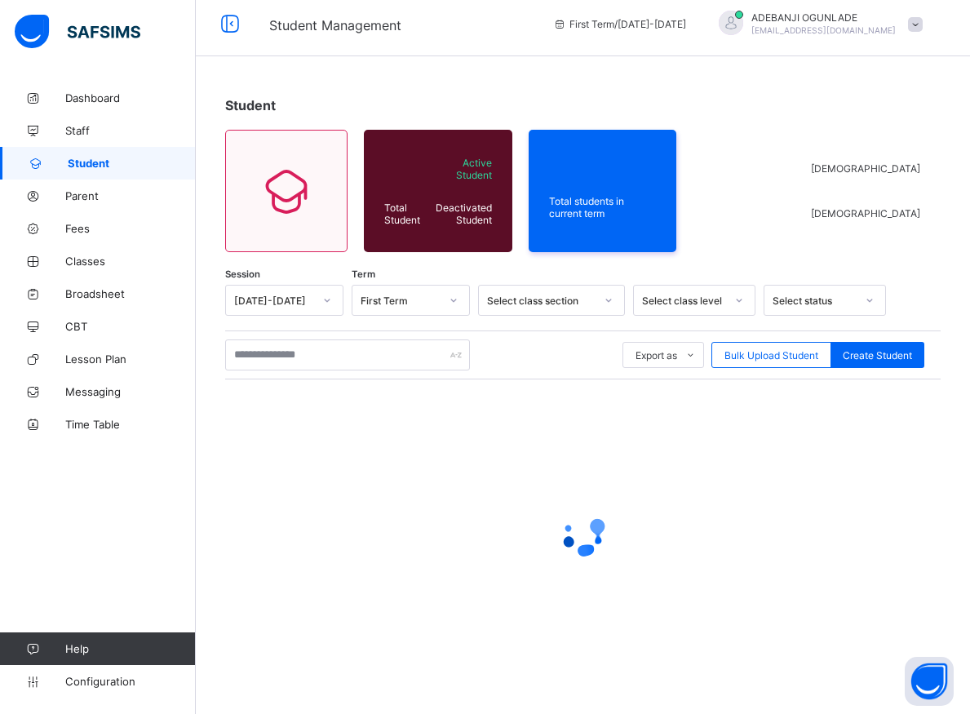
scroll to position [9, 0]
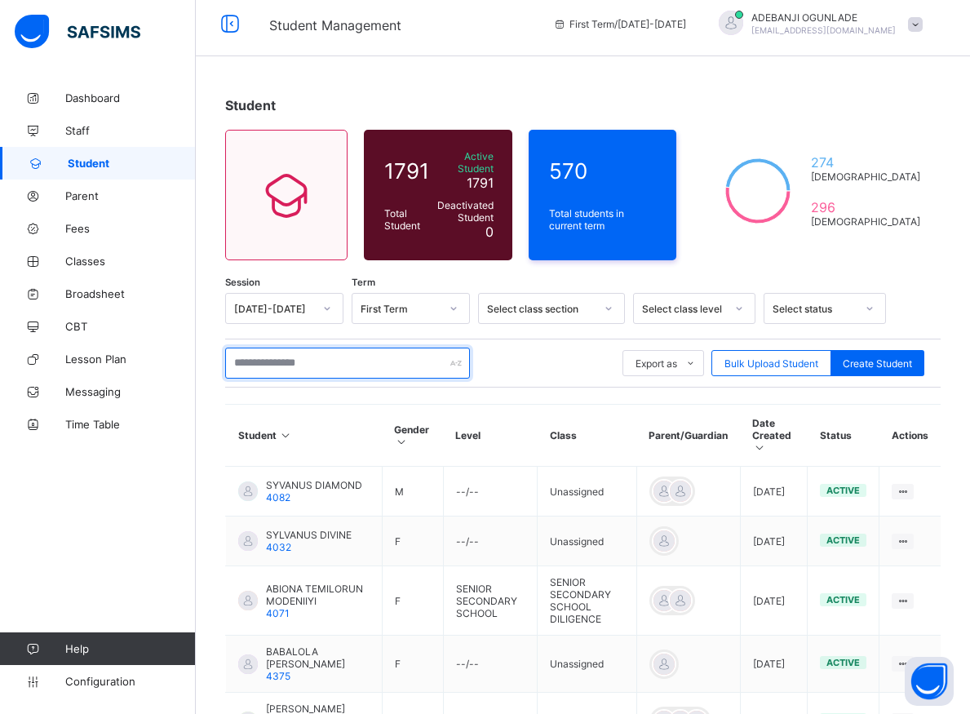
click at [287, 361] on input "text" at bounding box center [347, 363] width 245 height 31
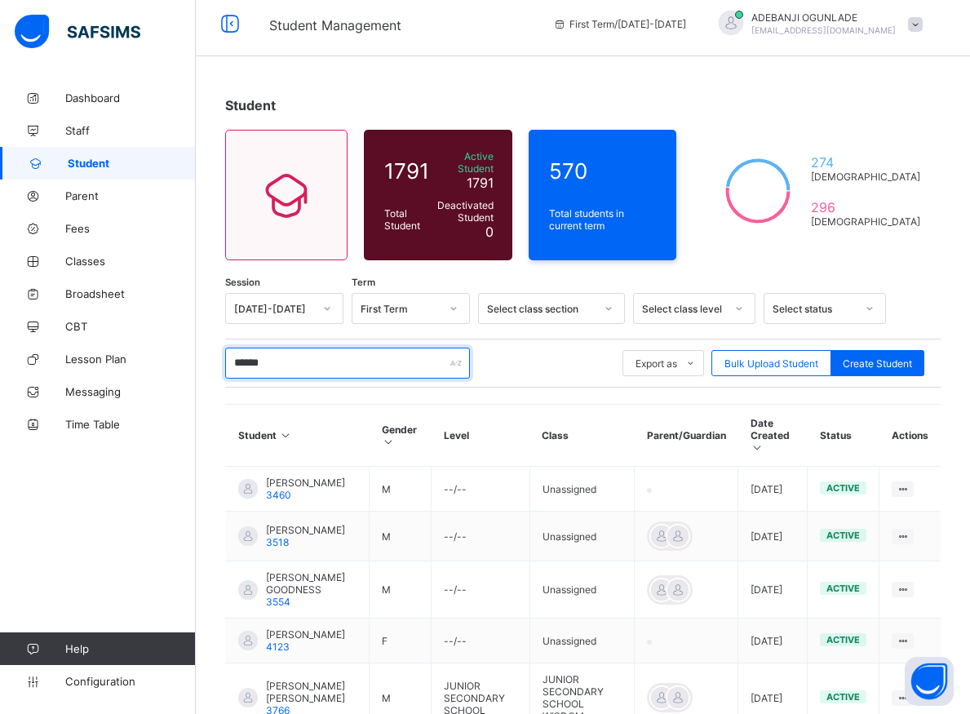
type input "*******"
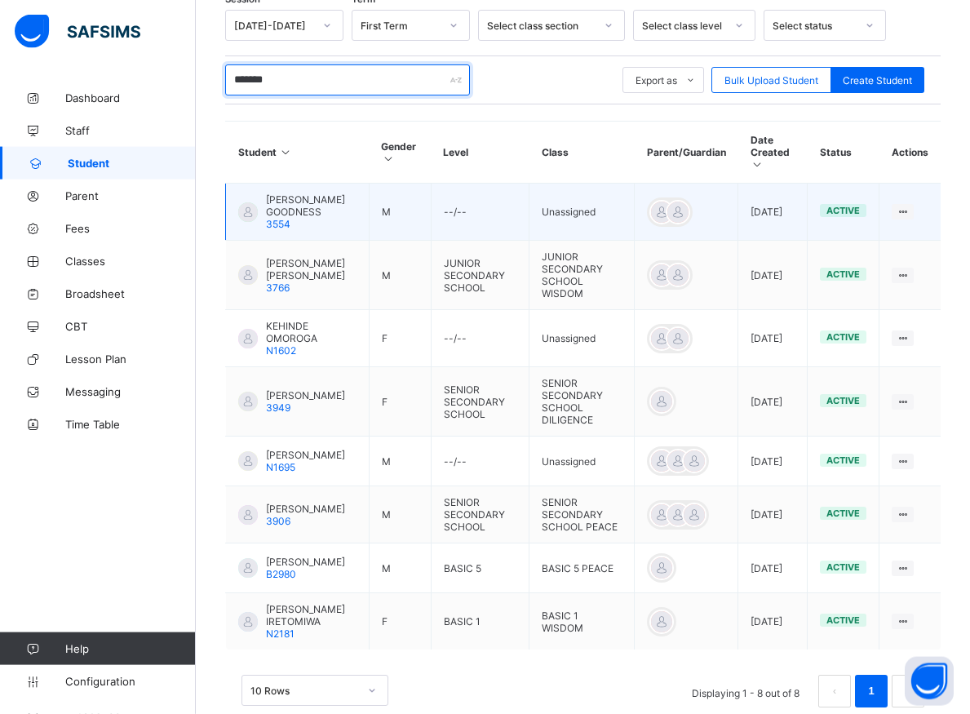
scroll to position [333, 0]
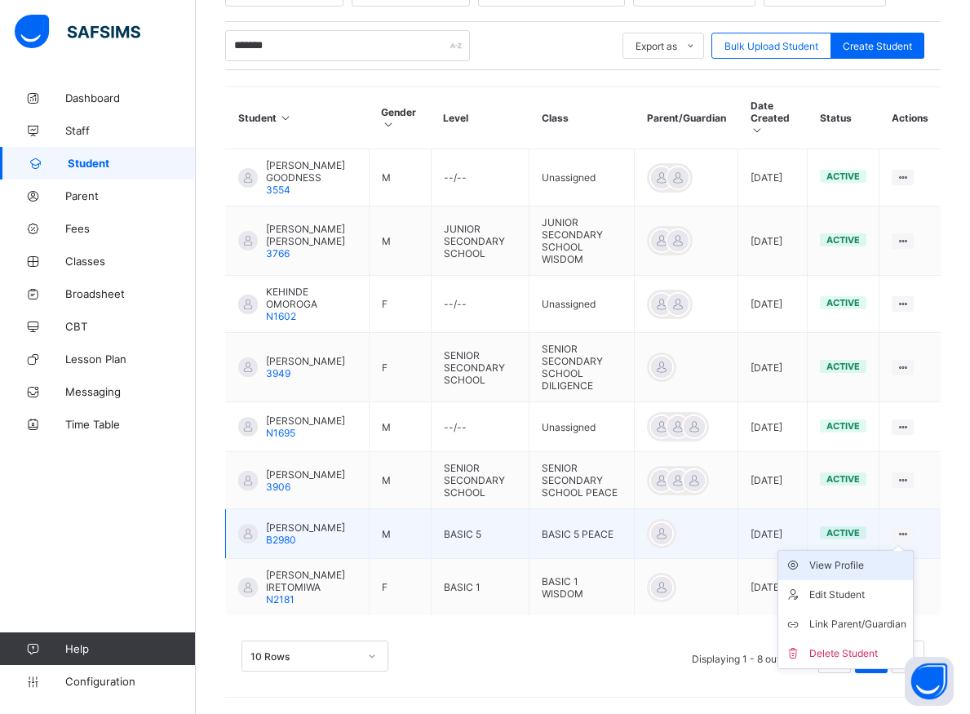
click at [868, 557] on div "View Profile" at bounding box center [858, 565] width 97 height 16
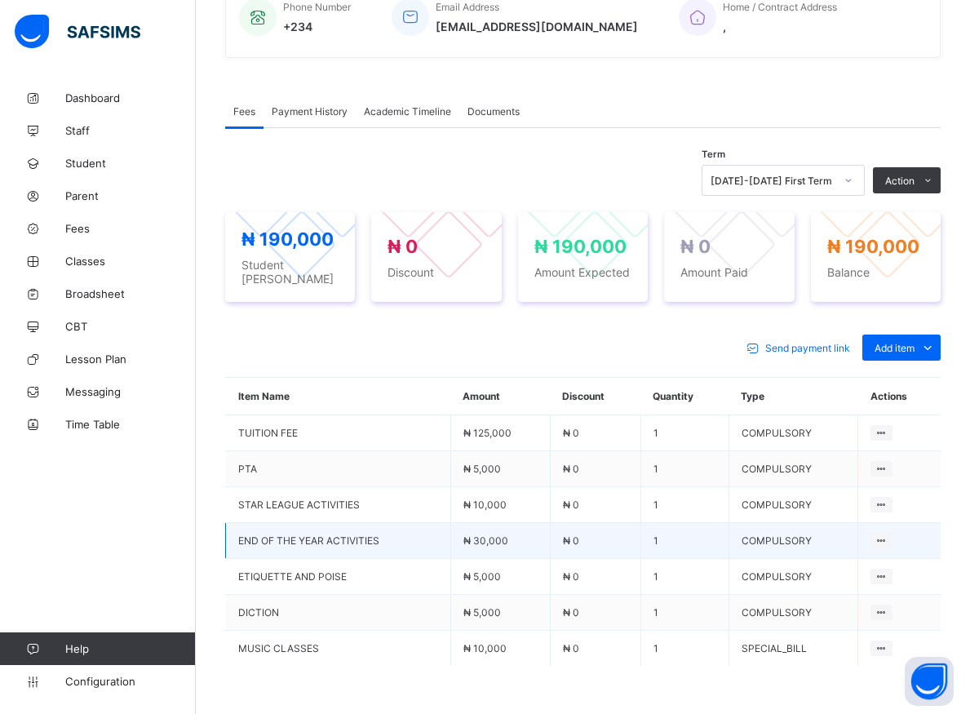
scroll to position [424, 0]
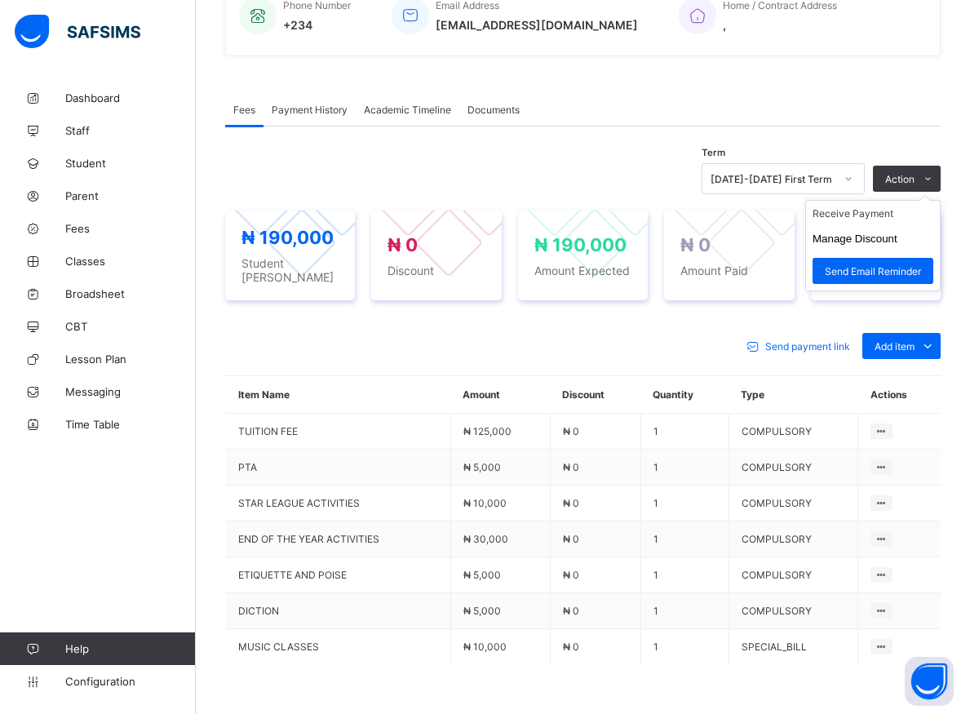
click at [900, 208] on ul "Receive Payment Manage Discount Send Email Reminder" at bounding box center [873, 245] width 135 height 91
click at [886, 216] on li "Receive Payment" at bounding box center [873, 213] width 134 height 25
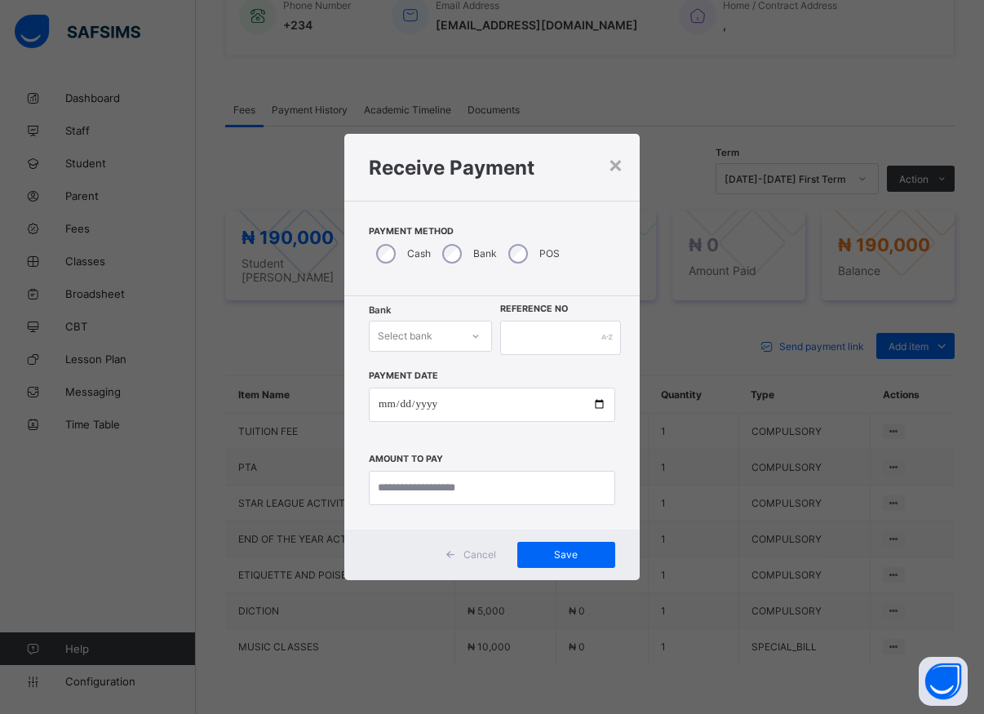
click at [471, 339] on icon at bounding box center [476, 336] width 10 height 16
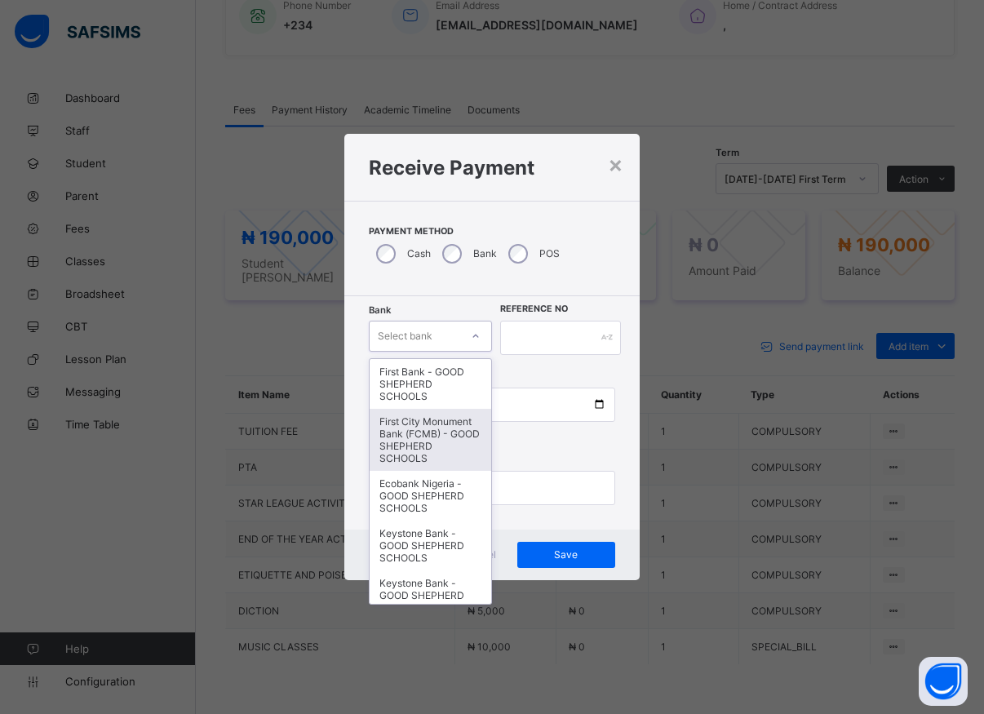
click at [398, 440] on div "First City Monument Bank (FCMB) - GOOD SHEPHERD SCHOOLS" at bounding box center [431, 440] width 122 height 62
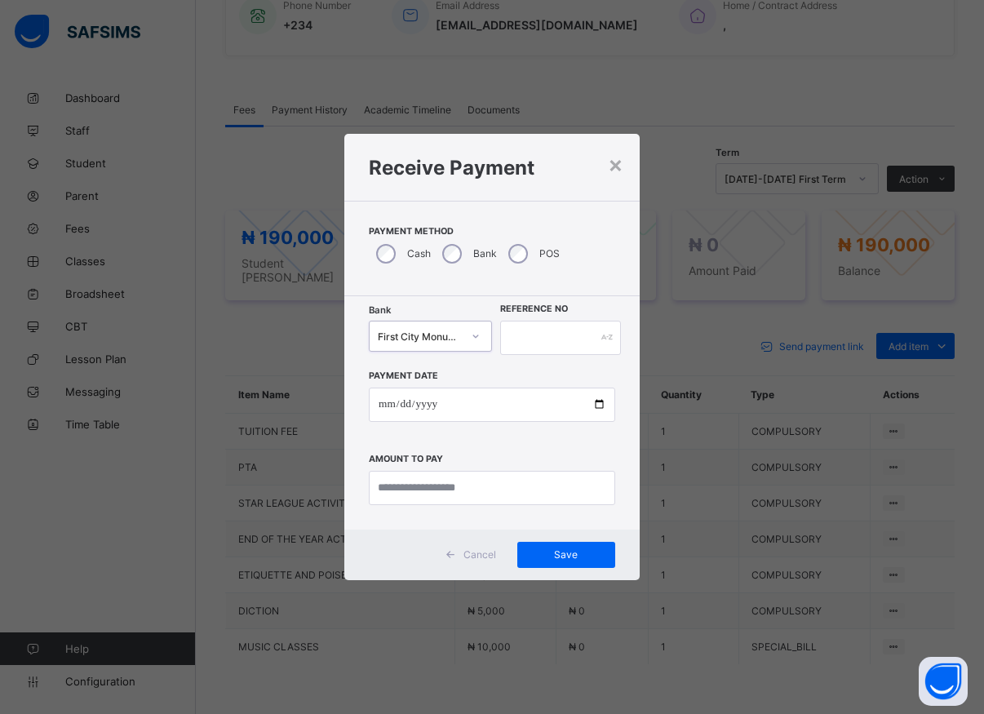
click at [435, 337] on div "First City Monument Bank (FCMB) - GOOD SHEPHERD SCHOOLS" at bounding box center [420, 336] width 84 height 12
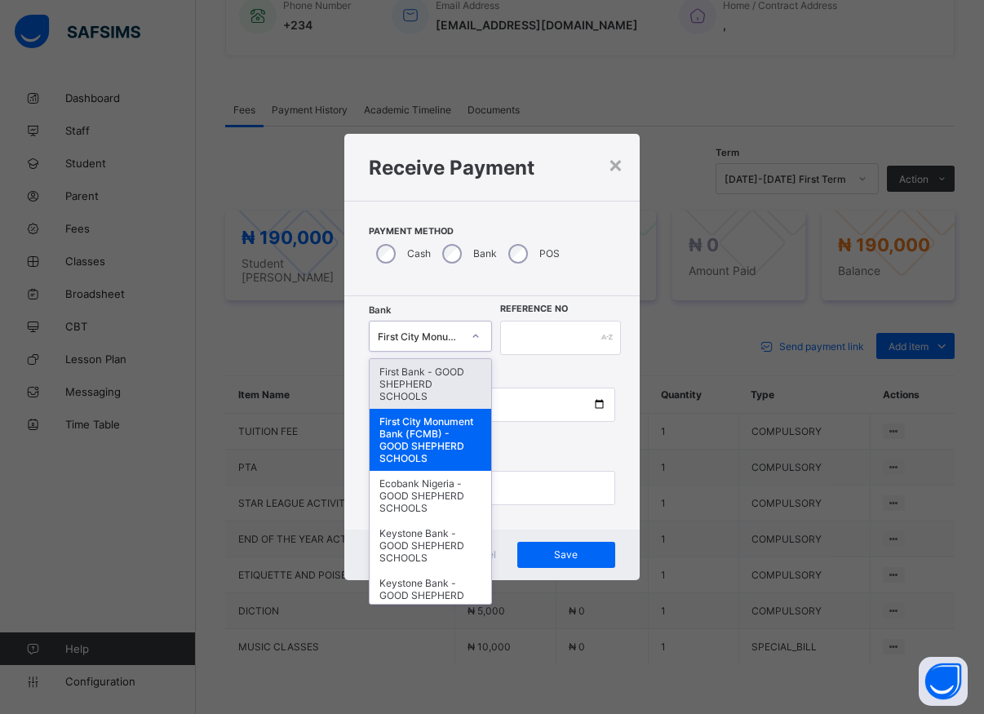
click at [418, 379] on div "First Bank - GOOD SHEPHERD SCHOOLS" at bounding box center [431, 384] width 122 height 50
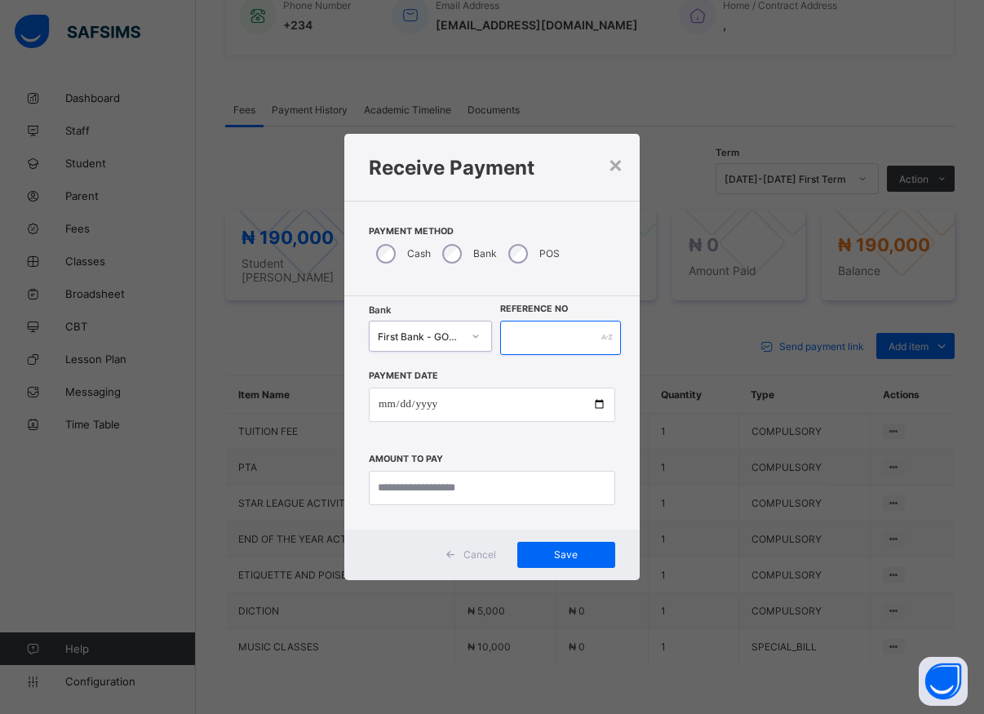
click at [508, 337] on input "text" at bounding box center [560, 338] width 121 height 34
type input "*****"
click at [594, 411] on input "date" at bounding box center [492, 405] width 246 height 34
type input "**********"
click at [440, 496] on input "currency" at bounding box center [492, 488] width 246 height 34
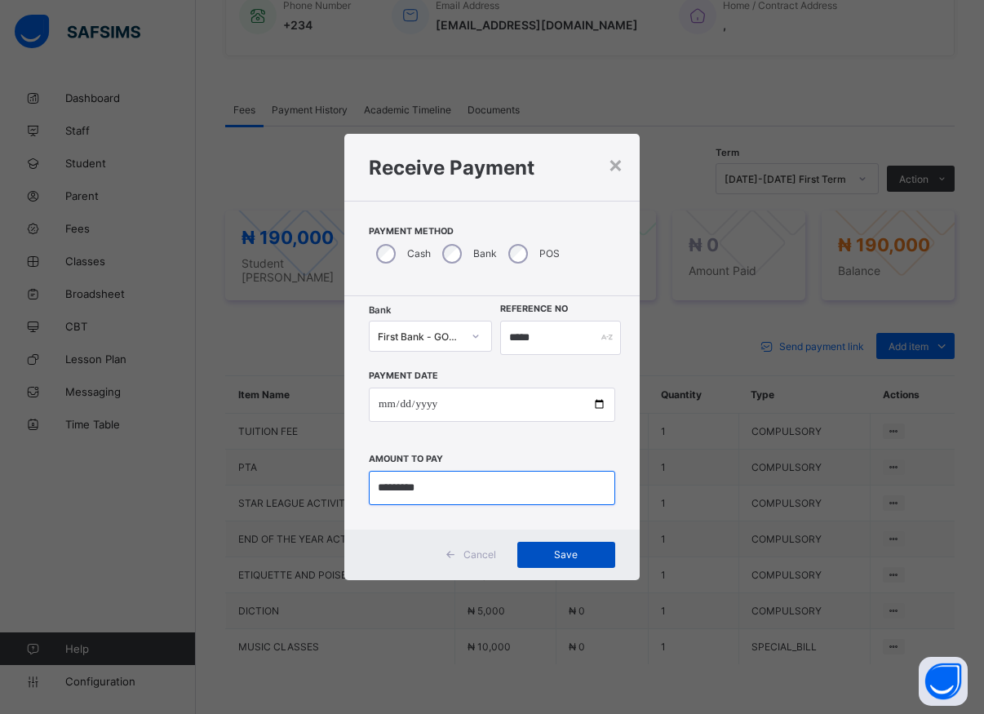
type input "*********"
click at [566, 546] on div "Save" at bounding box center [566, 555] width 98 height 26
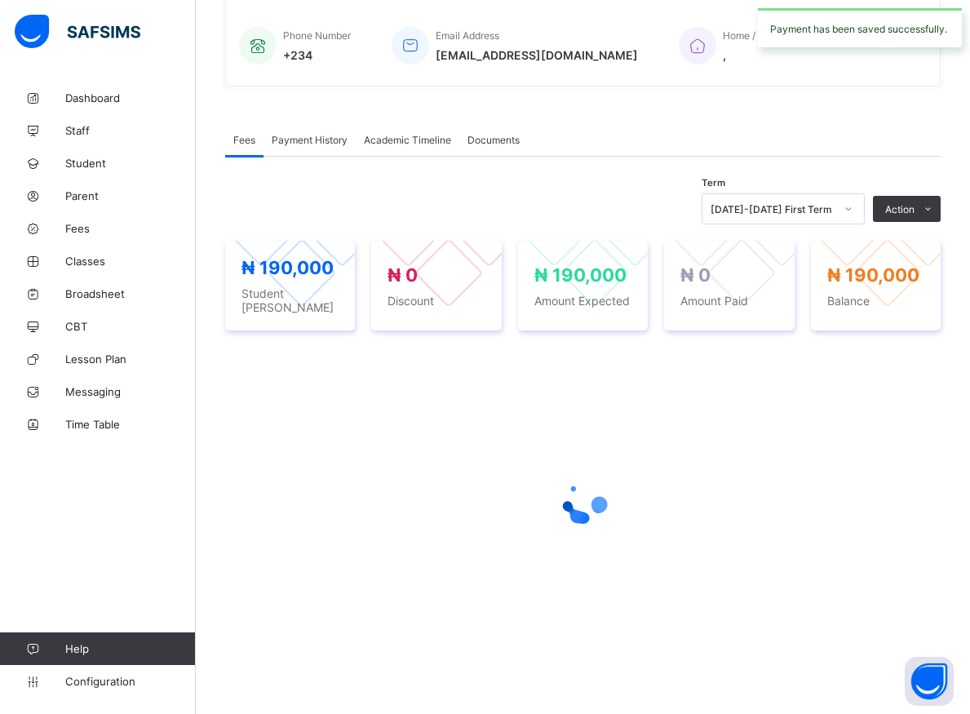
scroll to position [386, 0]
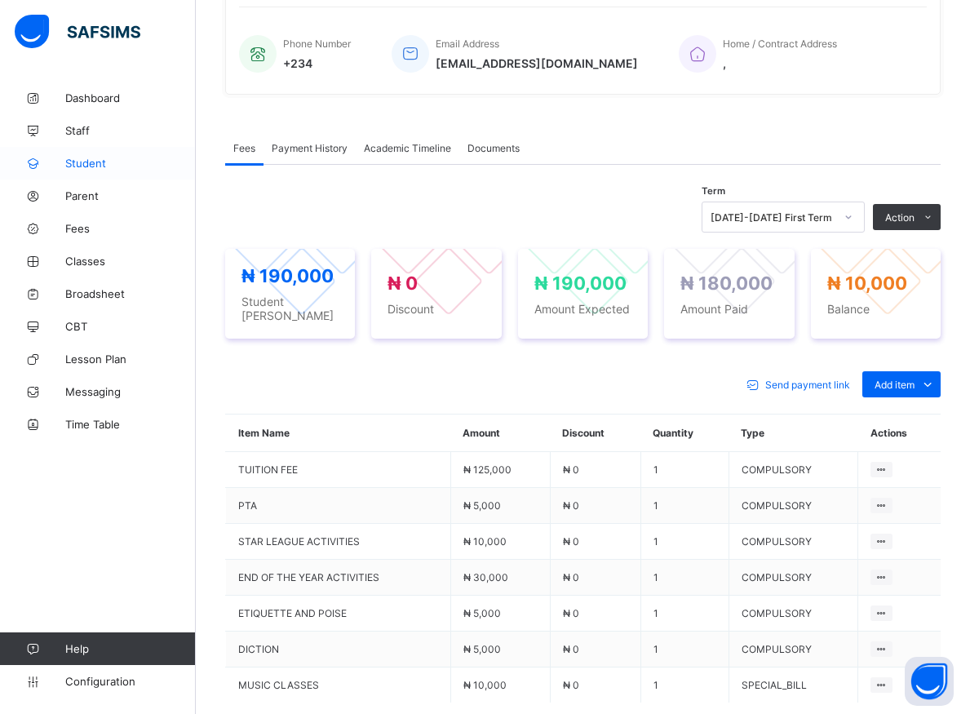
click at [82, 162] on span "Student" at bounding box center [130, 163] width 131 height 13
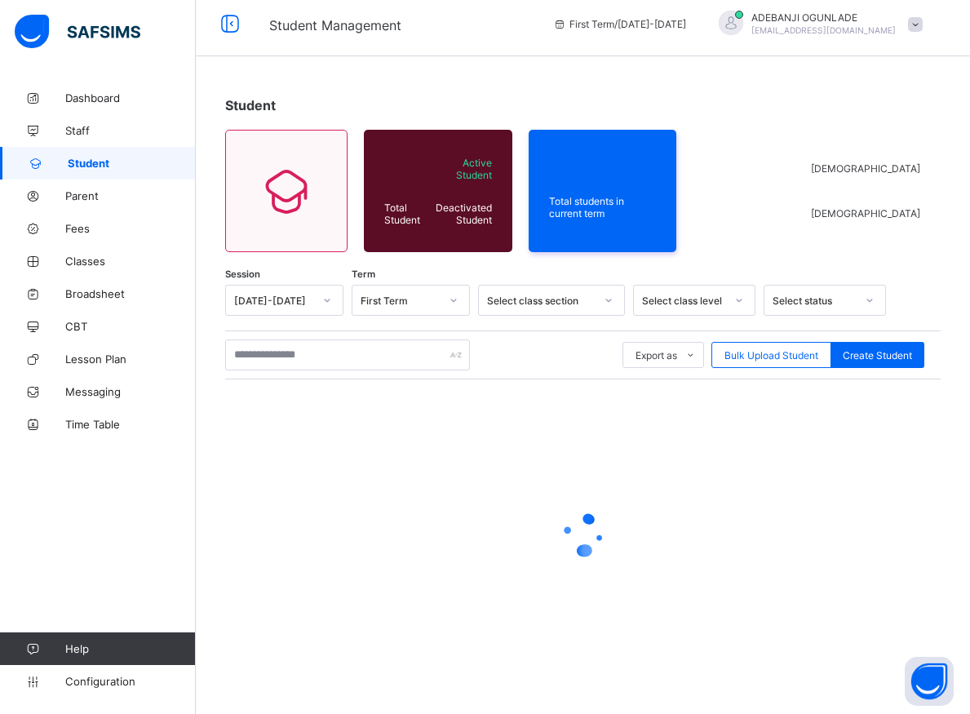
scroll to position [9, 0]
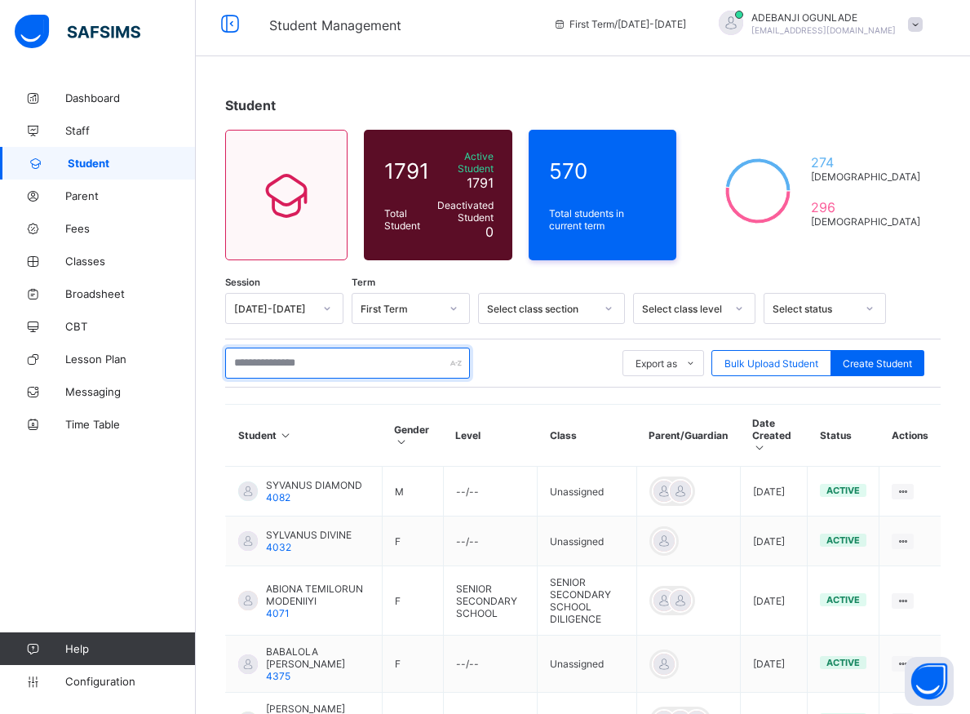
click at [394, 355] on input "text" at bounding box center [347, 363] width 245 height 31
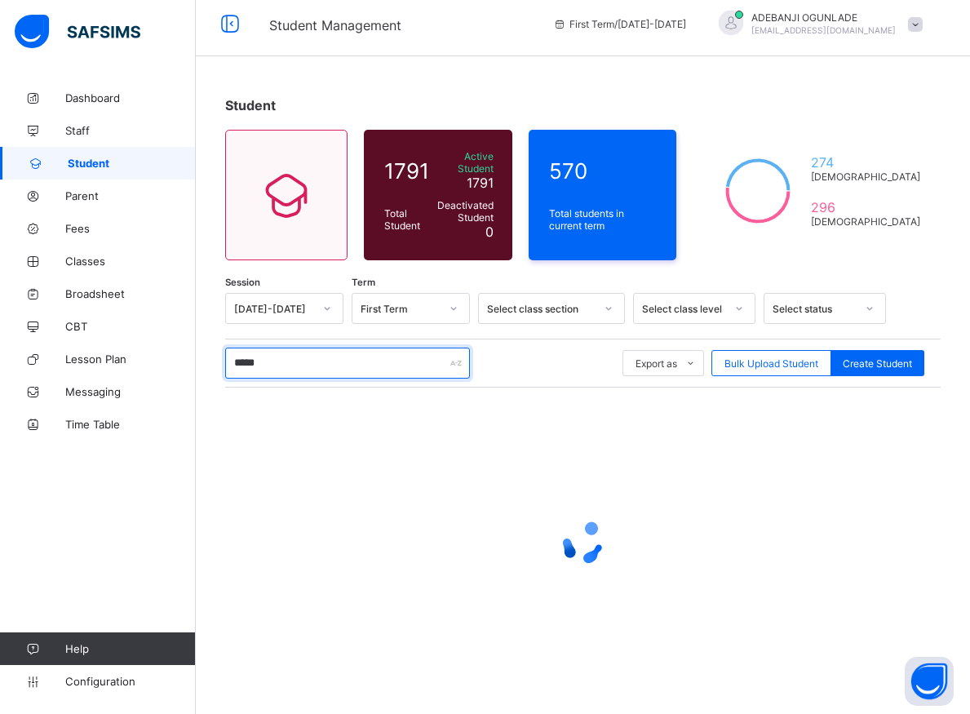
type input "******"
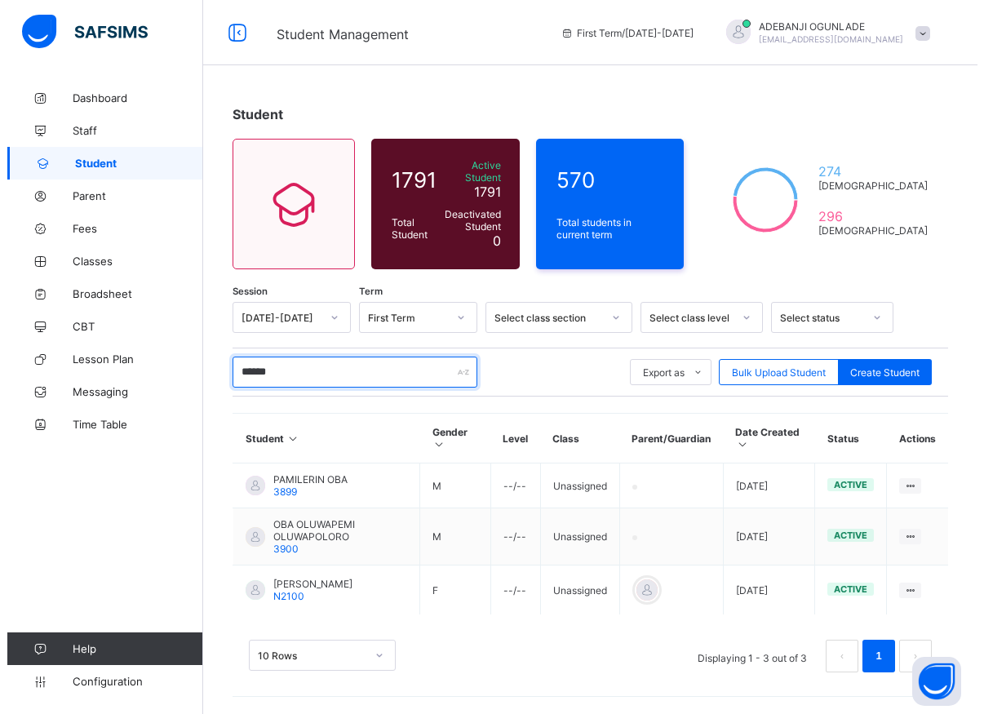
scroll to position [0, 0]
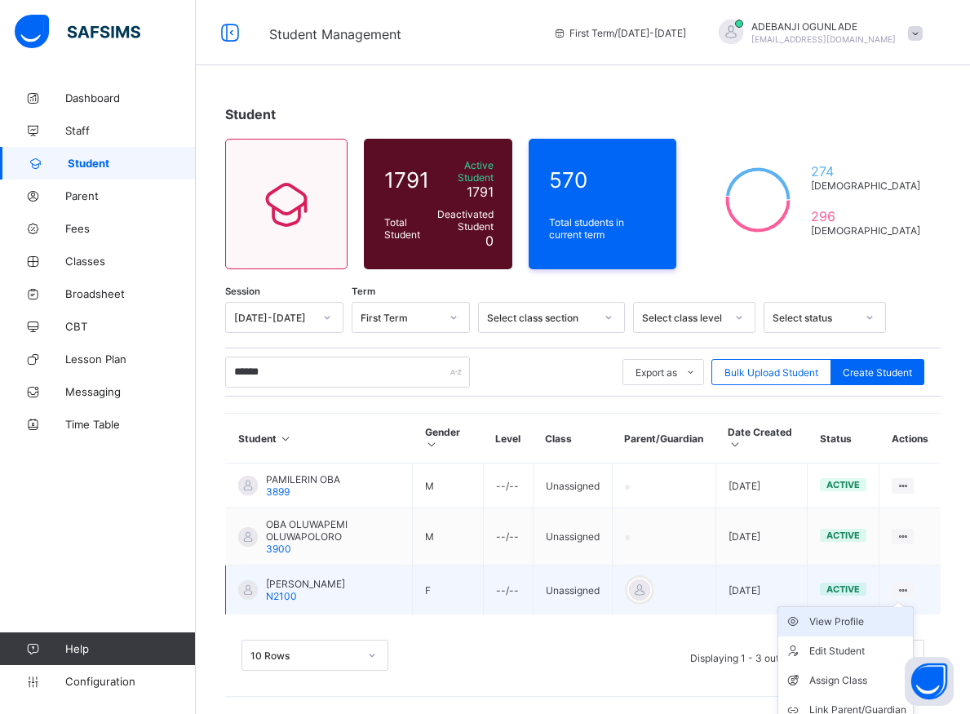
click at [864, 614] on div "View Profile" at bounding box center [858, 622] width 97 height 16
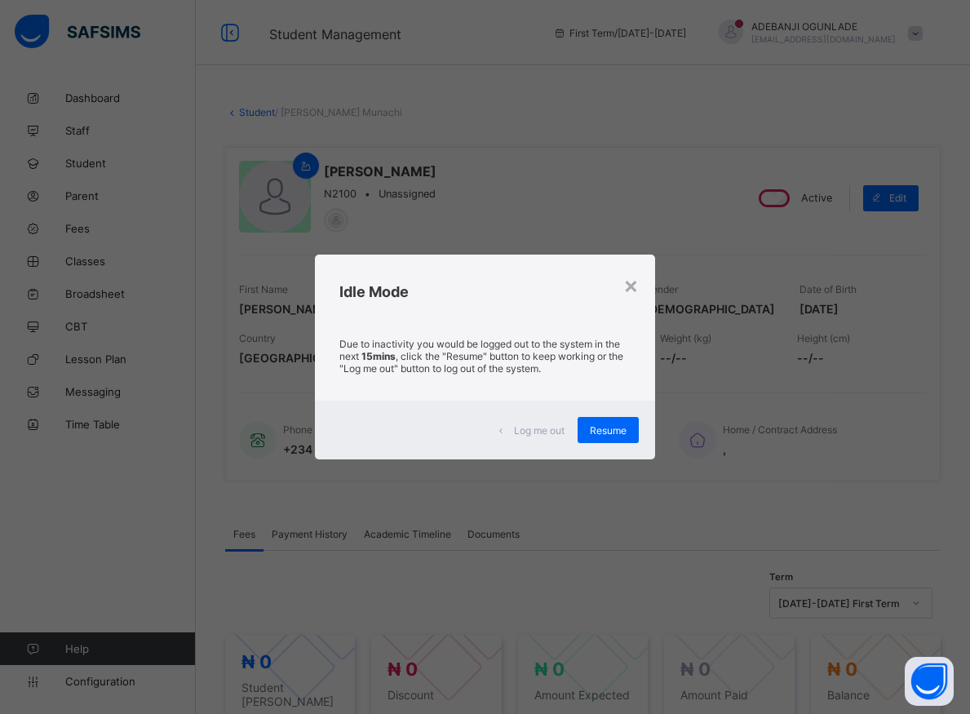
click at [250, 407] on div "× Idle Mode Due to inactivity you would be logged out to the system in the next…" at bounding box center [485, 357] width 970 height 714
click at [245, 413] on div "× Idle Mode Due to inactivity you would be logged out to the system in the next…" at bounding box center [485, 357] width 970 height 714
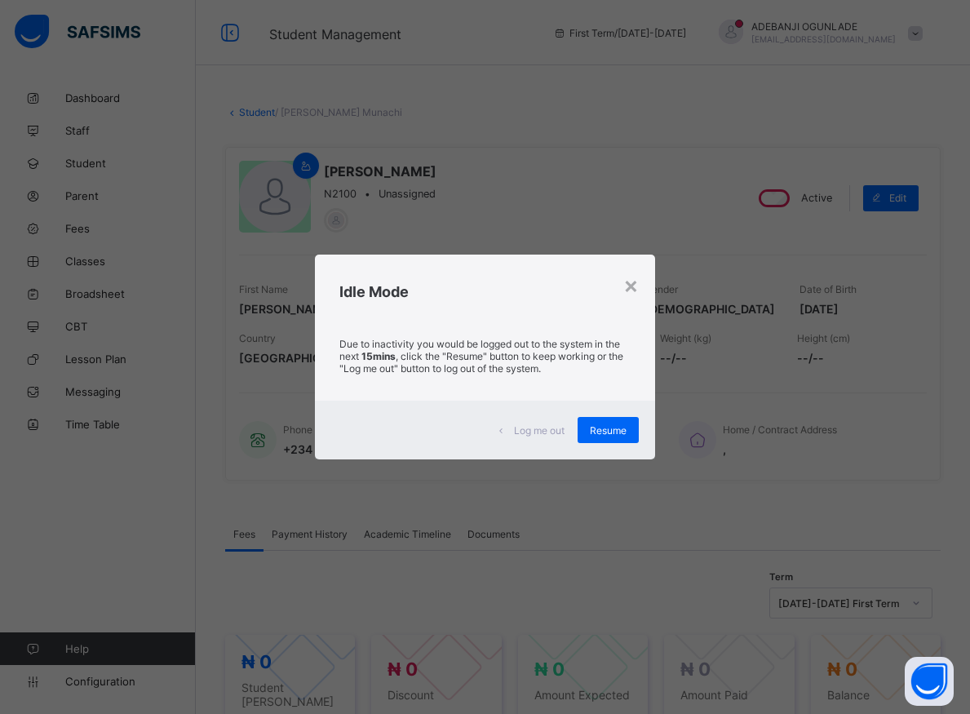
click at [244, 414] on div "× Idle Mode Due to inactivity you would be logged out to the system in the next…" at bounding box center [485, 357] width 970 height 714
click at [611, 429] on span "Resume" at bounding box center [608, 430] width 37 height 12
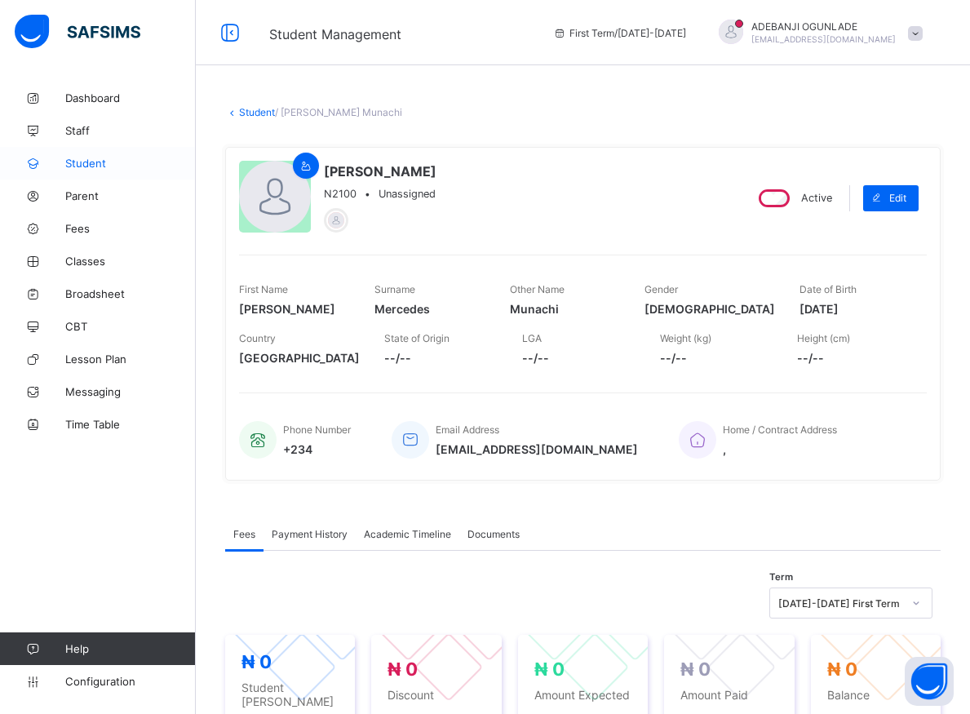
click at [94, 161] on span "Student" at bounding box center [130, 163] width 131 height 13
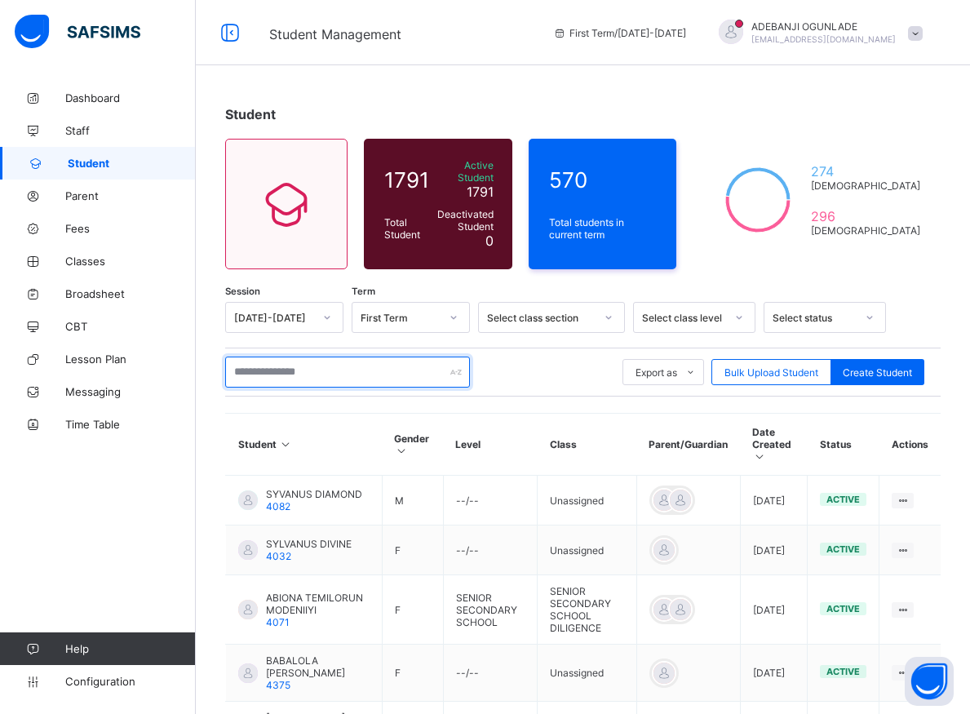
click at [266, 364] on input "text" at bounding box center [347, 372] width 245 height 31
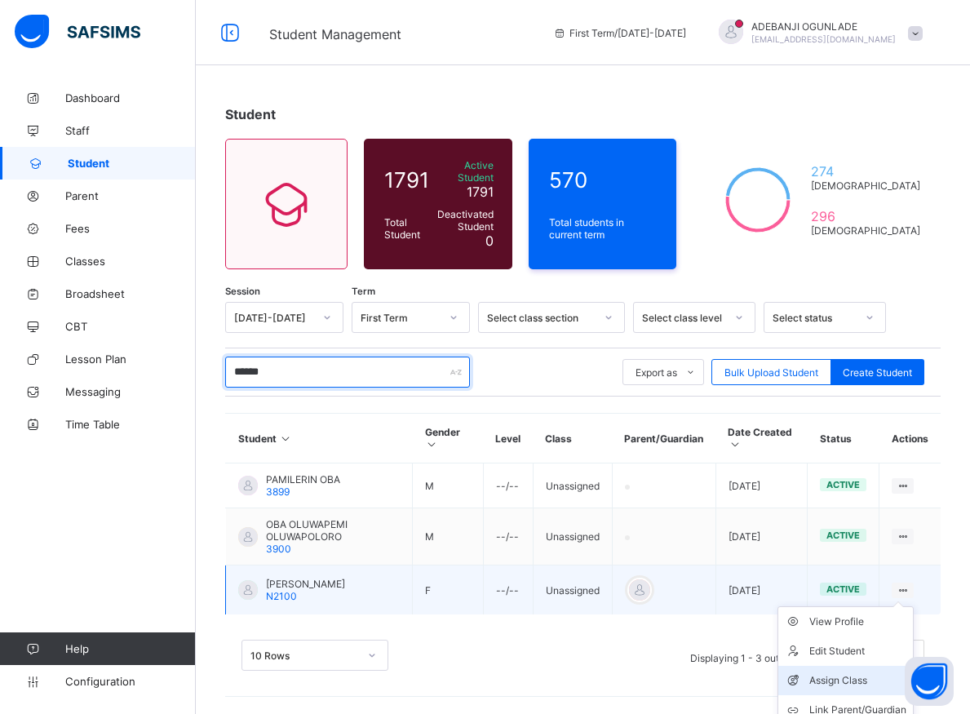
type input "******"
click at [862, 673] on div "Assign Class" at bounding box center [858, 681] width 97 height 16
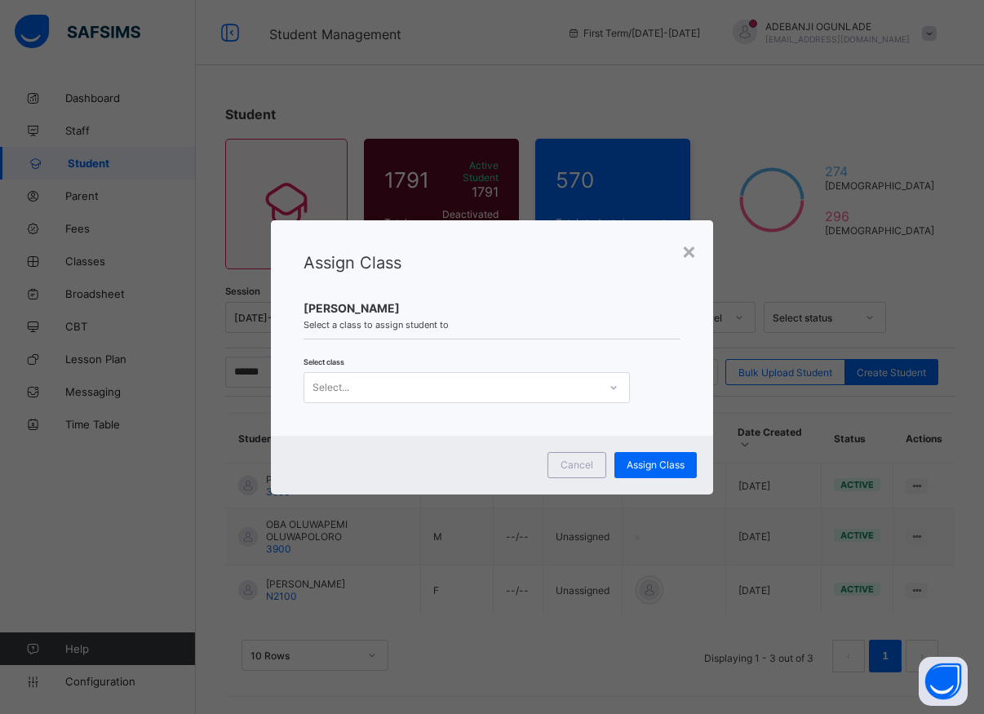
click at [611, 387] on icon at bounding box center [614, 388] width 10 height 16
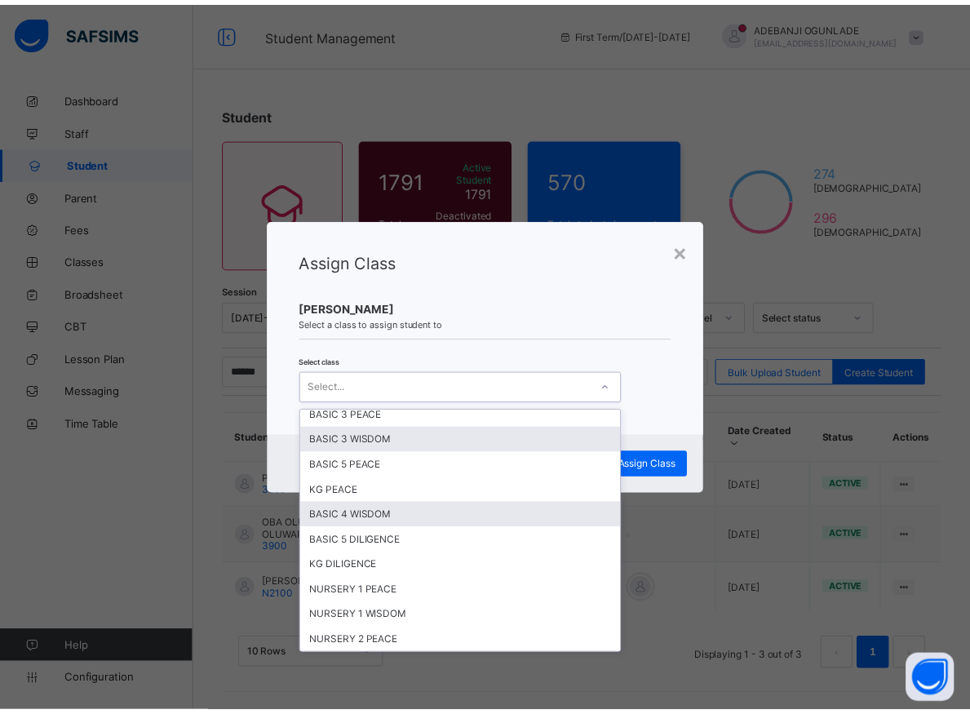
scroll to position [661, 0]
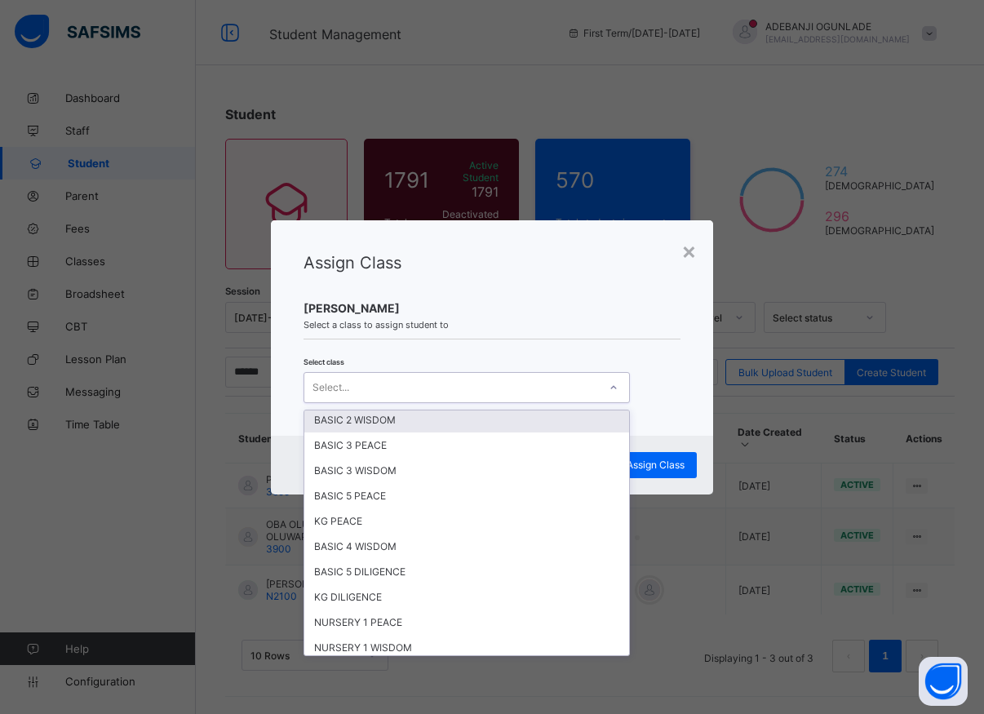
click at [356, 422] on div "BASIC 2 WISDOM" at bounding box center [466, 419] width 325 height 25
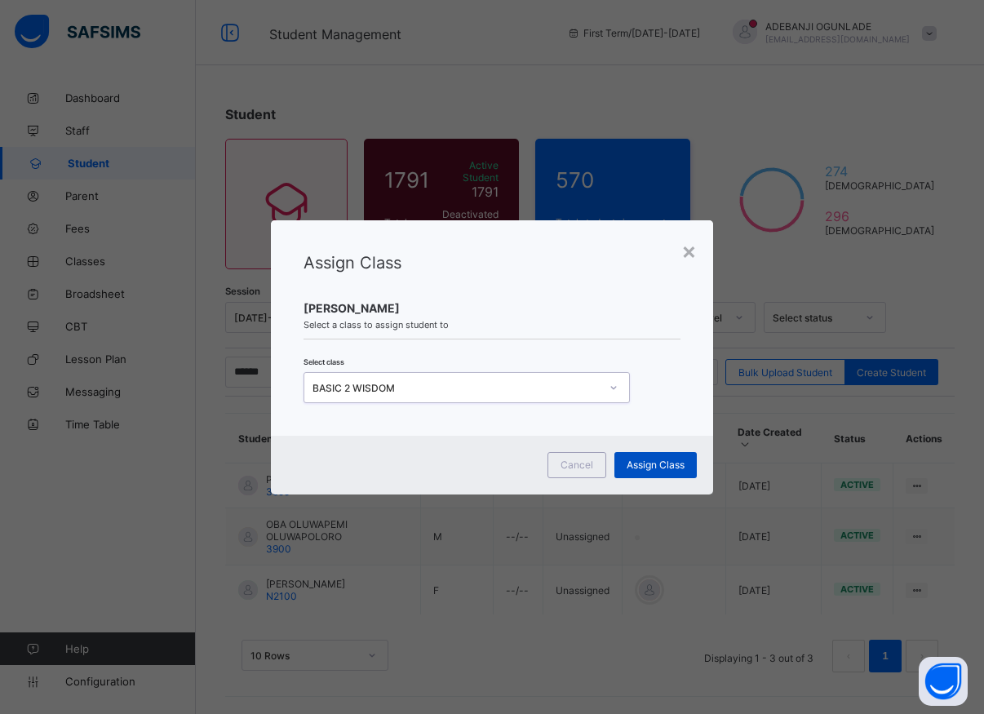
click at [641, 468] on span "Assign Class" at bounding box center [656, 465] width 58 height 12
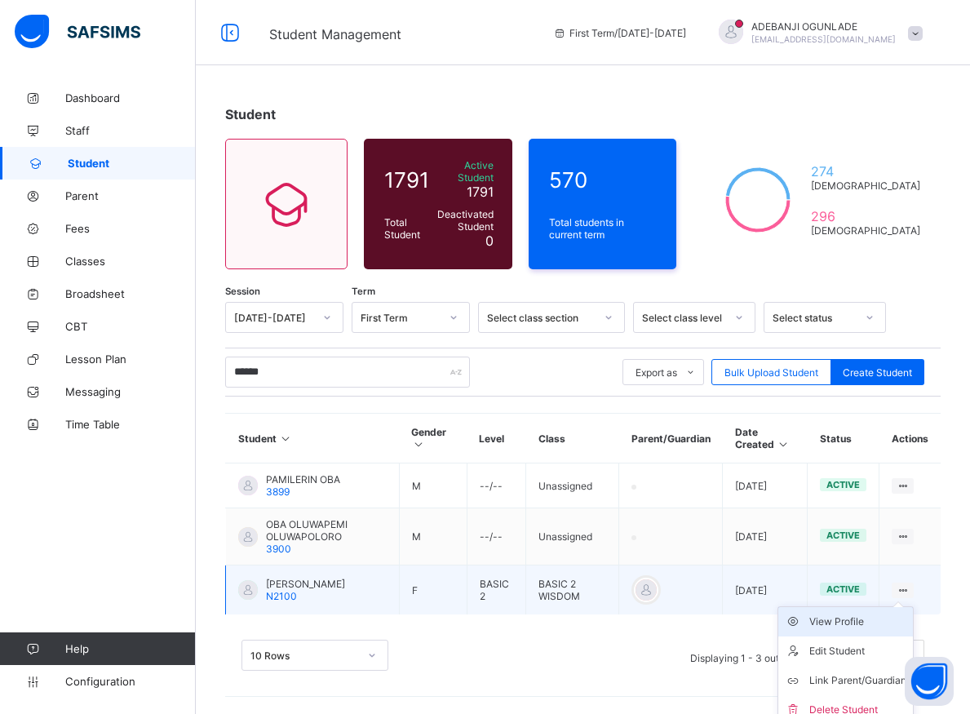
click at [835, 619] on div "View Profile" at bounding box center [858, 622] width 97 height 16
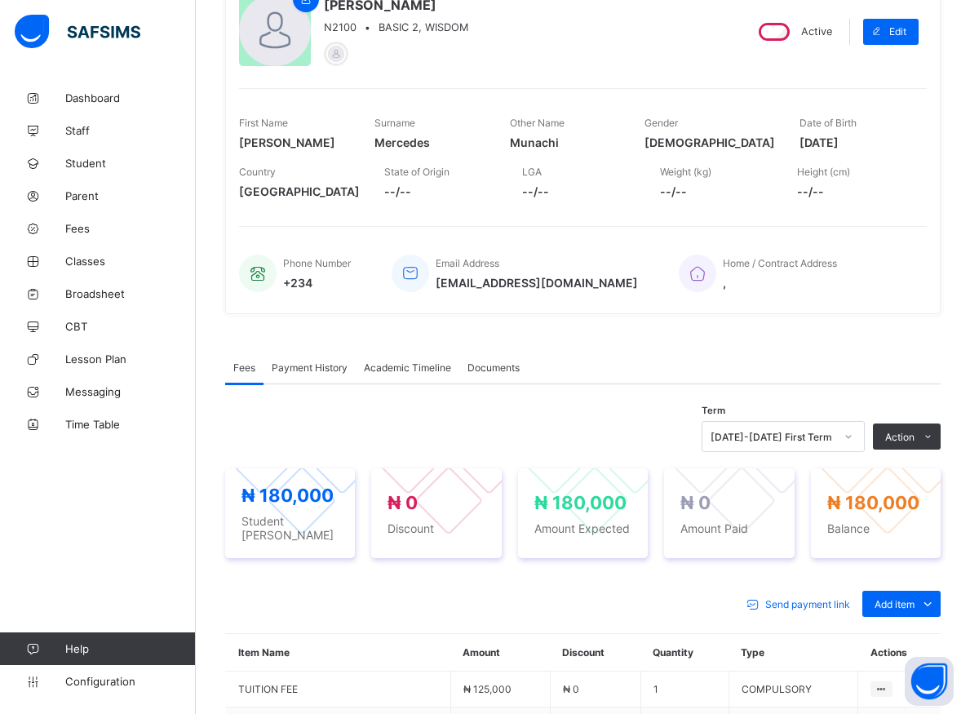
scroll to position [333, 0]
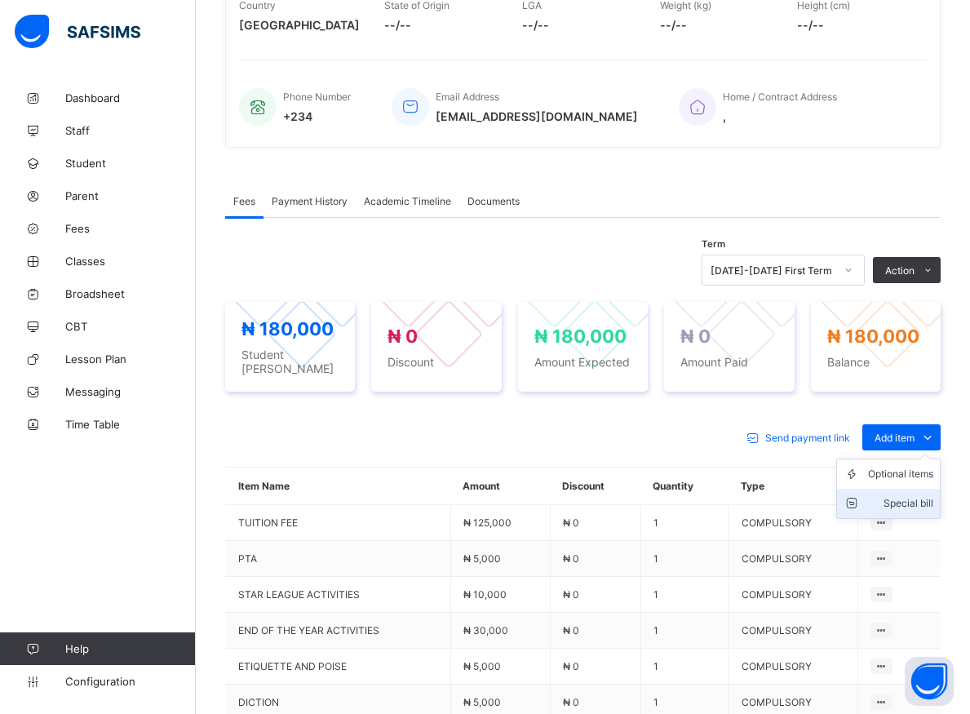
click at [907, 495] on div "Special bill" at bounding box center [900, 503] width 65 height 16
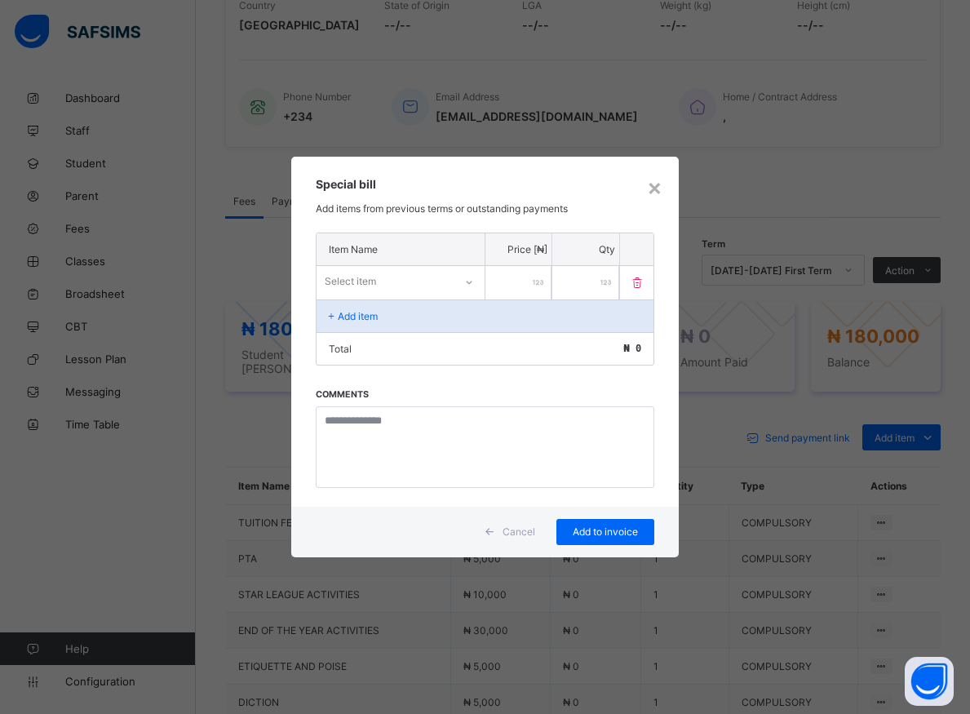
click at [464, 282] on icon at bounding box center [469, 282] width 10 height 16
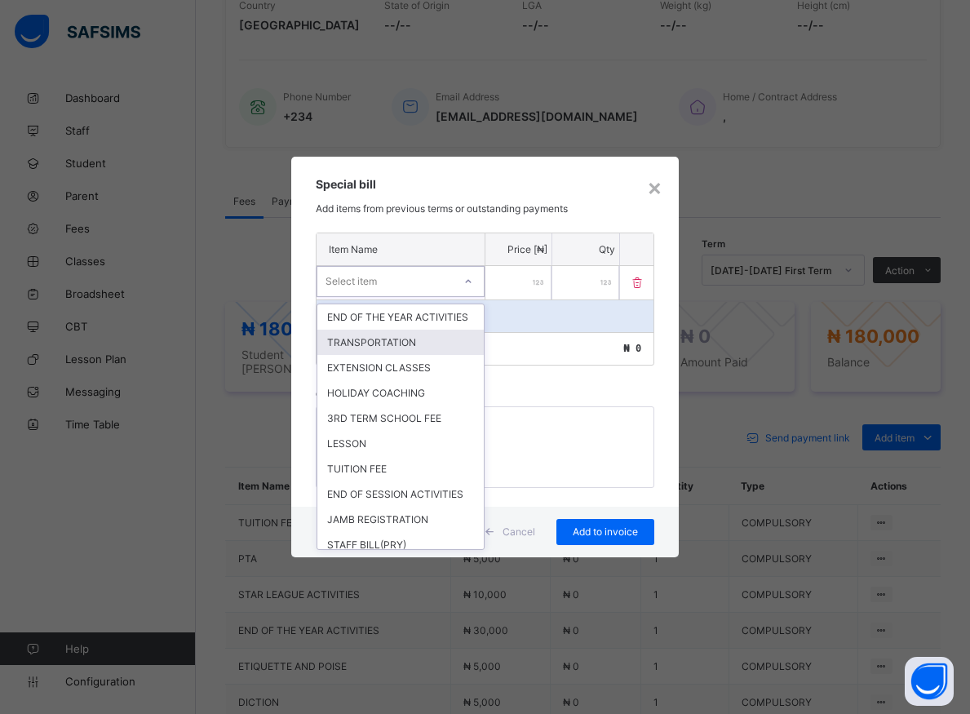
click at [383, 354] on div "TRANSPORTATION" at bounding box center [400, 342] width 167 height 25
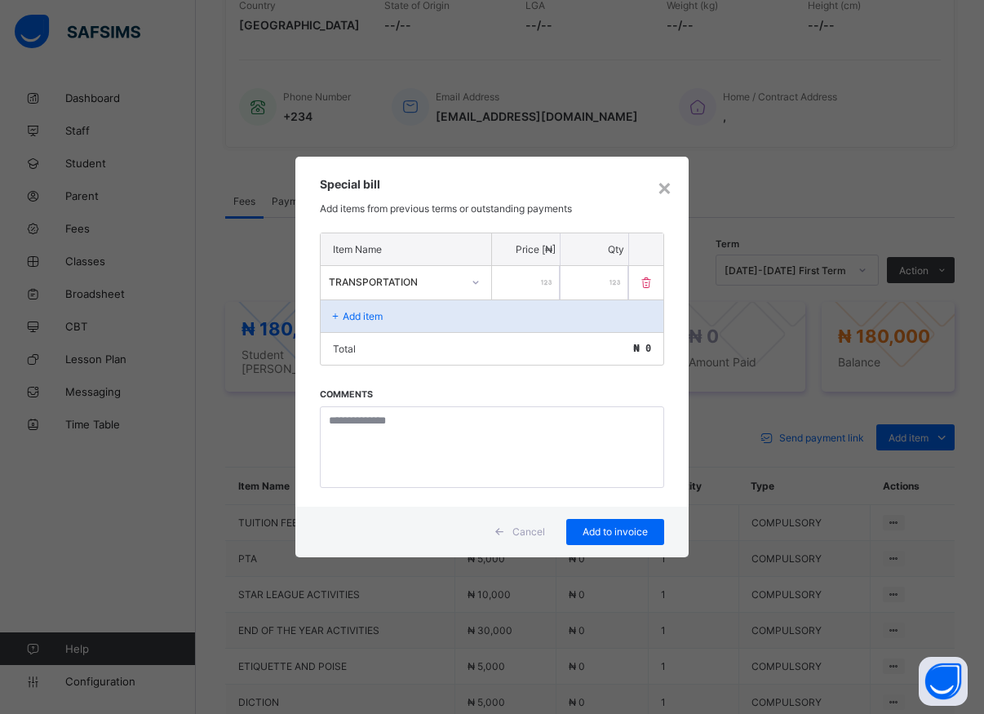
click at [522, 284] on input "number" at bounding box center [526, 282] width 68 height 33
type input "*****"
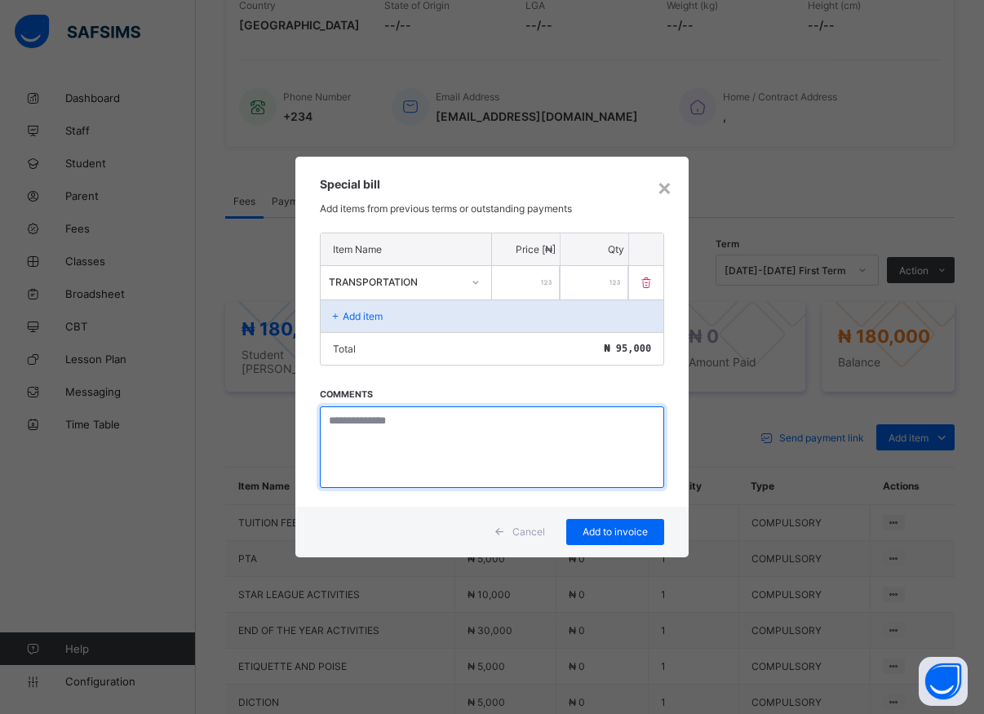
click at [402, 447] on textarea at bounding box center [492, 447] width 344 height 82
type textarea "*********"
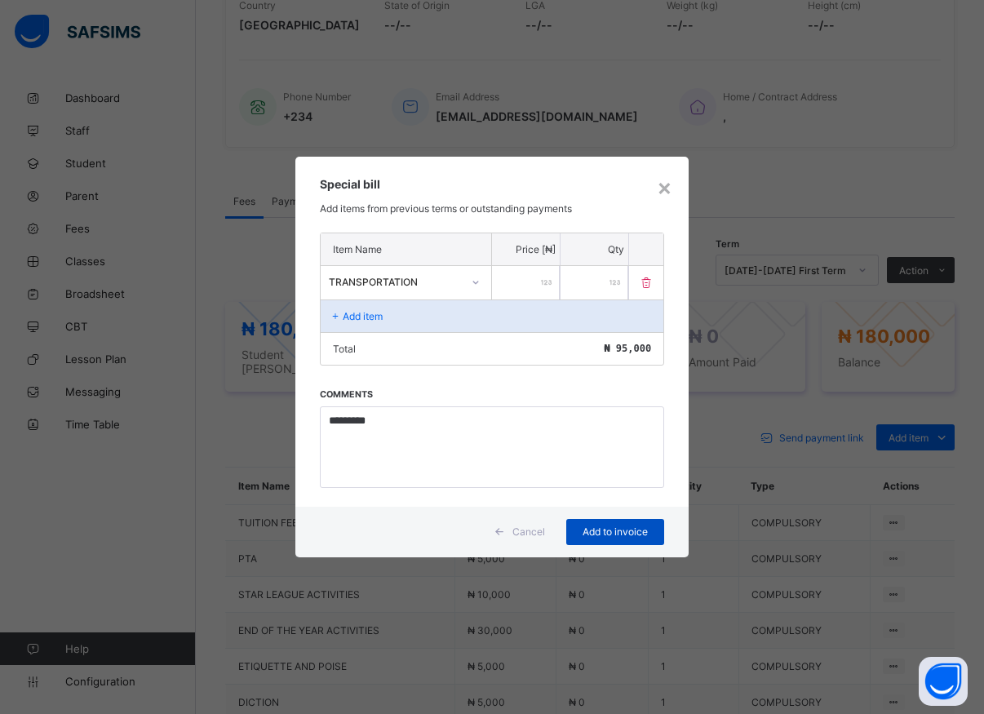
click at [605, 531] on span "Add to invoice" at bounding box center [615, 532] width 73 height 12
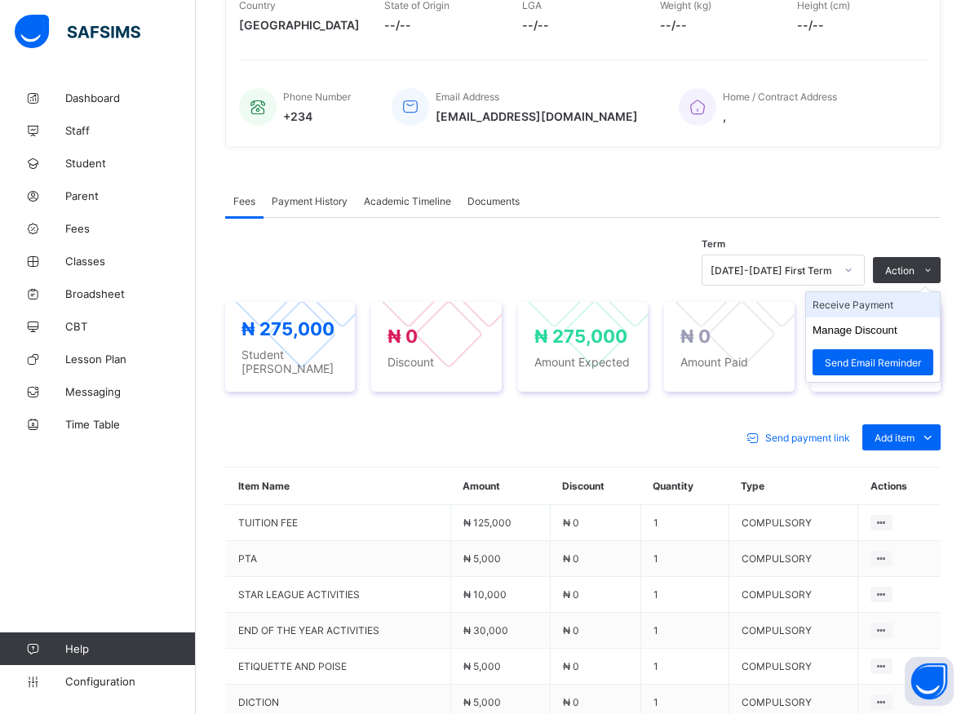
click at [874, 308] on li "Receive Payment" at bounding box center [873, 304] width 134 height 25
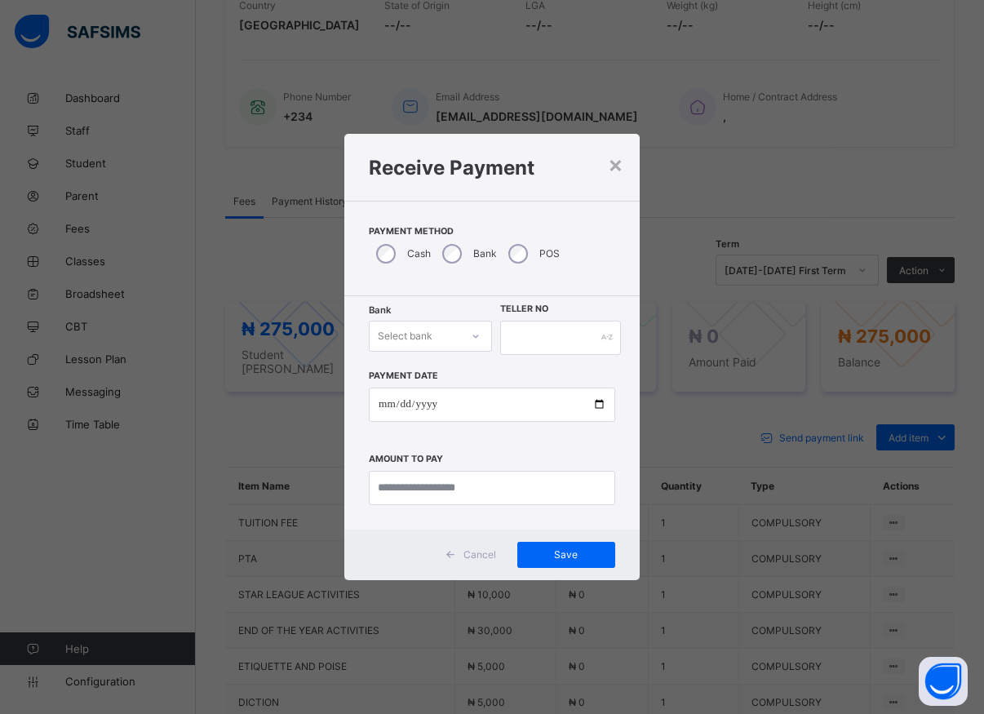
click at [469, 344] on div at bounding box center [476, 336] width 28 height 26
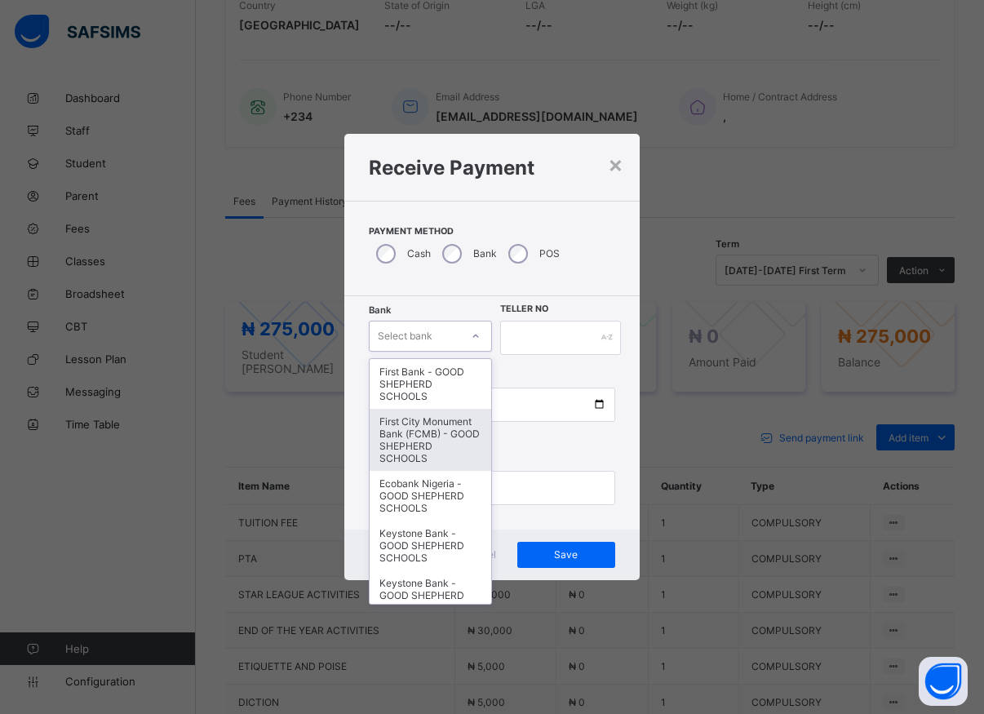
click at [399, 459] on div "First City Monument Bank (FCMB) - GOOD SHEPHERD SCHOOLS" at bounding box center [431, 440] width 122 height 62
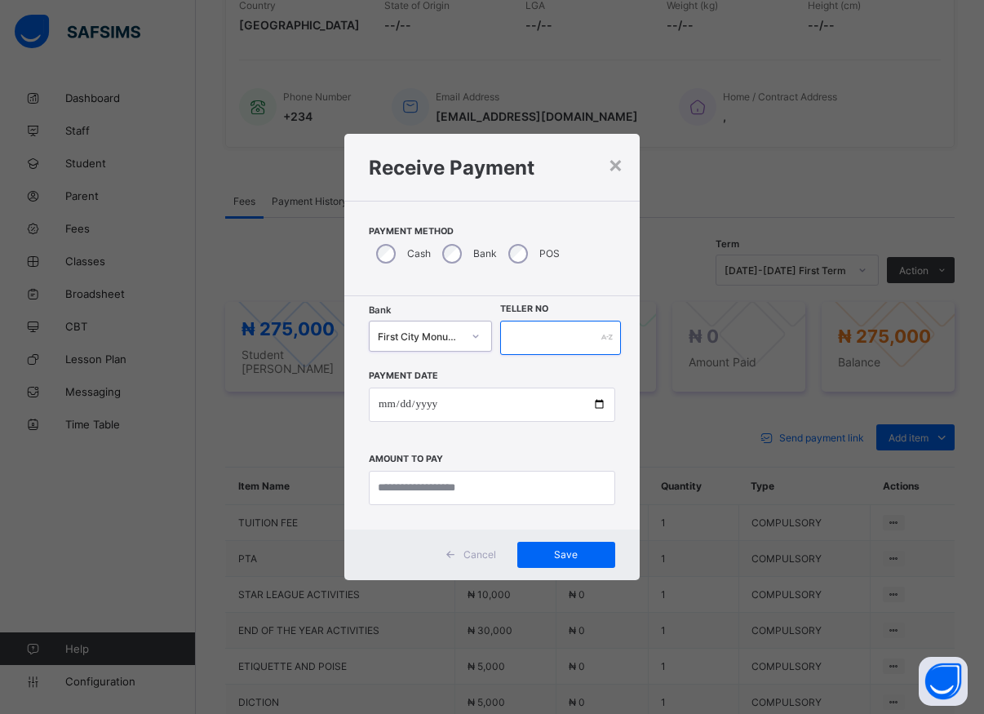
click at [521, 336] on input "text" at bounding box center [560, 338] width 121 height 34
type input "*****"
click at [597, 403] on input "date" at bounding box center [492, 405] width 246 height 34
type input "**********"
click at [418, 481] on input "currency" at bounding box center [492, 488] width 246 height 34
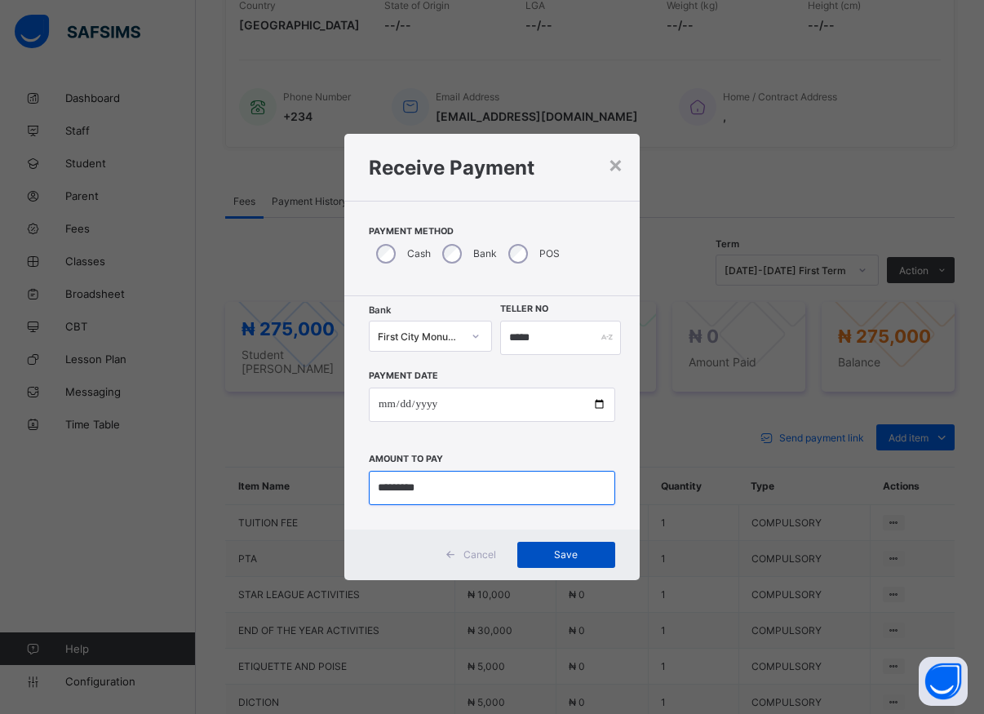
type input "*********"
click at [565, 560] on span "Save" at bounding box center [566, 554] width 73 height 12
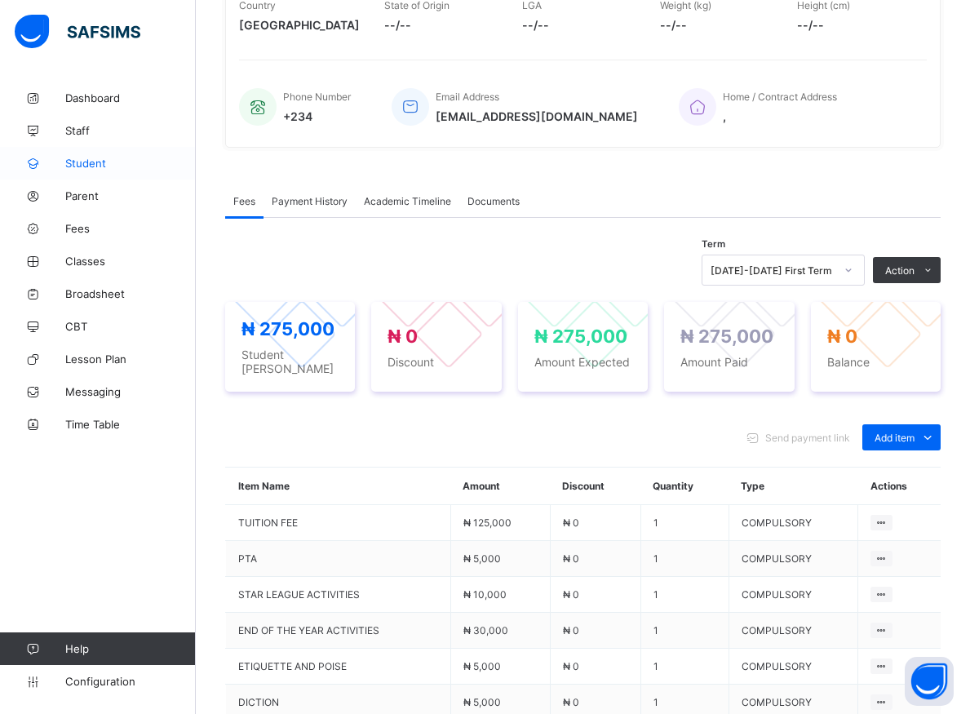
click at [91, 163] on span "Student" at bounding box center [130, 163] width 131 height 13
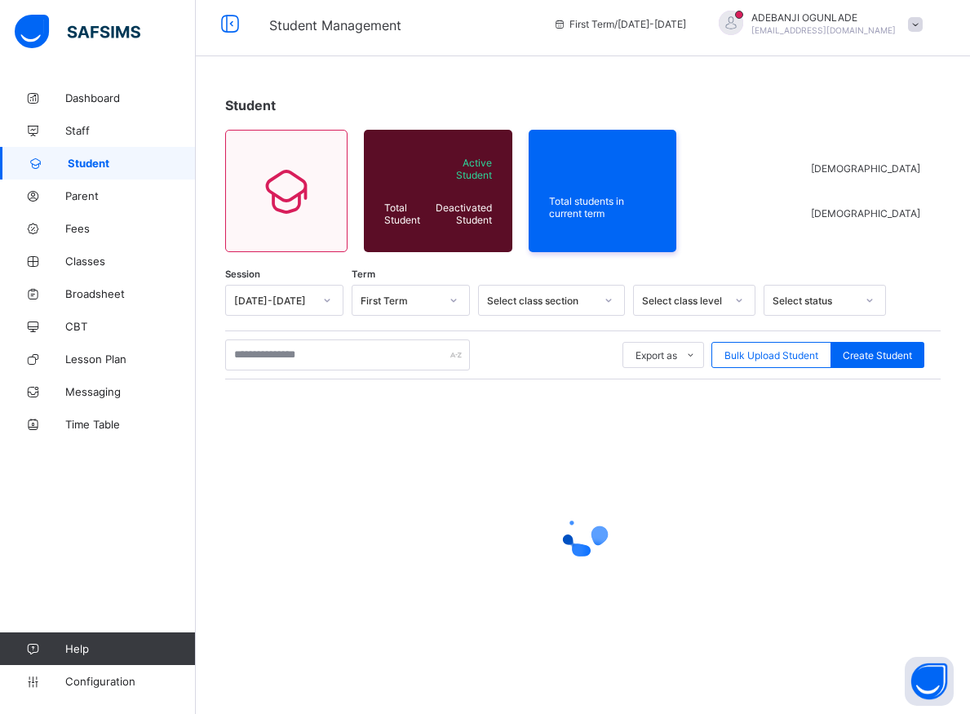
scroll to position [9, 0]
click at [321, 357] on input "text" at bounding box center [347, 355] width 245 height 31
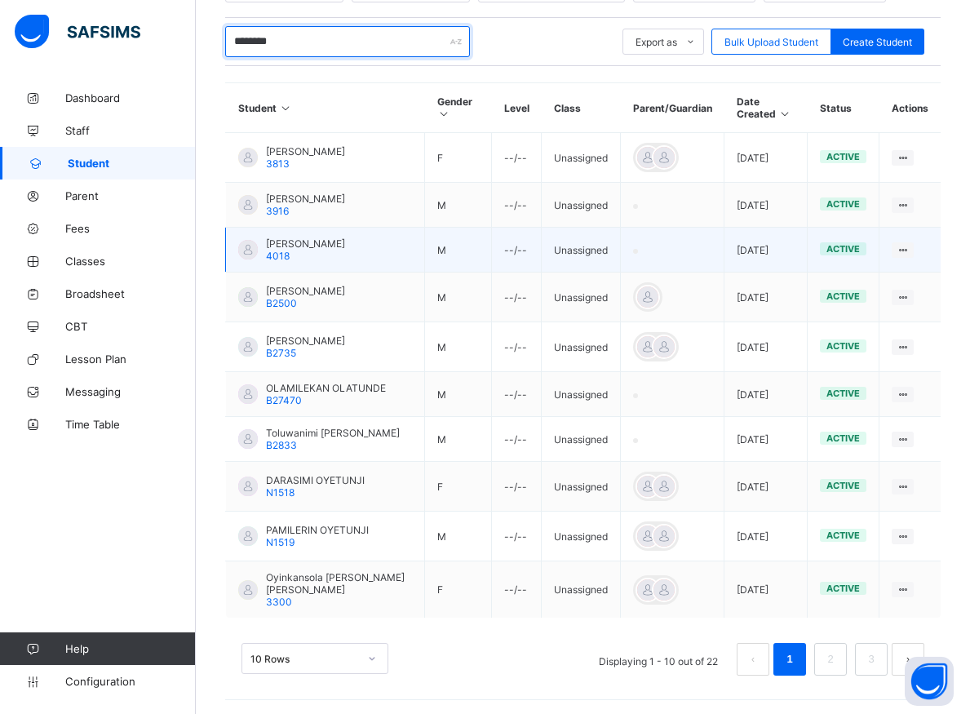
scroll to position [337, 0]
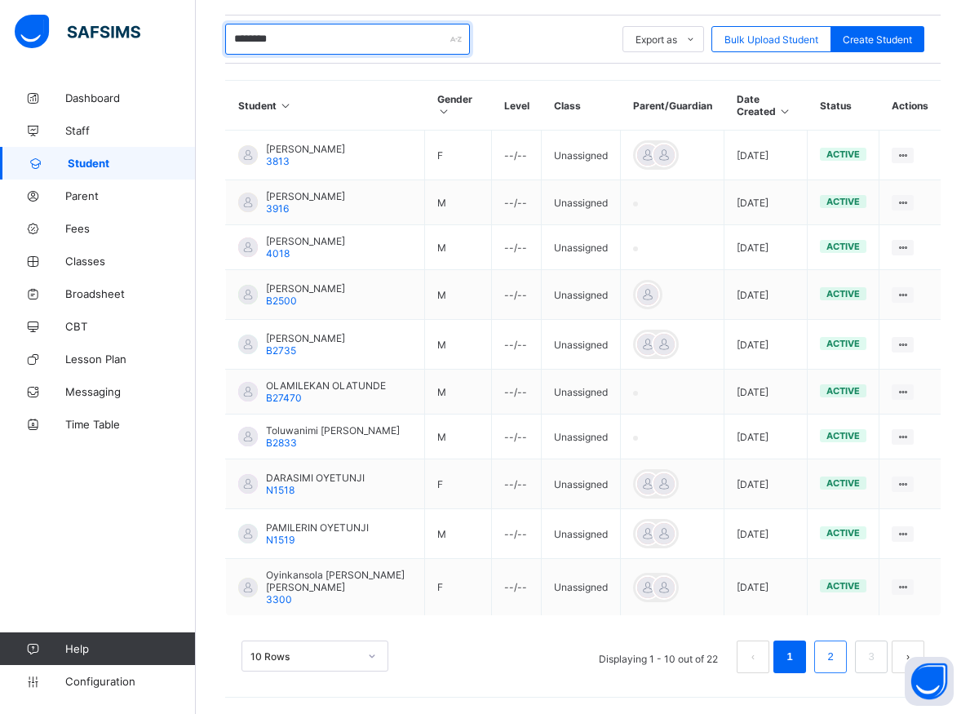
type input "********"
click at [841, 668] on li "2" at bounding box center [831, 657] width 33 height 33
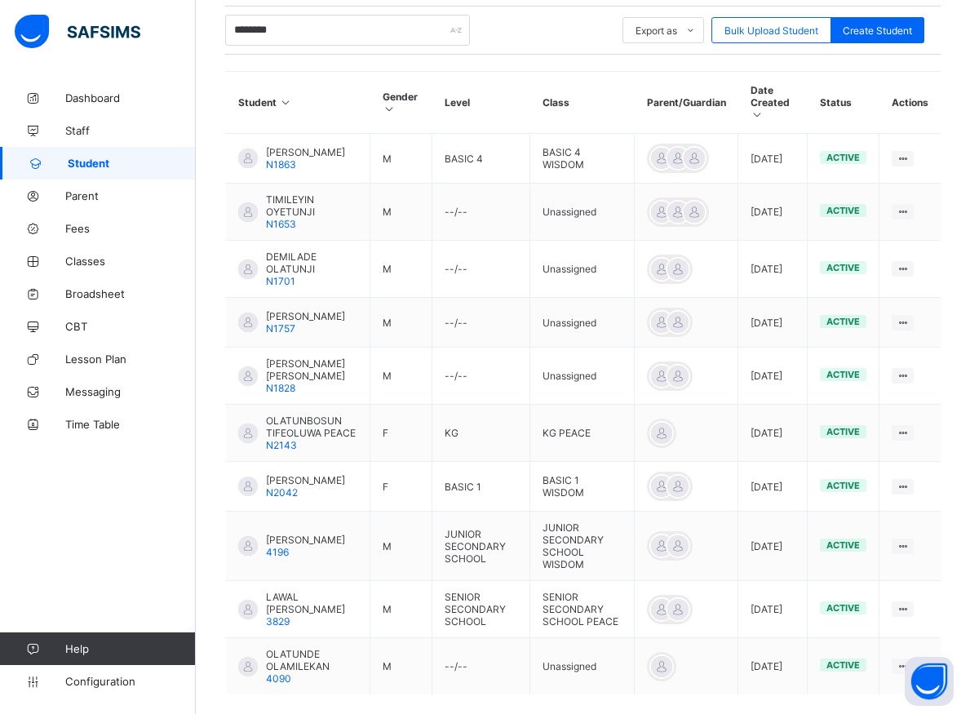
scroll to position [447, 0]
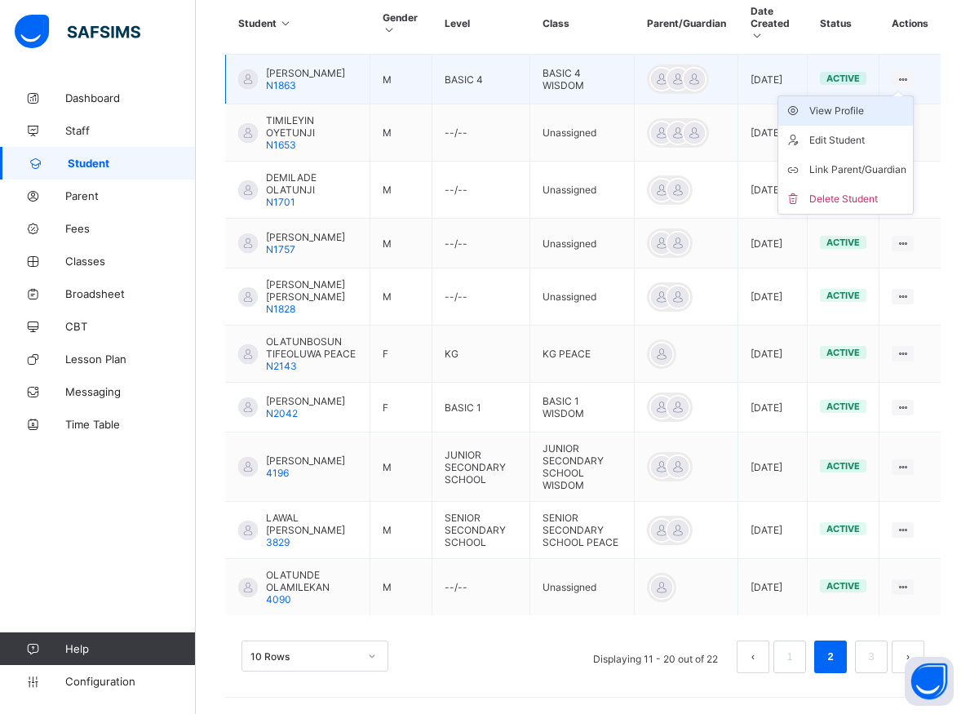
click at [848, 103] on div "View Profile" at bounding box center [858, 111] width 97 height 16
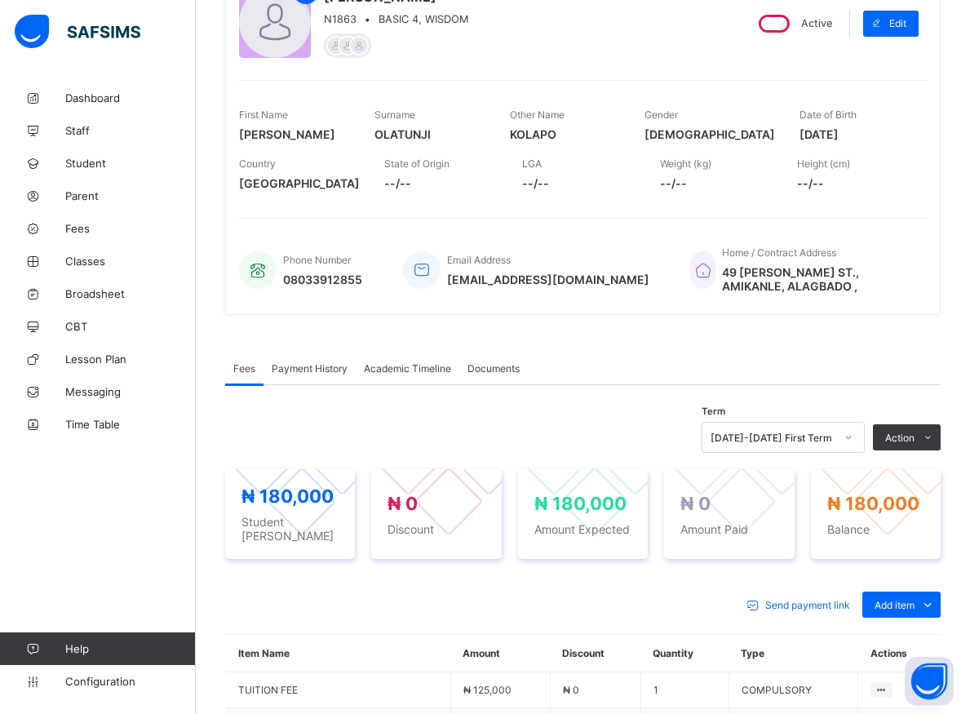
scroll to position [341, 0]
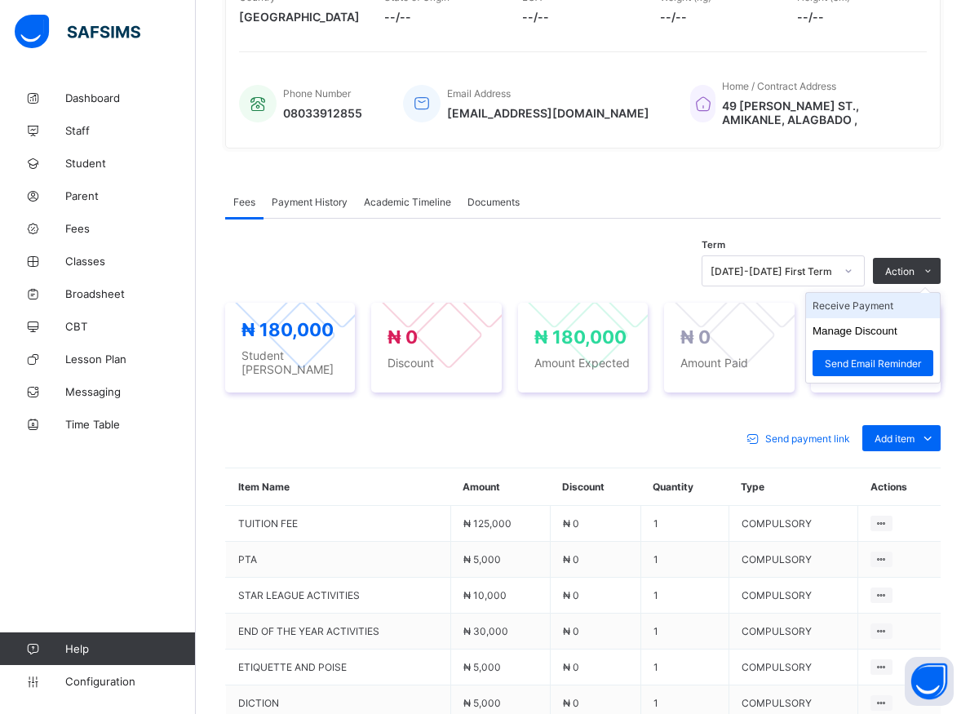
click at [880, 303] on li "Receive Payment" at bounding box center [873, 305] width 134 height 25
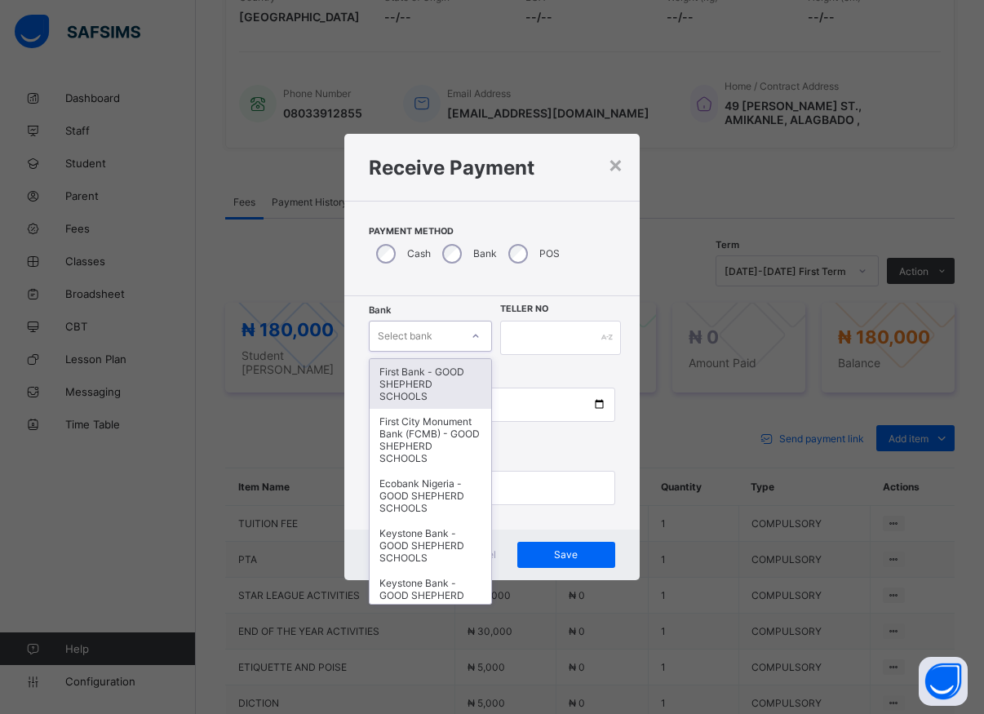
click at [450, 342] on div "Select bank" at bounding box center [415, 336] width 91 height 23
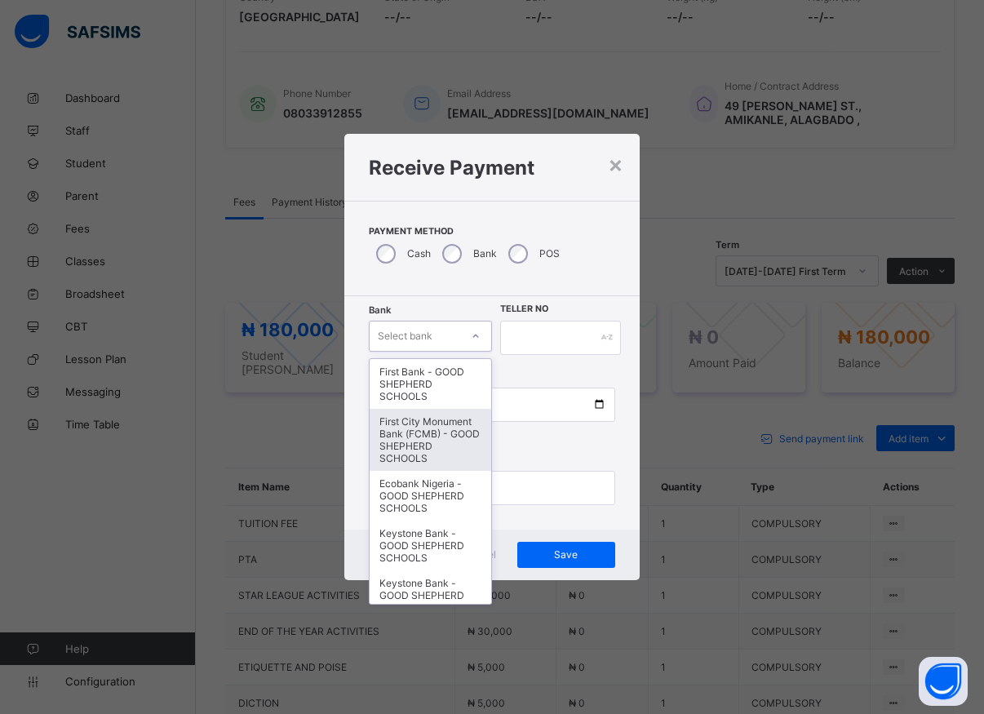
click at [411, 444] on div "First City Monument Bank (FCMB) - GOOD SHEPHERD SCHOOLS" at bounding box center [431, 440] width 122 height 62
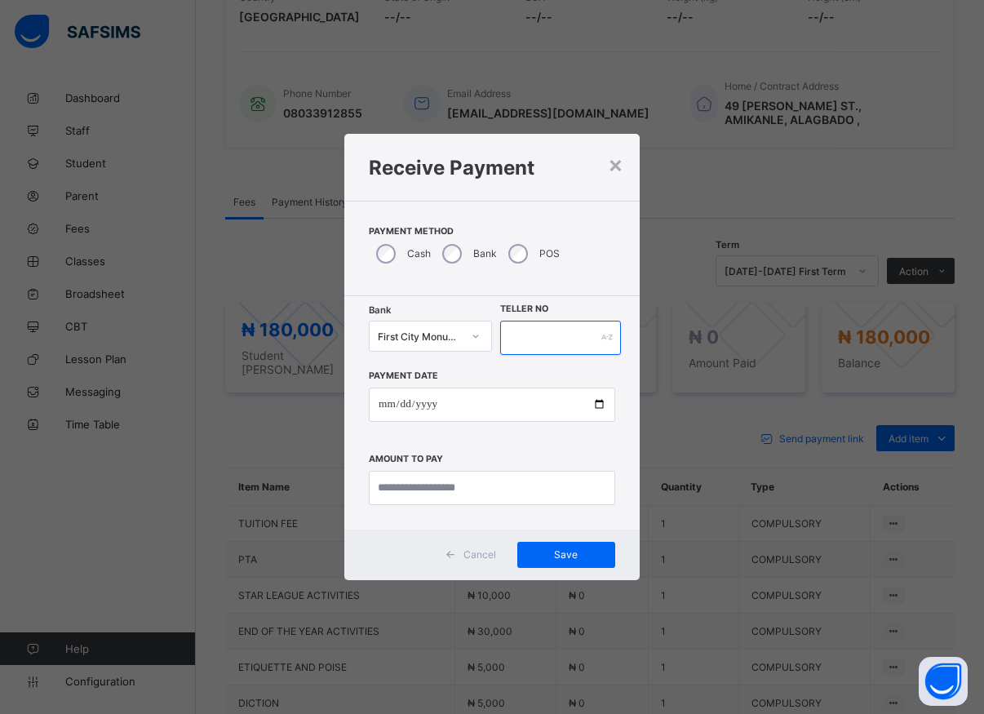
click at [517, 331] on input "text" at bounding box center [560, 338] width 121 height 34
type input "*****"
click at [600, 407] on input "date" at bounding box center [492, 405] width 246 height 34
type input "**********"
click at [447, 491] on input "currency" at bounding box center [492, 488] width 246 height 34
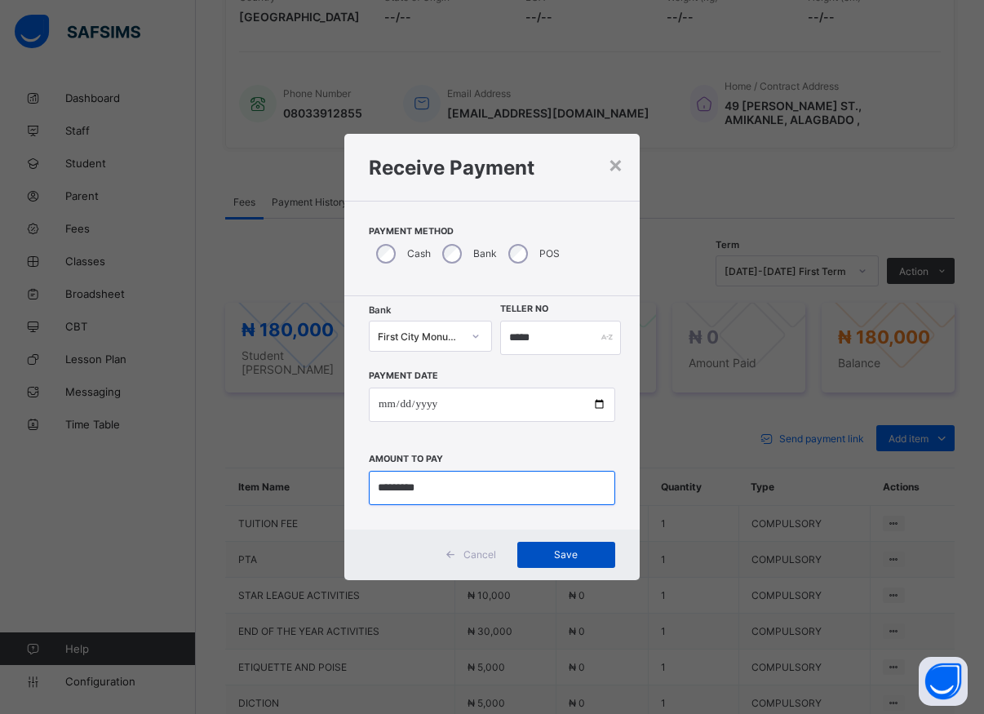
type input "*********"
click at [554, 556] on span "Save" at bounding box center [566, 554] width 73 height 12
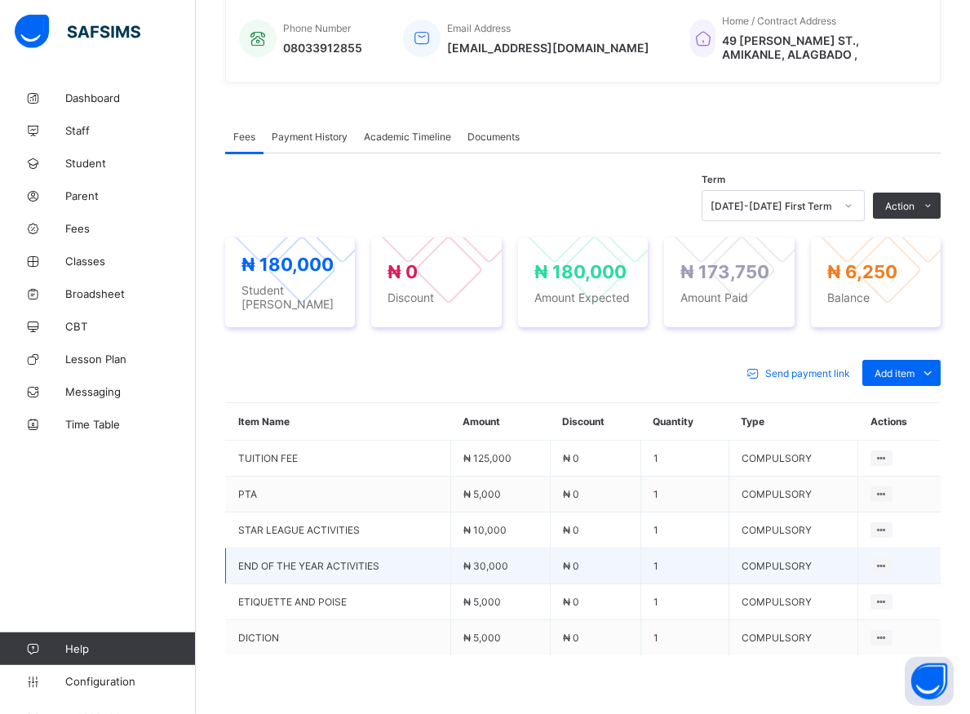
scroll to position [424, 0]
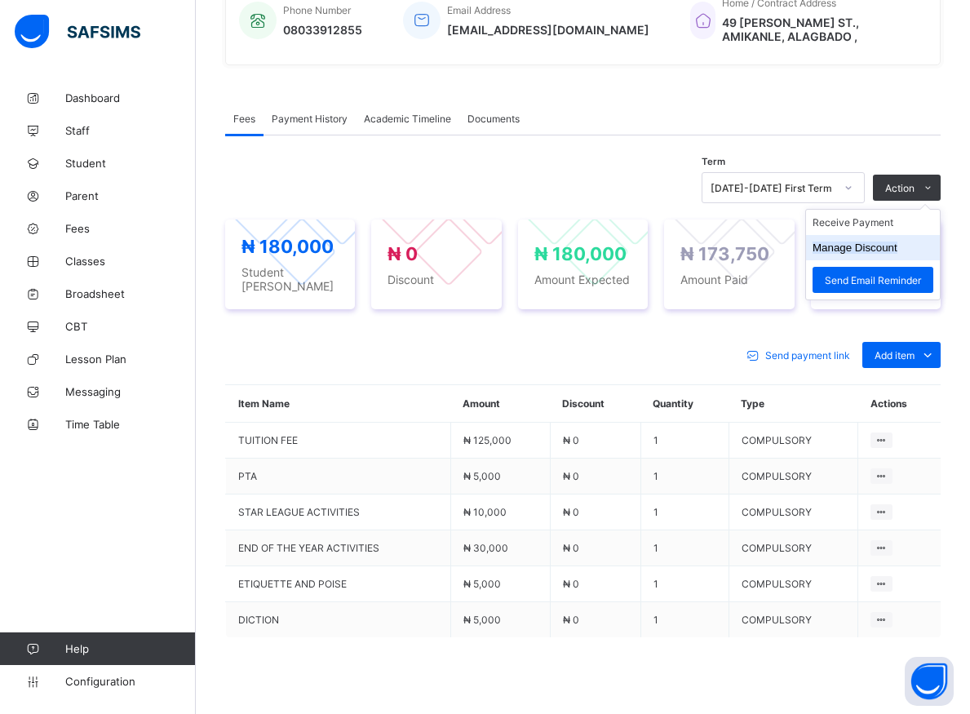
click at [897, 247] on button "Manage Discount" at bounding box center [855, 248] width 85 height 12
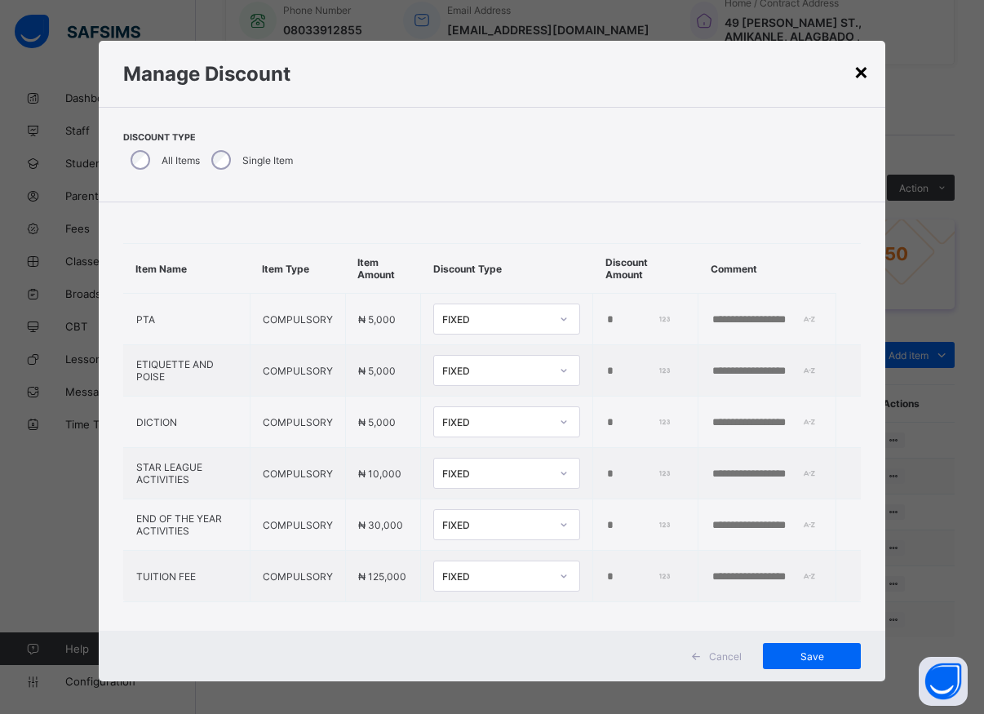
click at [855, 72] on div "×" at bounding box center [862, 71] width 16 height 28
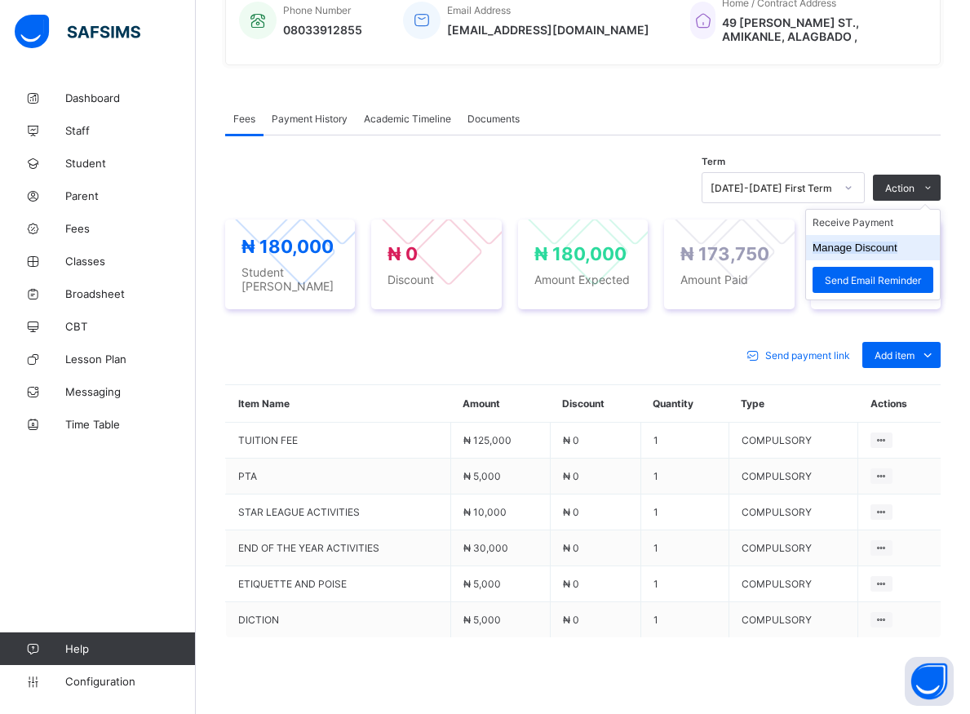
click at [882, 251] on button "Manage Discount" at bounding box center [855, 248] width 85 height 12
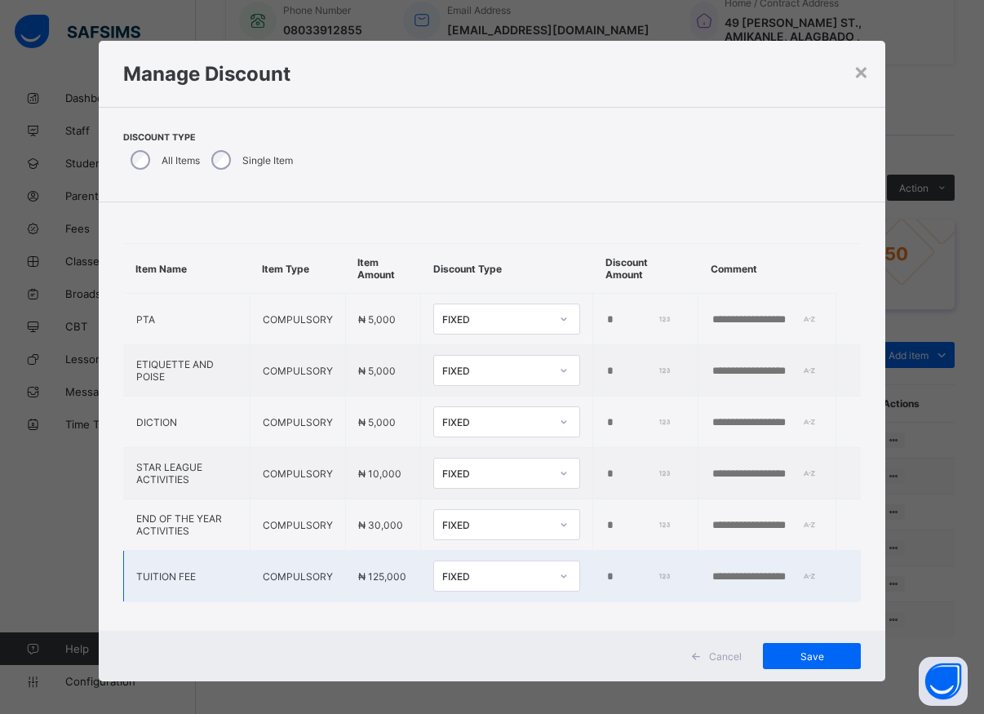
click at [606, 574] on input "*" at bounding box center [638, 577] width 64 height 13
type input "****"
click at [782, 650] on span "Save" at bounding box center [811, 656] width 73 height 12
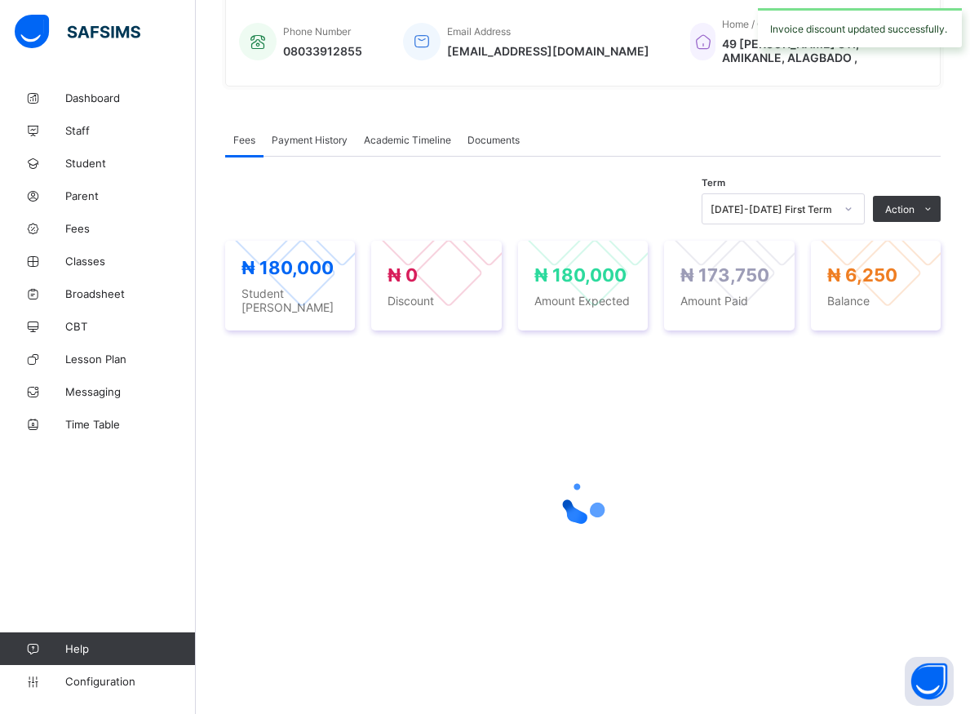
scroll to position [395, 0]
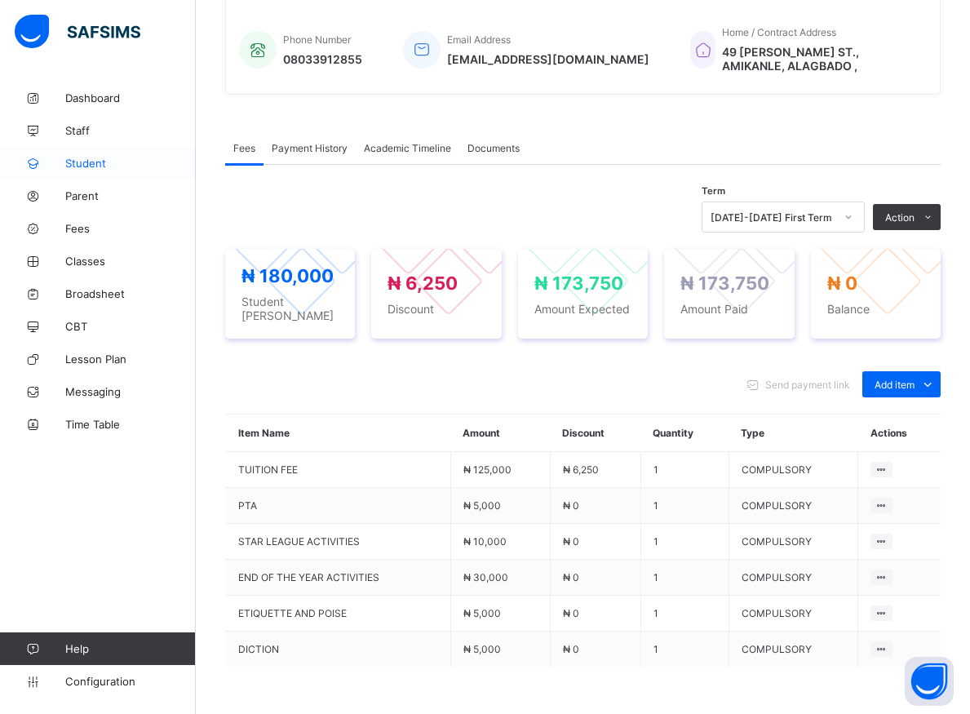
click at [78, 167] on span "Student" at bounding box center [130, 163] width 131 height 13
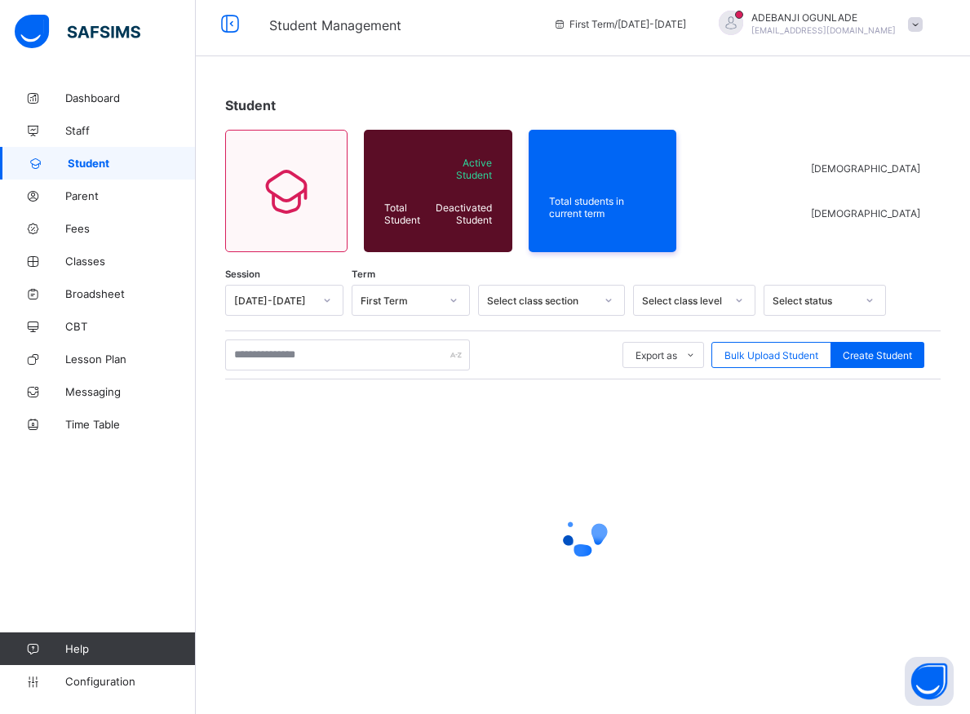
scroll to position [9, 0]
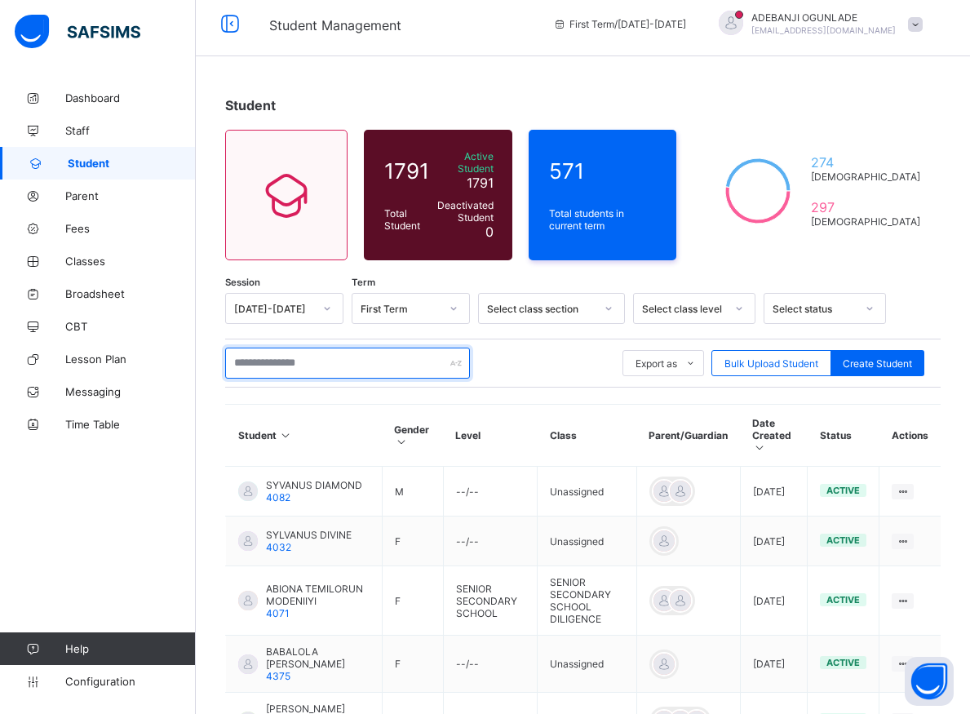
click at [246, 353] on input "text" at bounding box center [347, 363] width 245 height 31
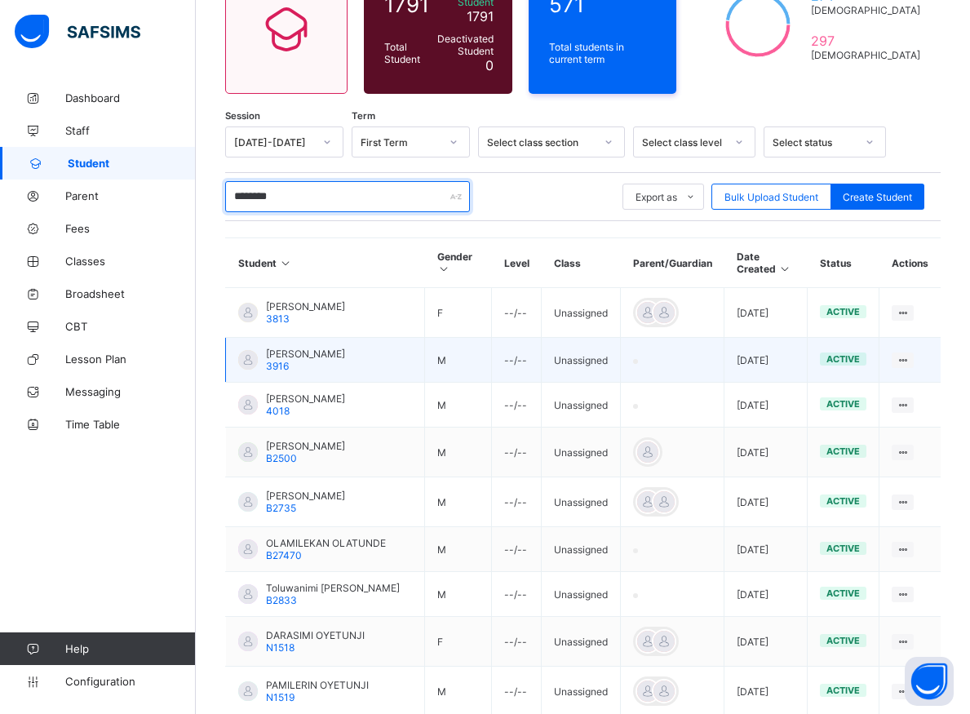
scroll to position [337, 0]
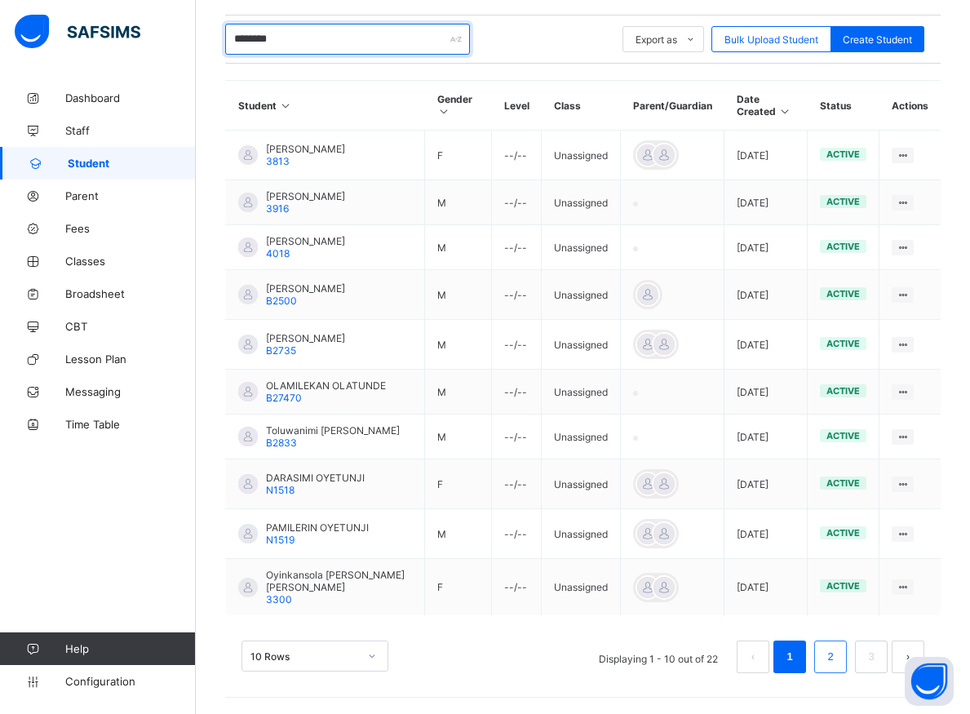
type input "********"
click at [837, 662] on link "2" at bounding box center [831, 656] width 16 height 21
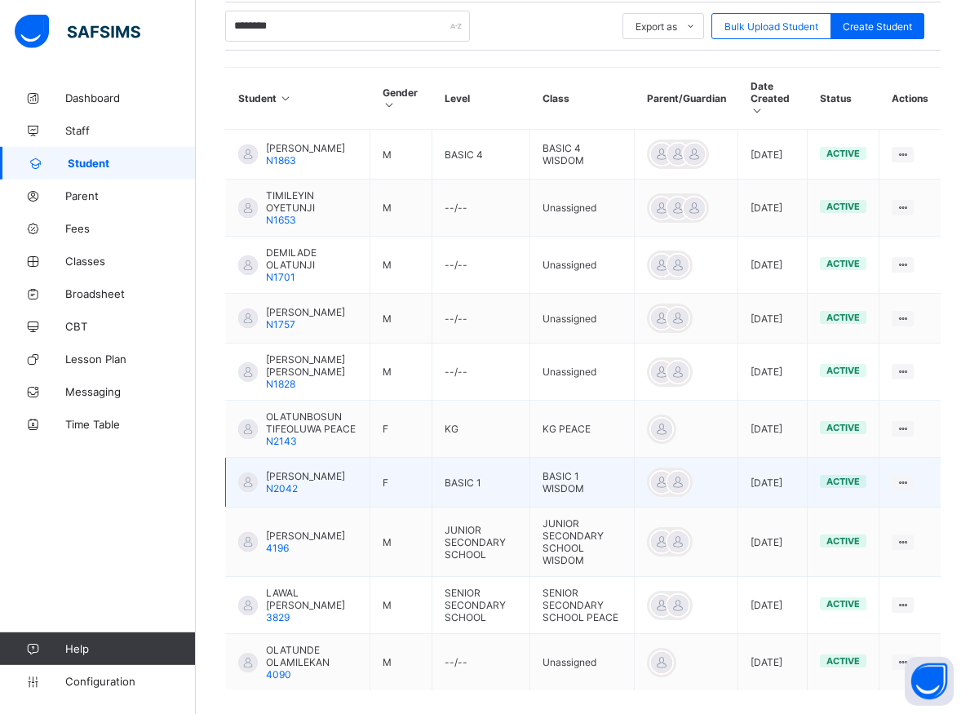
scroll to position [447, 0]
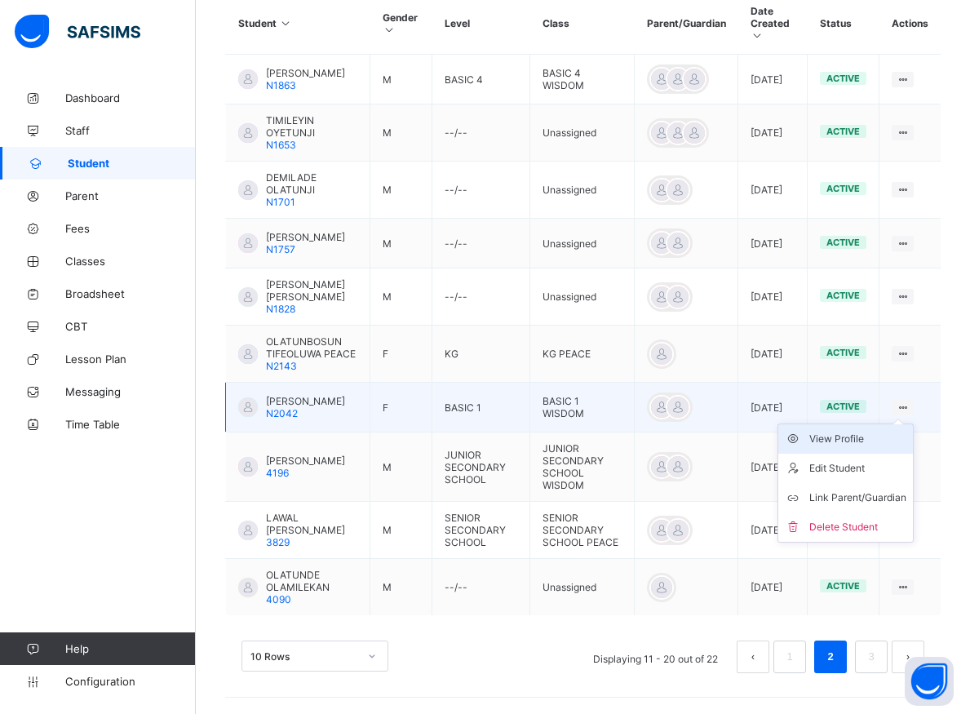
click at [866, 433] on div "View Profile" at bounding box center [858, 439] width 97 height 16
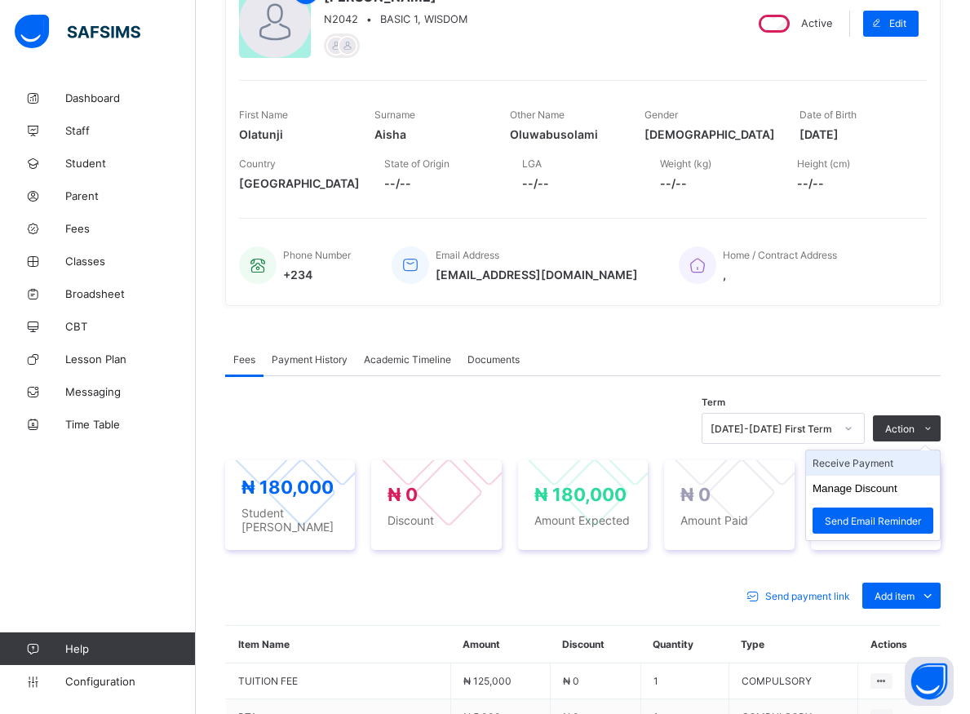
click at [885, 463] on li "Receive Payment" at bounding box center [873, 463] width 134 height 25
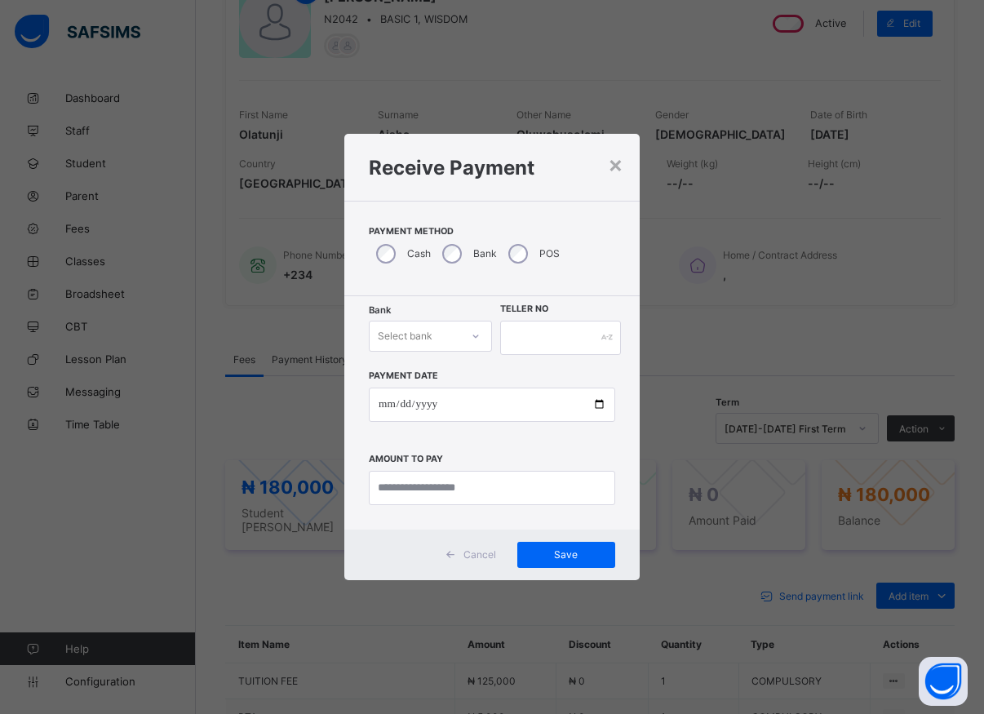
click at [477, 336] on icon at bounding box center [476, 336] width 6 height 3
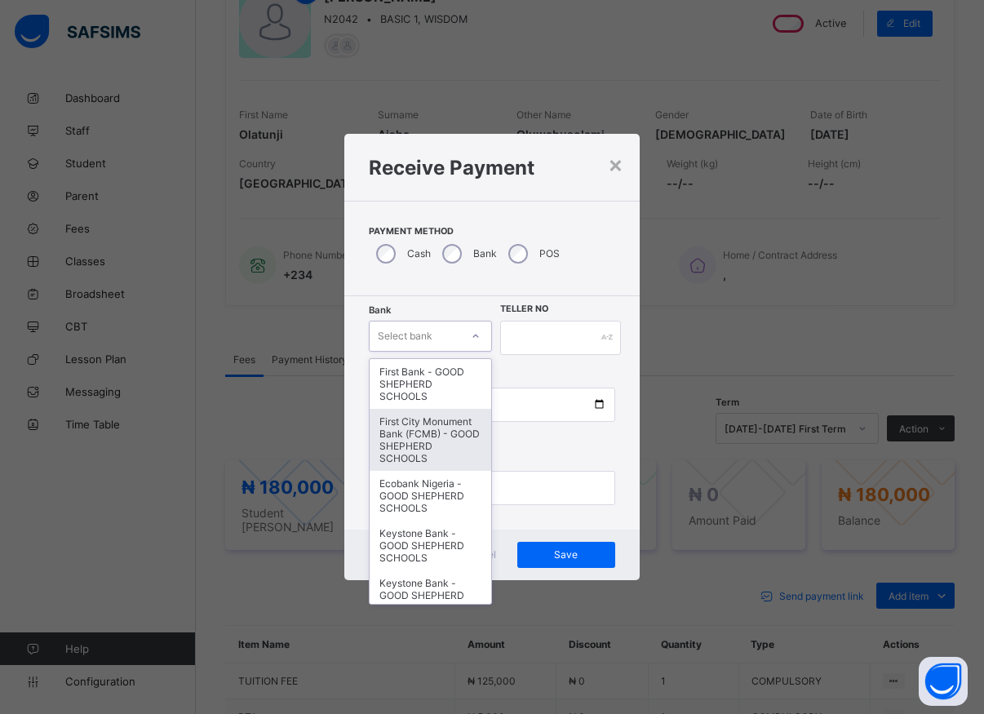
click at [426, 432] on div "First City Monument Bank (FCMB) - GOOD SHEPHERD SCHOOLS" at bounding box center [431, 440] width 122 height 62
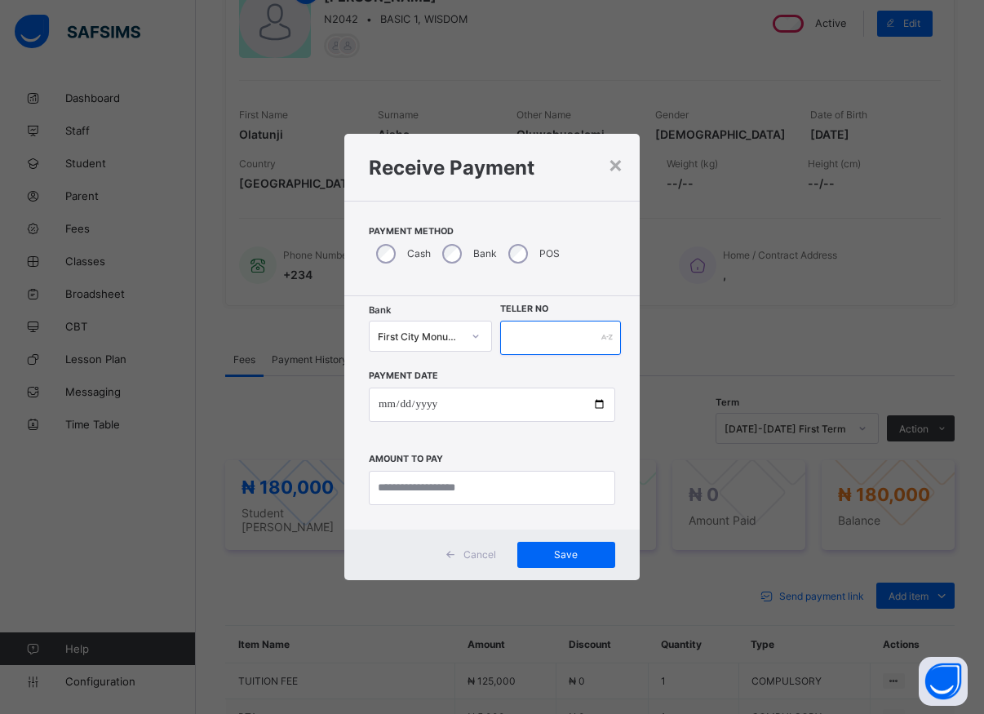
click at [528, 338] on input "text" at bounding box center [560, 338] width 121 height 34
type input "*****"
click at [597, 407] on input "date" at bounding box center [492, 405] width 246 height 34
type input "**********"
click at [432, 484] on input "currency" at bounding box center [492, 488] width 246 height 34
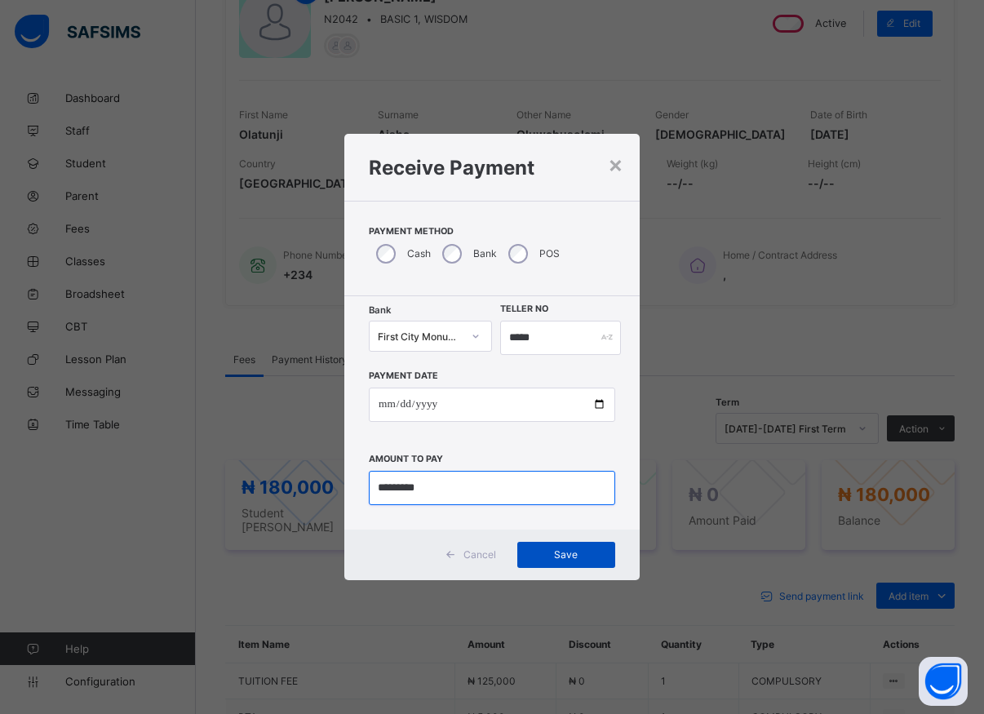
type input "*********"
click at [549, 556] on span "Save" at bounding box center [566, 554] width 73 height 12
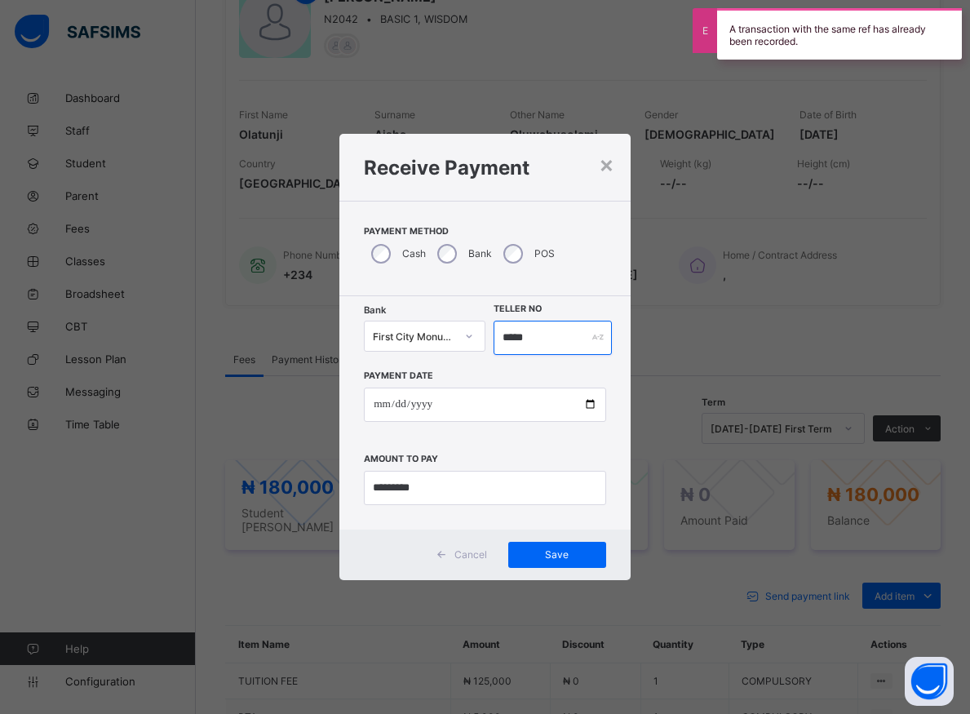
click at [539, 336] on input "*****" at bounding box center [553, 338] width 118 height 34
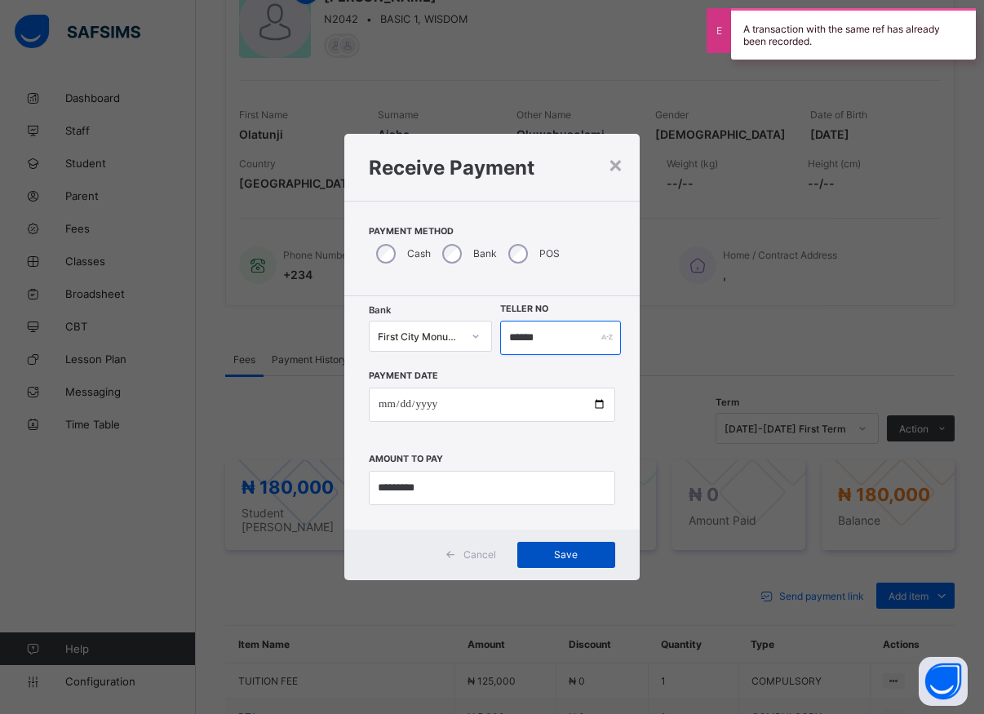
type input "******"
click at [572, 548] on div "Save" at bounding box center [566, 555] width 98 height 26
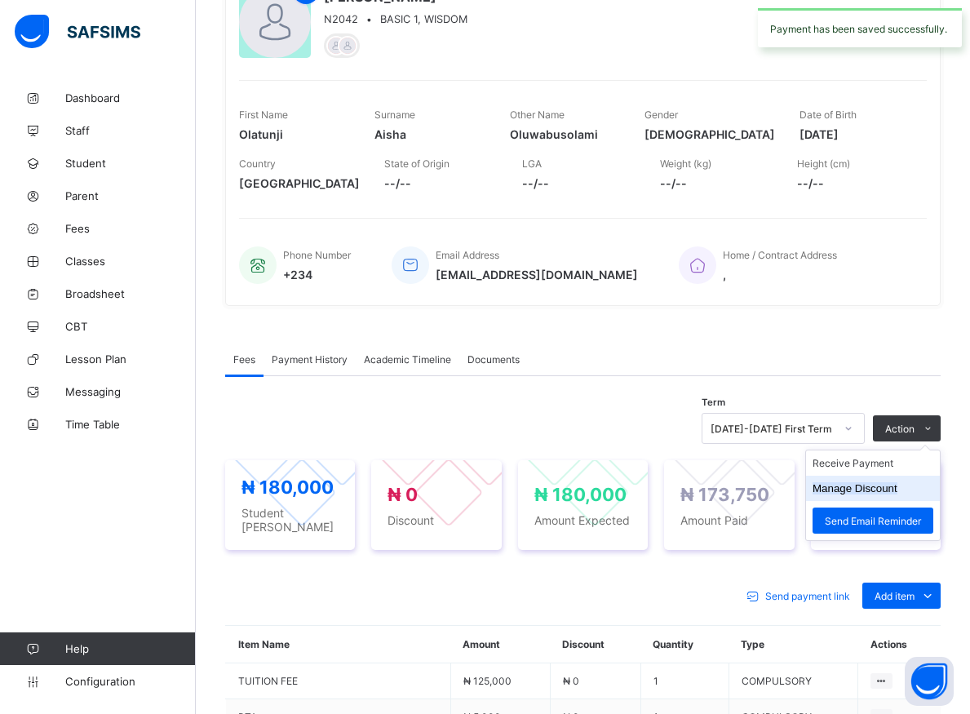
click at [860, 491] on button "Manage Discount" at bounding box center [855, 488] width 85 height 12
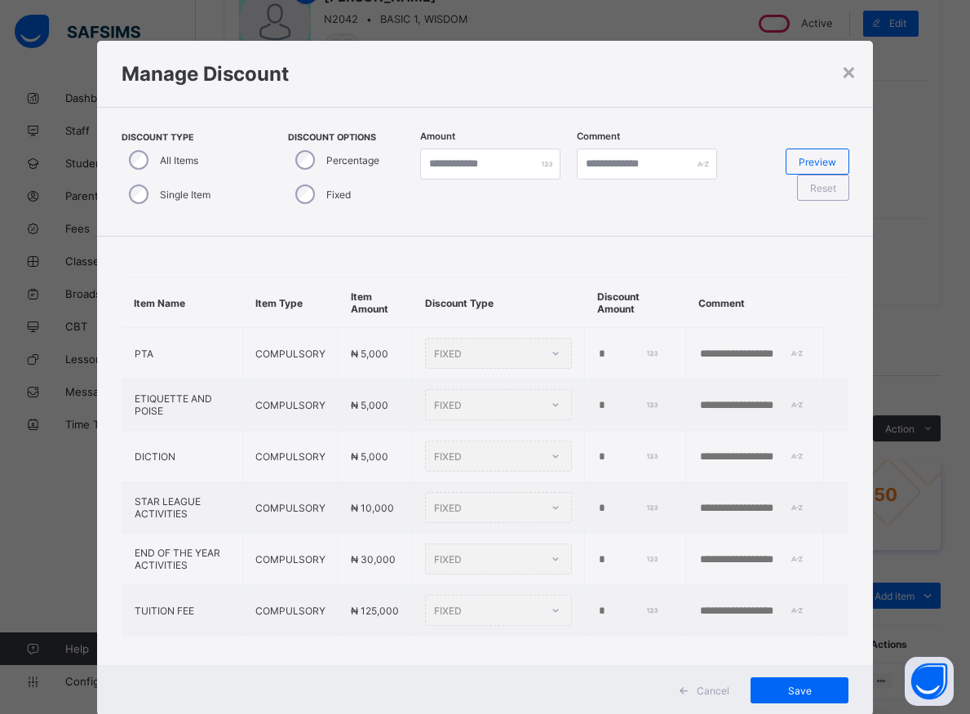
type input "*"
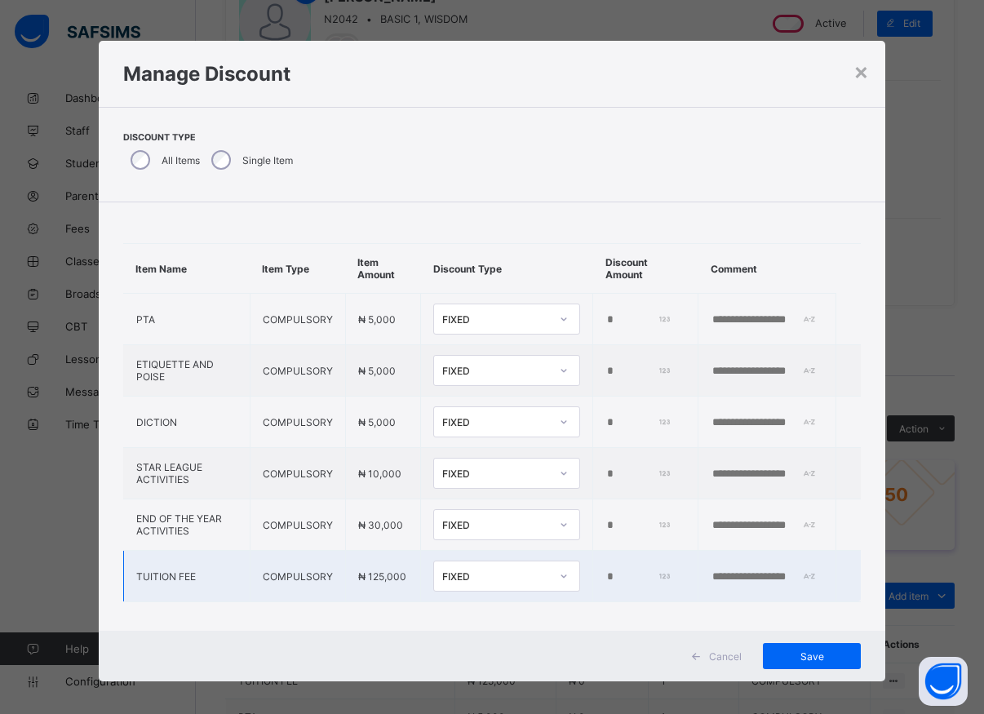
click at [606, 576] on input "*" at bounding box center [638, 577] width 64 height 13
type input "****"
click at [794, 664] on div "Save" at bounding box center [812, 656] width 98 height 26
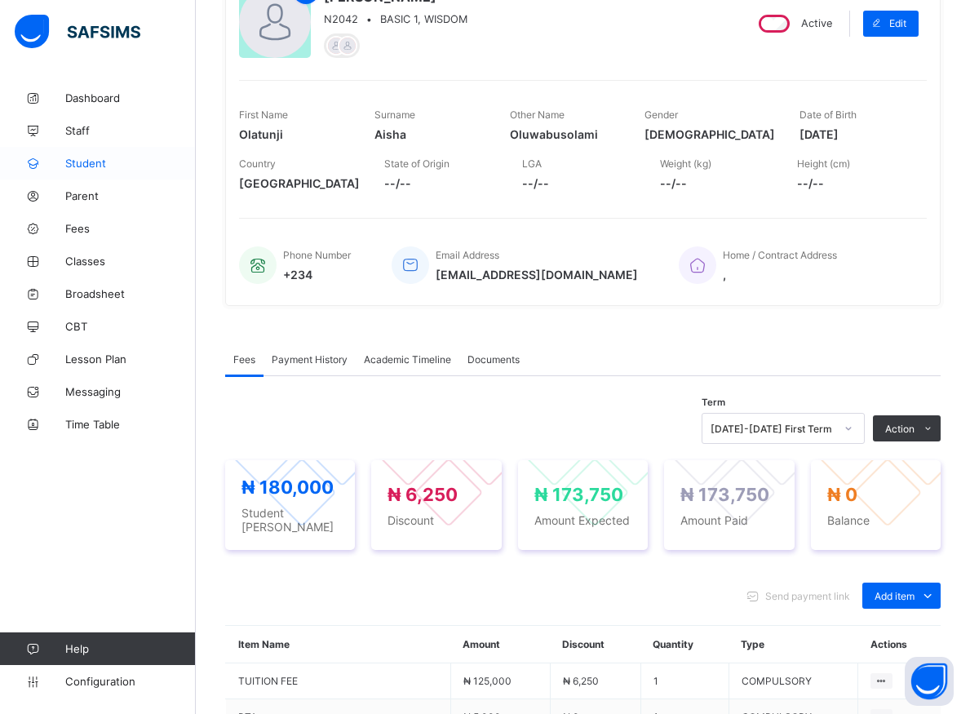
click at [94, 159] on span "Student" at bounding box center [130, 163] width 131 height 13
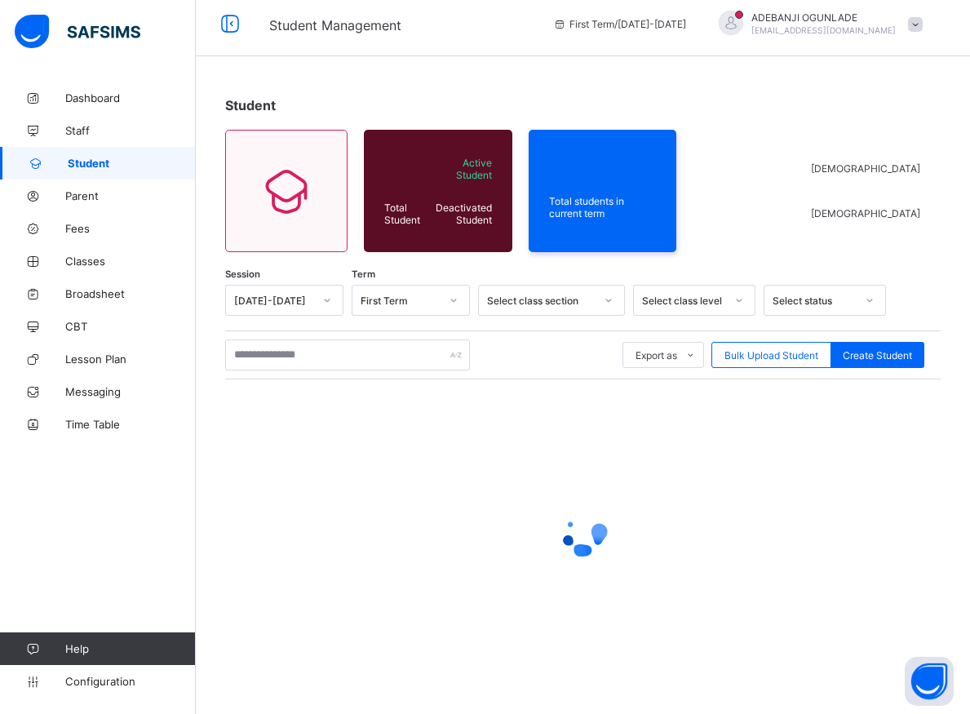
scroll to position [9, 0]
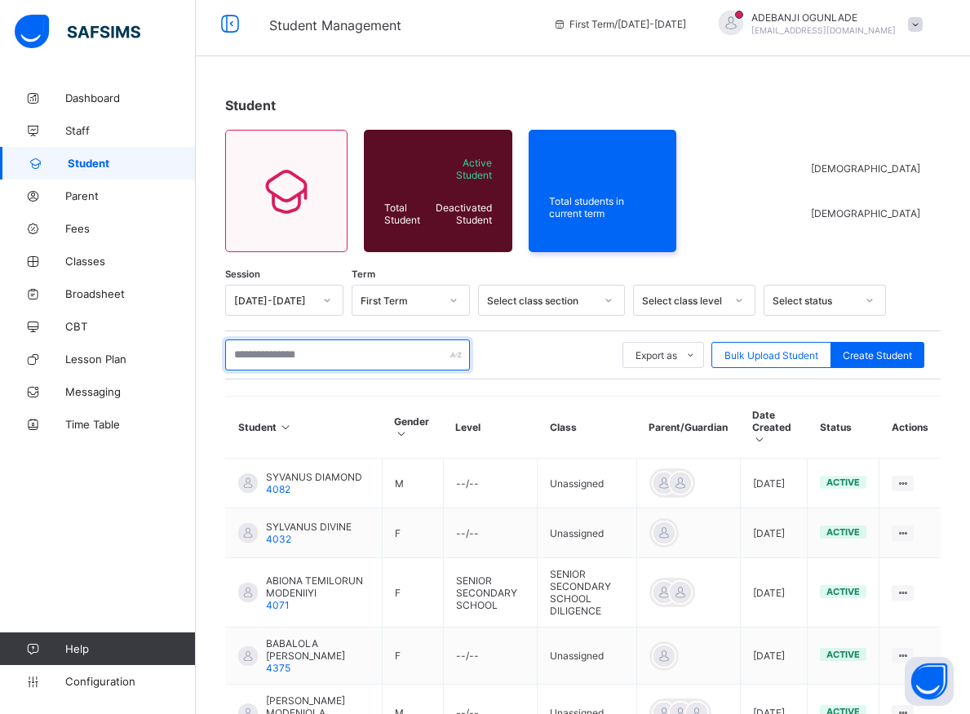
click at [343, 360] on input "text" at bounding box center [347, 355] width 245 height 31
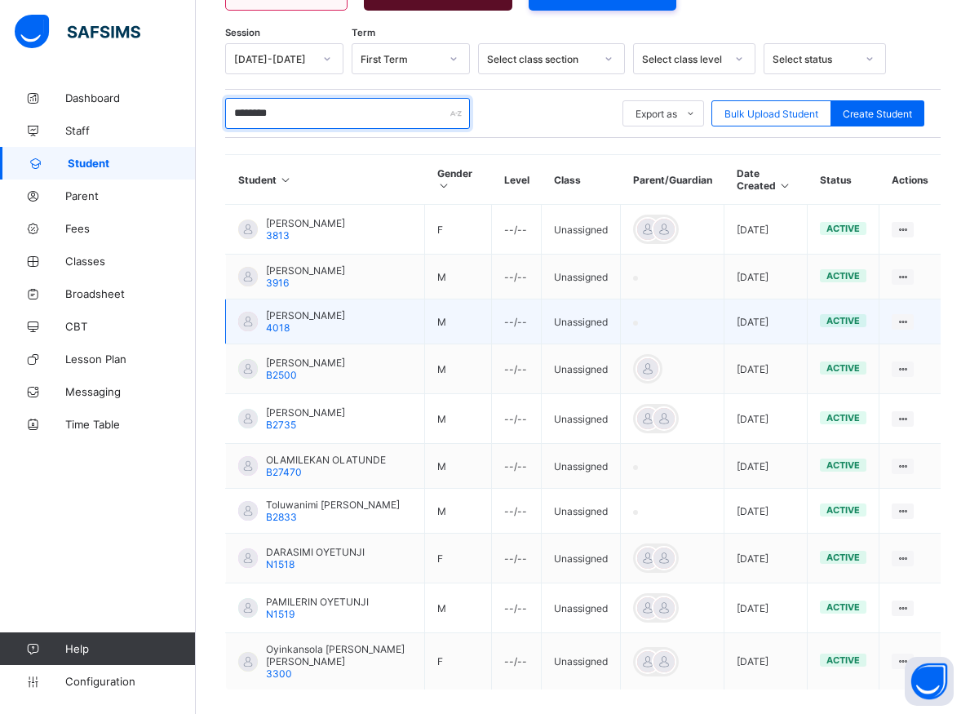
scroll to position [337, 0]
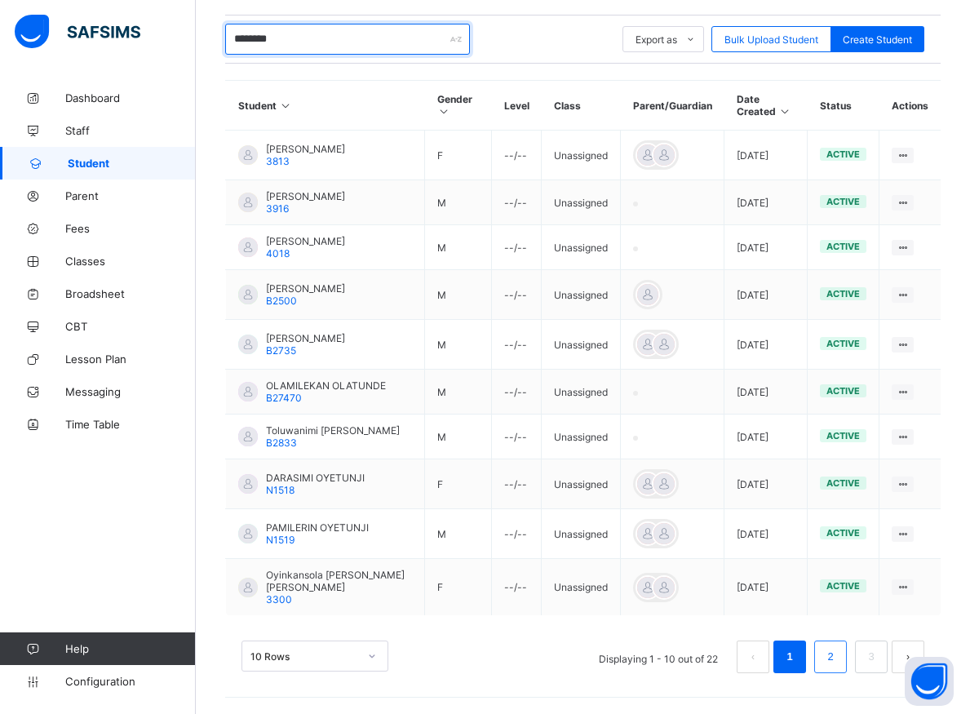
type input "********"
click at [838, 664] on link "2" at bounding box center [831, 656] width 16 height 21
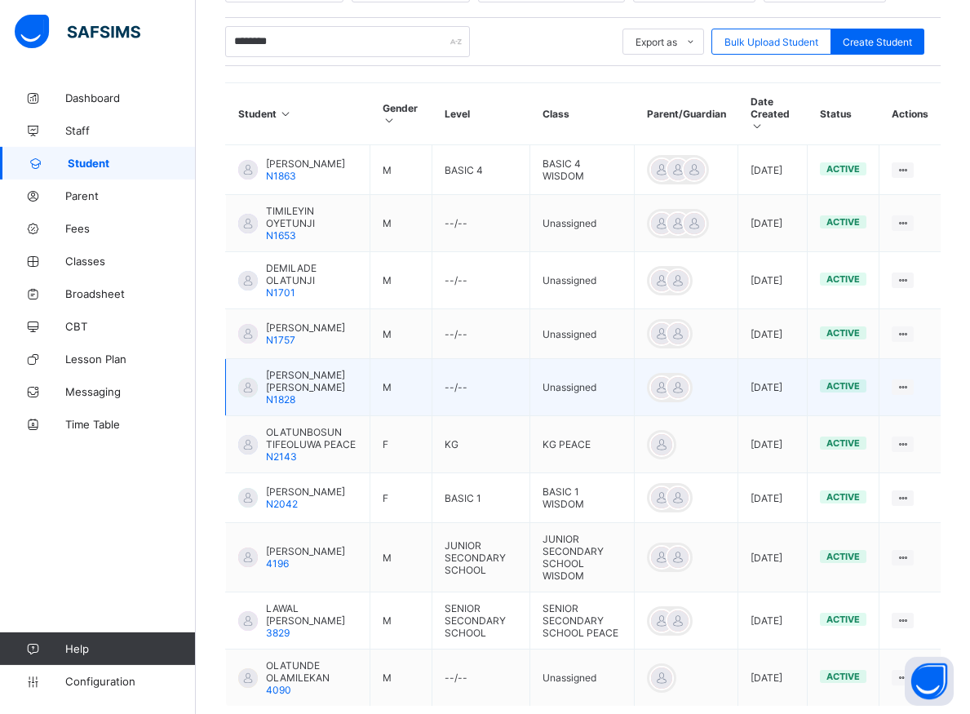
scroll to position [342, 0]
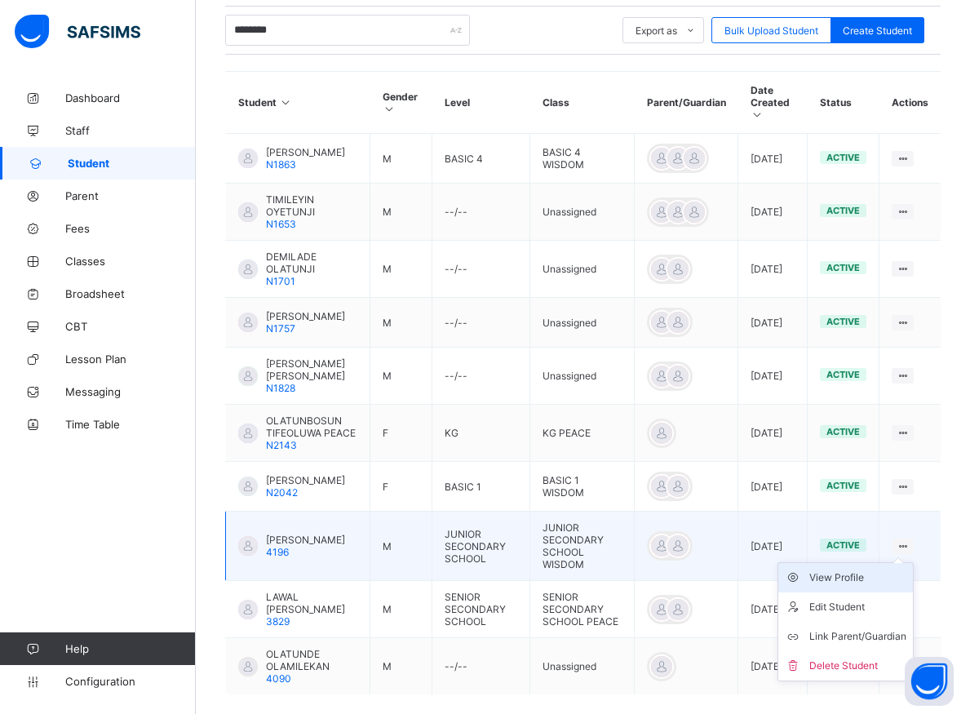
click at [851, 586] on div "View Profile" at bounding box center [858, 578] width 97 height 16
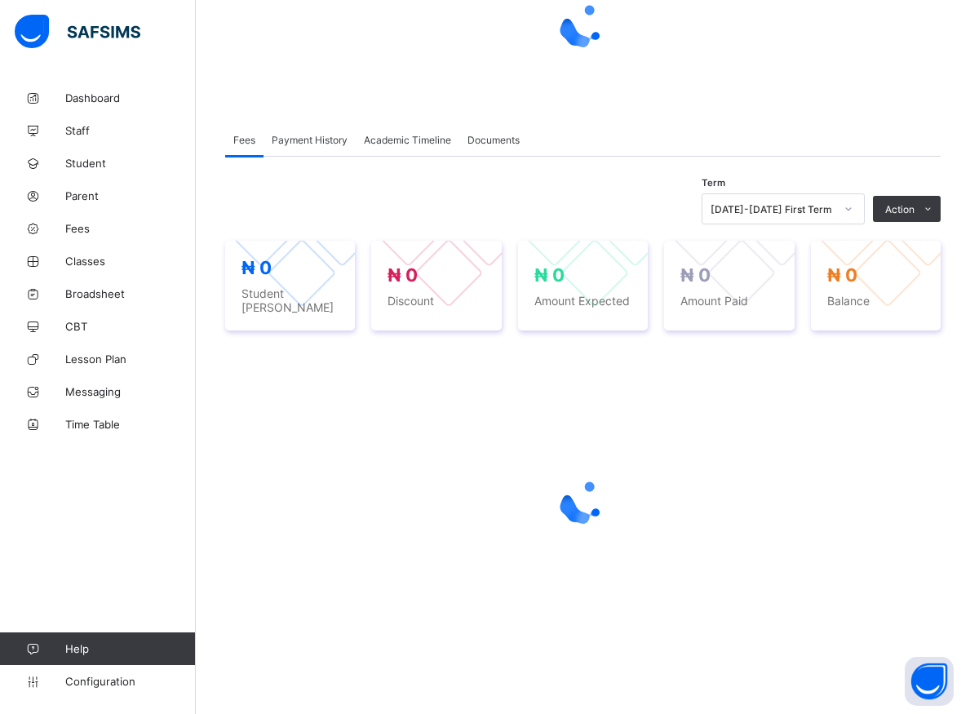
scroll to position [175, 0]
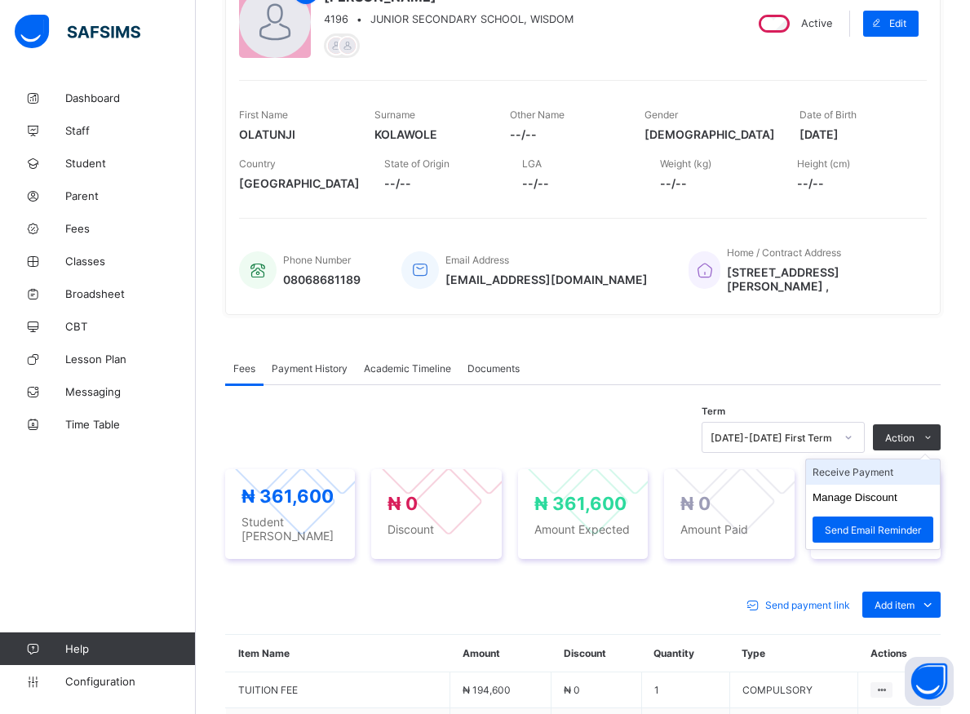
click at [875, 479] on li "Receive Payment" at bounding box center [873, 472] width 134 height 25
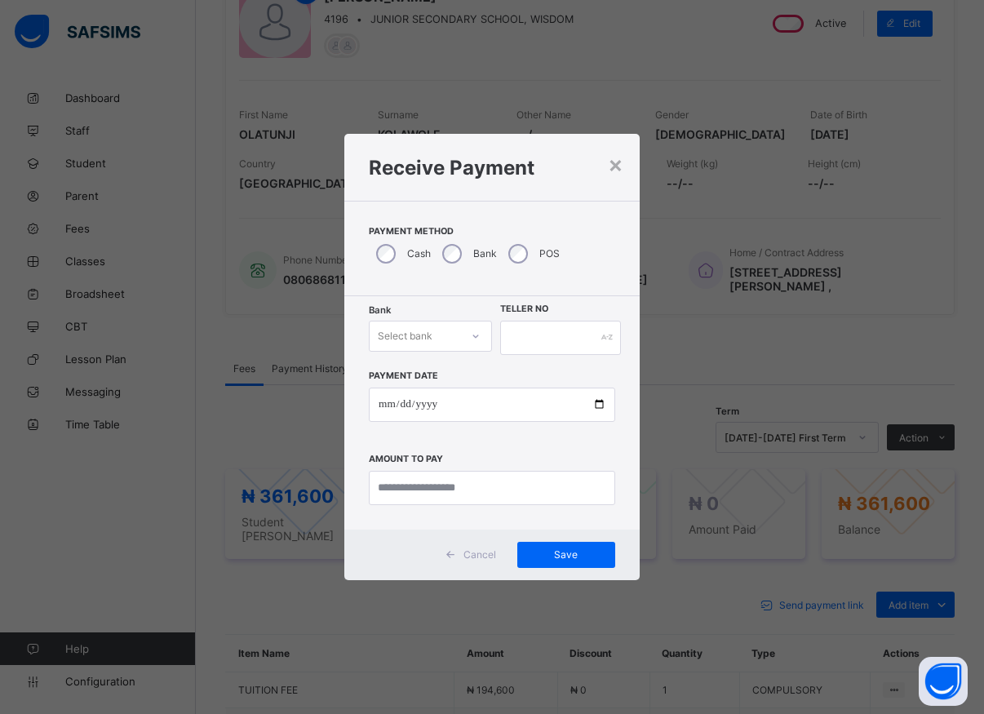
click at [451, 340] on div "Select bank" at bounding box center [415, 336] width 91 height 23
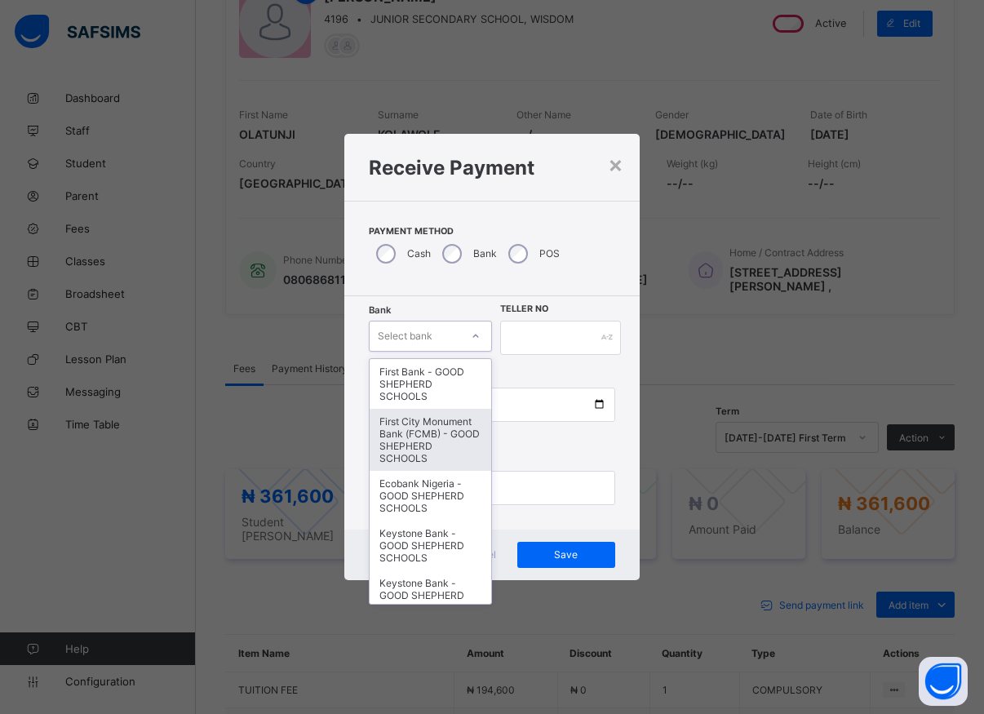
click at [421, 448] on div "First City Monument Bank (FCMB) - GOOD SHEPHERD SCHOOLS" at bounding box center [431, 440] width 122 height 62
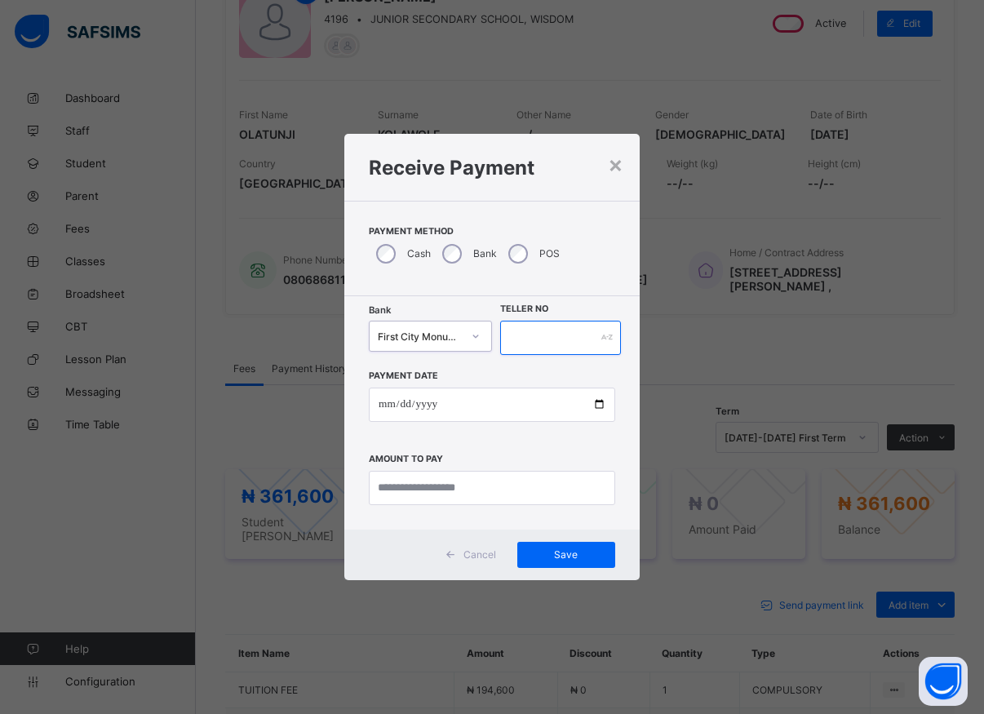
click at [521, 337] on input "text" at bounding box center [560, 338] width 121 height 34
type input "*******"
click at [602, 404] on input "date" at bounding box center [492, 405] width 246 height 34
type input "**********"
click at [413, 489] on input "currency" at bounding box center [492, 488] width 246 height 34
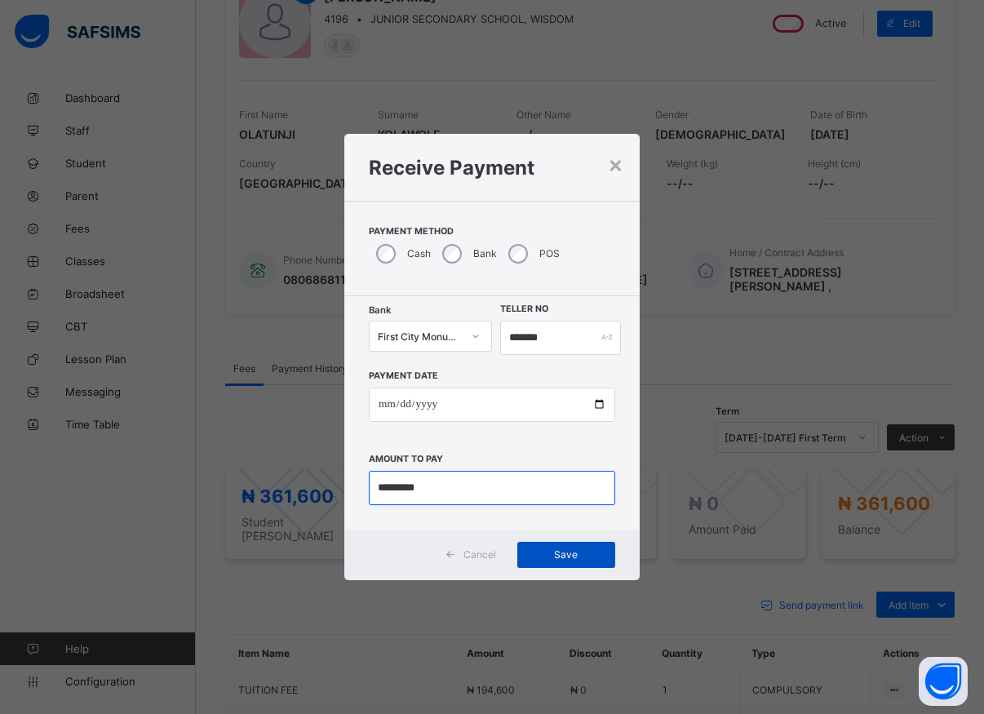
type input "*********"
click at [583, 553] on span "Save" at bounding box center [566, 554] width 73 height 12
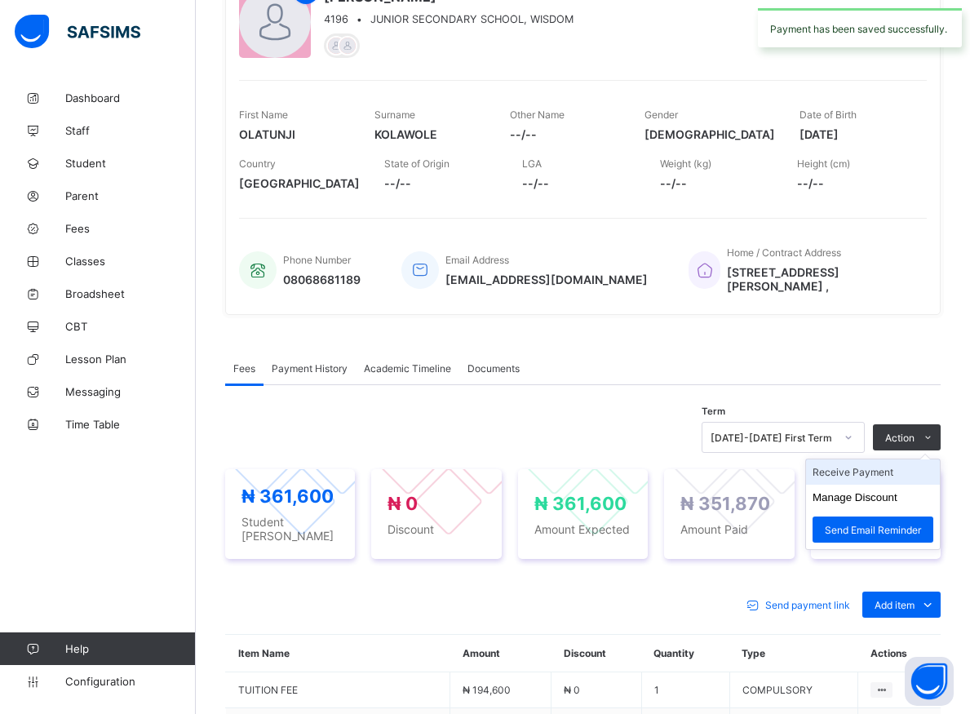
click at [872, 473] on li "Receive Payment" at bounding box center [873, 472] width 134 height 25
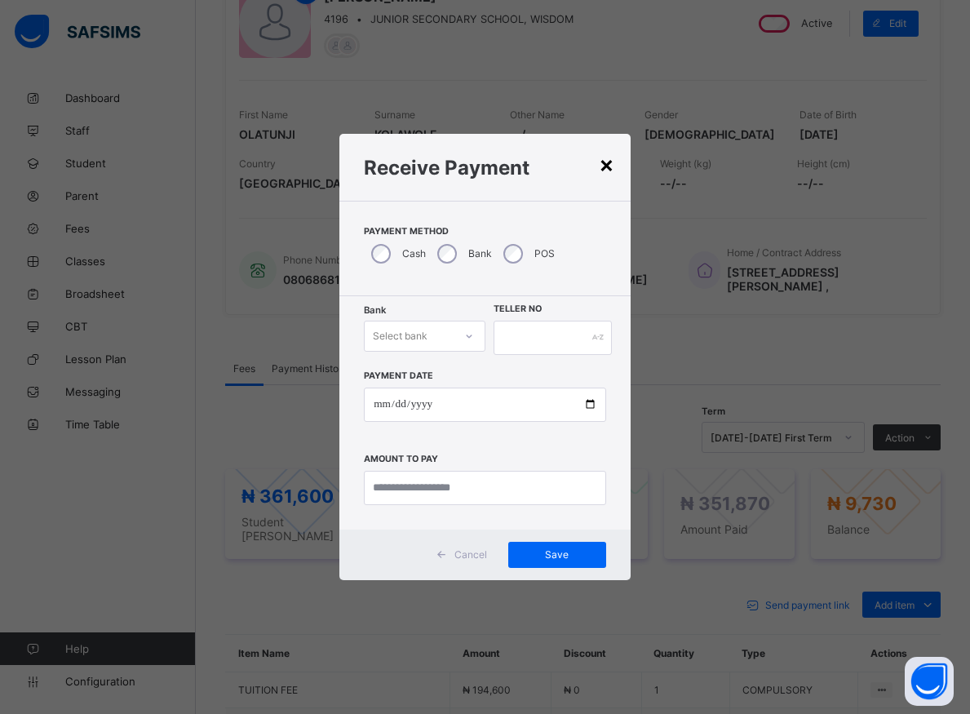
click at [609, 162] on div "×" at bounding box center [607, 164] width 16 height 28
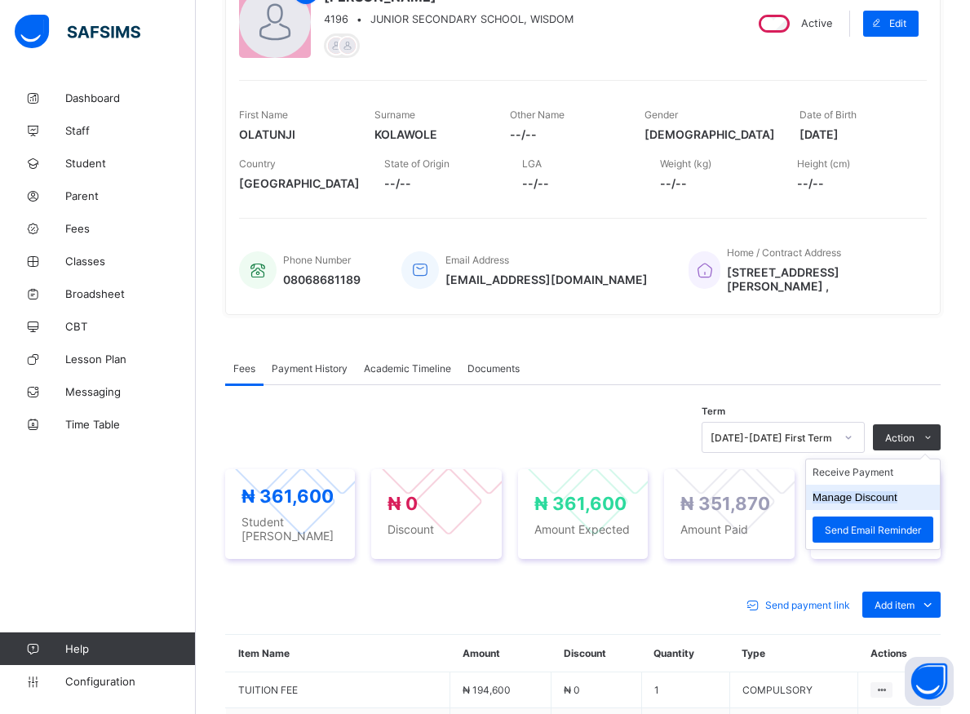
click at [874, 500] on button "Manage Discount" at bounding box center [855, 497] width 85 height 12
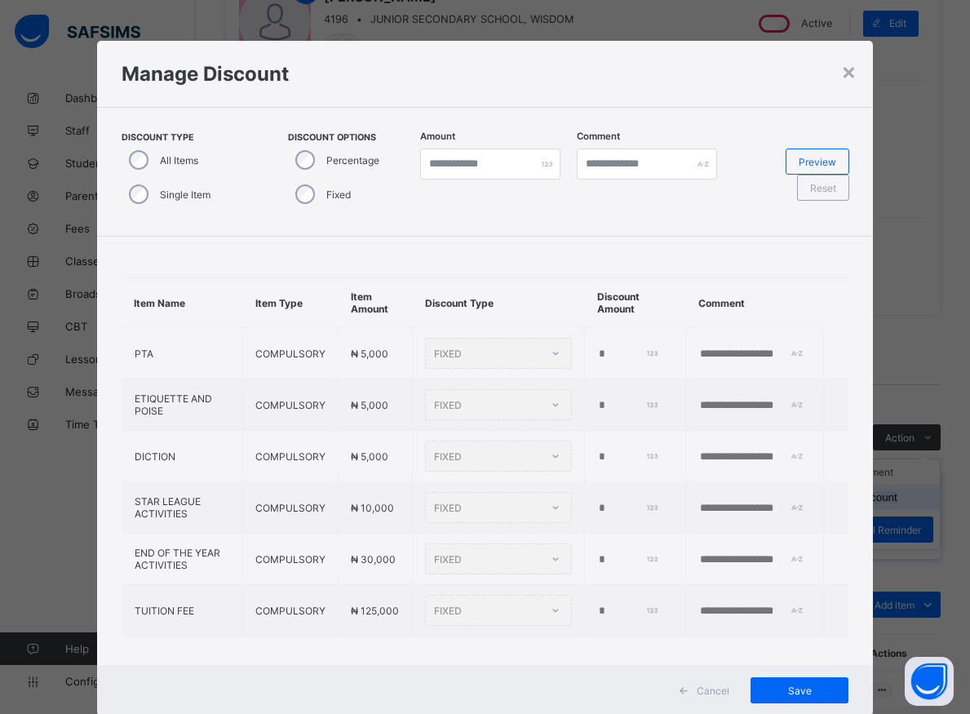
type input "*"
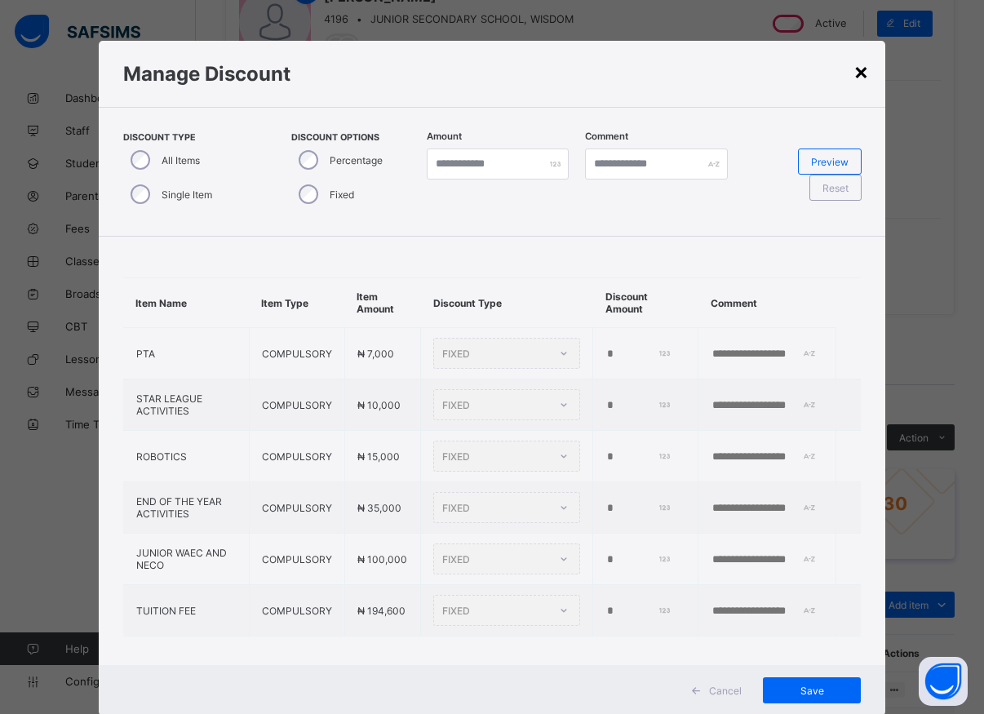
click at [854, 70] on div "×" at bounding box center [862, 71] width 16 height 28
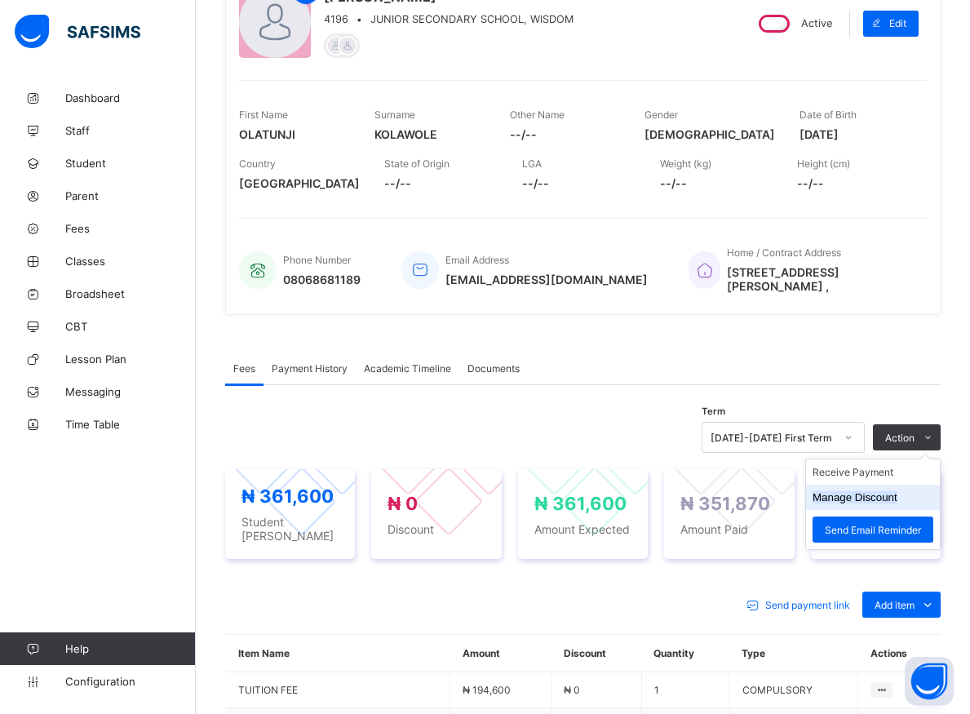
click at [872, 498] on button "Manage Discount" at bounding box center [855, 497] width 85 height 12
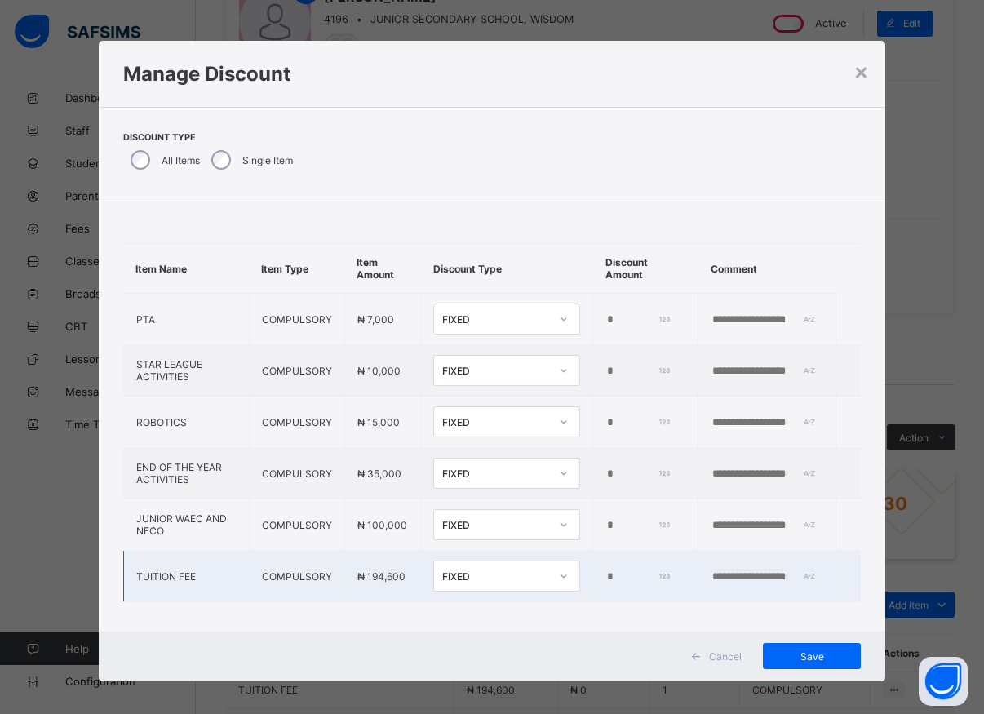
click at [606, 575] on input "*" at bounding box center [638, 577] width 64 height 13
type input "****"
click at [781, 652] on span "Save" at bounding box center [811, 656] width 73 height 12
